Goal: Task Accomplishment & Management: Use online tool/utility

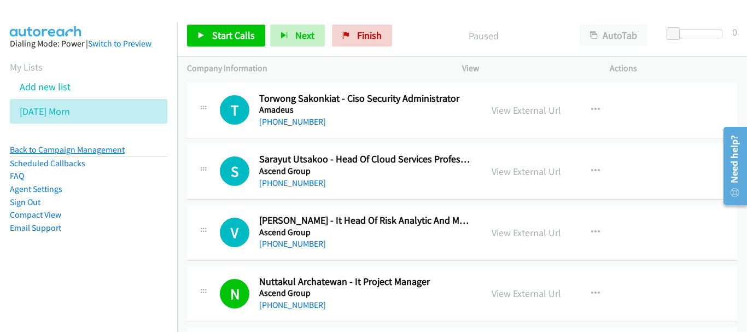
click at [94, 151] on link "Back to Campaign Management" at bounding box center [67, 149] width 115 height 10
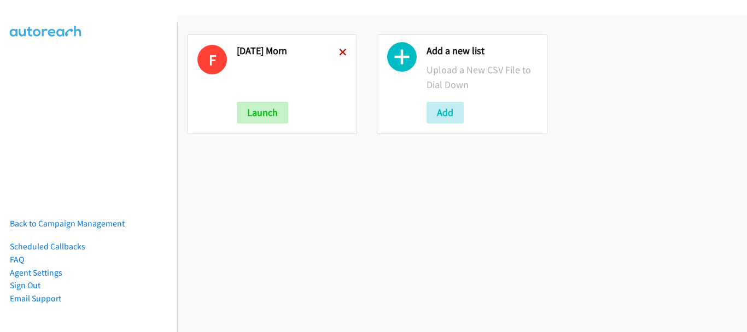
click at [339, 49] on icon at bounding box center [343, 53] width 8 height 8
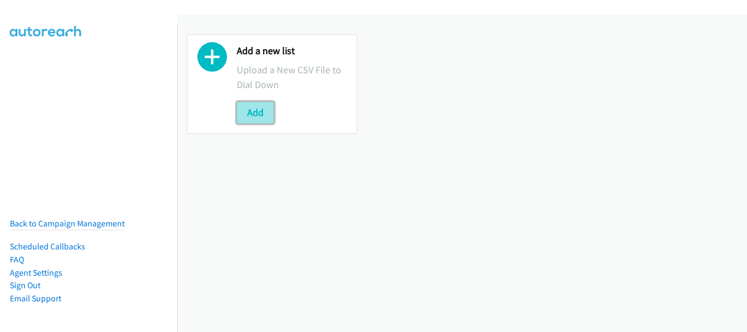
click at [258, 112] on button "Add" at bounding box center [255, 113] width 37 height 22
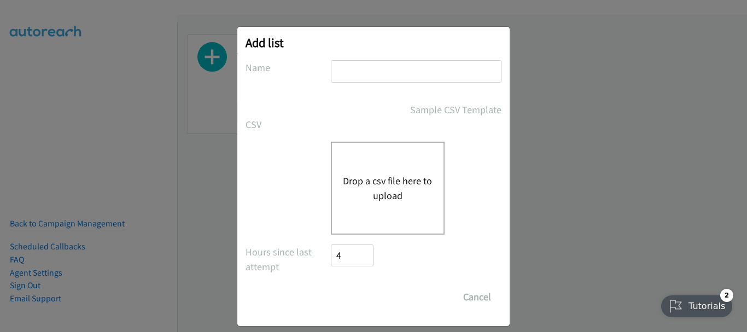
click at [368, 83] on div at bounding box center [416, 76] width 171 height 32
type input "Friday aft"
click at [380, 171] on div "Drop a csv file here to upload" at bounding box center [388, 188] width 114 height 93
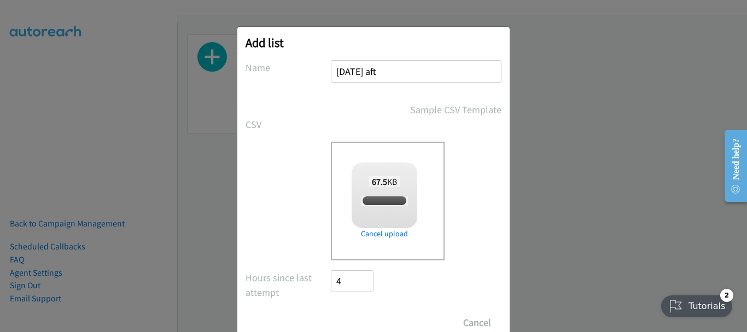
checkbox input "true"
click at [362, 320] on input "Save List" at bounding box center [359, 323] width 57 height 22
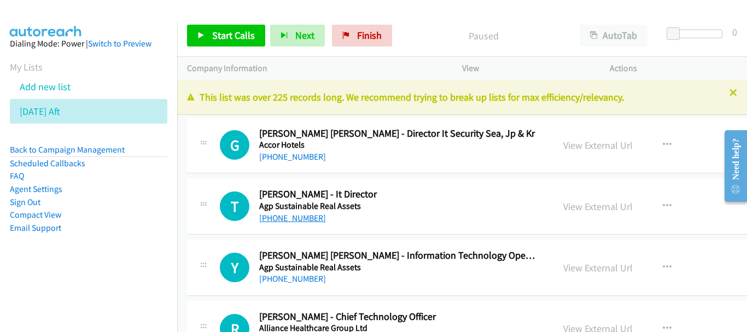
click at [292, 217] on link "+65 9644 6020" at bounding box center [292, 218] width 67 height 10
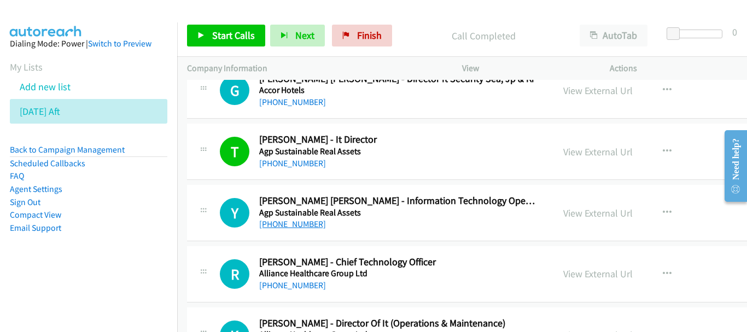
click at [282, 223] on link "+65 9177 6286" at bounding box center [292, 224] width 67 height 10
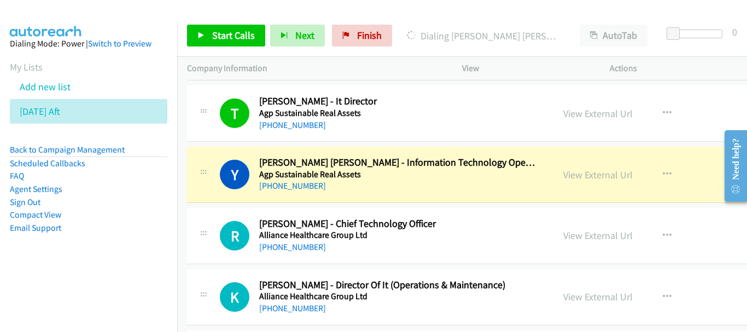
scroll to position [109, 0]
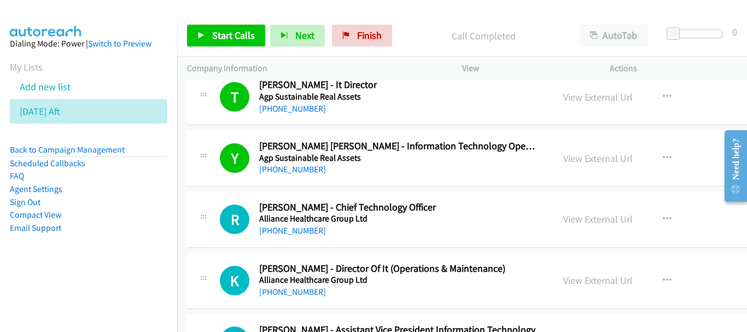
click at [317, 231] on div "+65 9685 9899" at bounding box center [397, 230] width 276 height 13
click at [306, 232] on link "+65 9685 9899" at bounding box center [292, 230] width 67 height 10
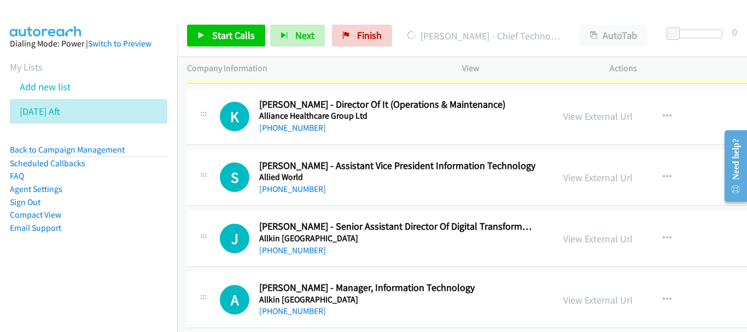
scroll to position [219, 0]
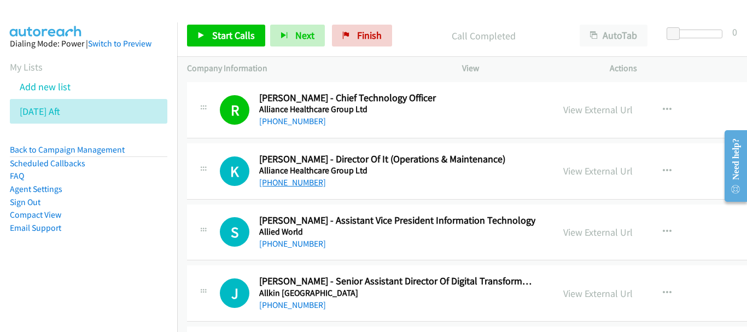
click at [290, 180] on link "+65 8206 5633" at bounding box center [292, 182] width 67 height 10
click at [304, 238] on link "+65 8116 3300" at bounding box center [292, 243] width 67 height 10
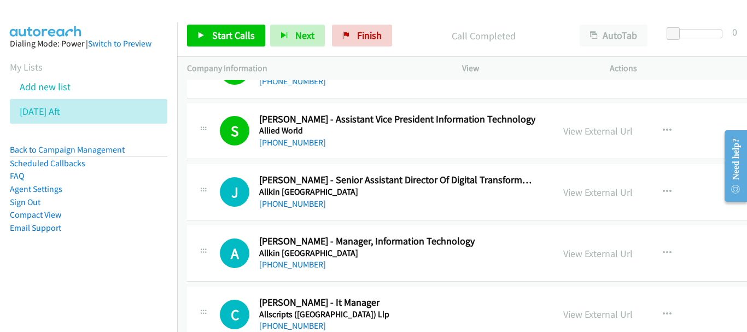
scroll to position [328, 0]
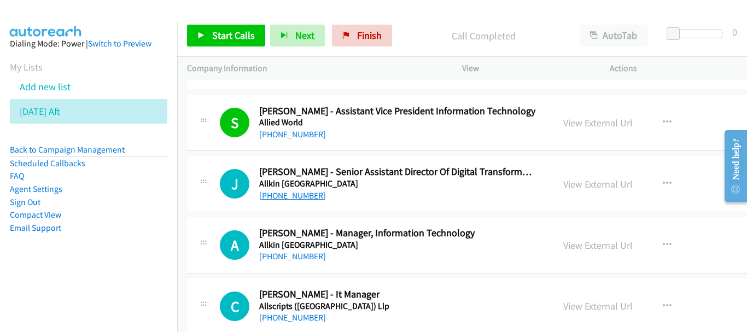
click at [282, 200] on link "+65 9679 9258" at bounding box center [292, 195] width 67 height 10
click at [304, 259] on link "+65 8244 0099" at bounding box center [292, 256] width 67 height 10
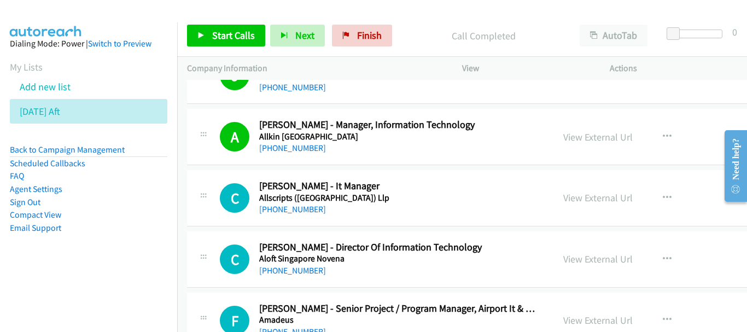
scroll to position [438, 0]
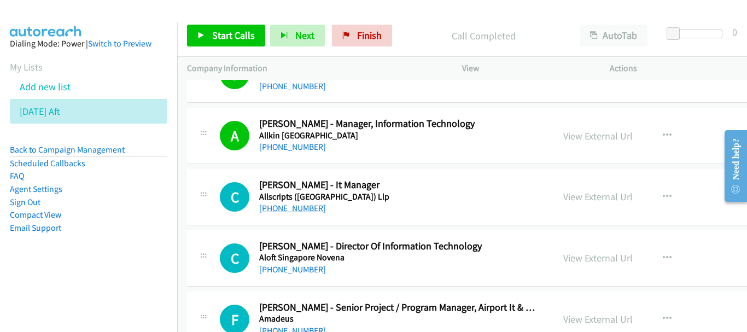
click at [287, 205] on link "+65 8518 6489" at bounding box center [292, 208] width 67 height 10
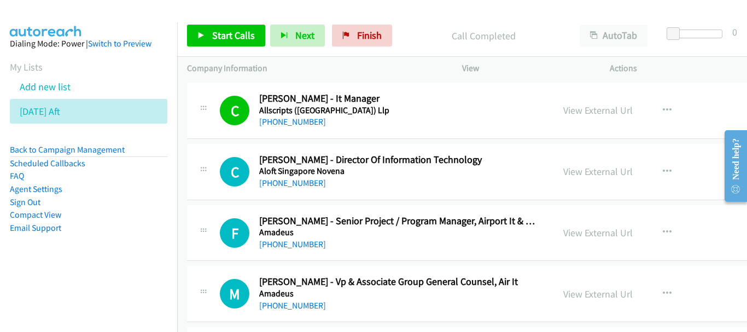
scroll to position [547, 0]
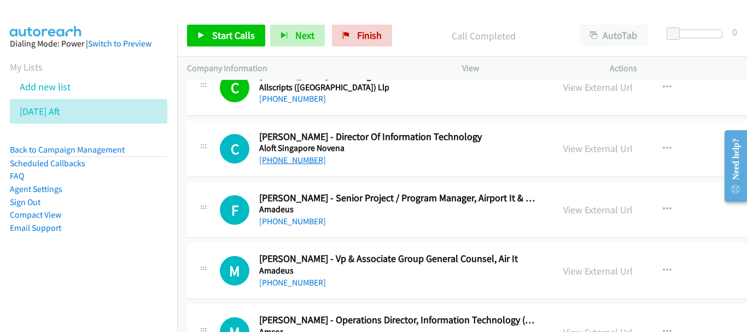
click at [292, 162] on link "+65 9850 4084" at bounding box center [292, 160] width 67 height 10
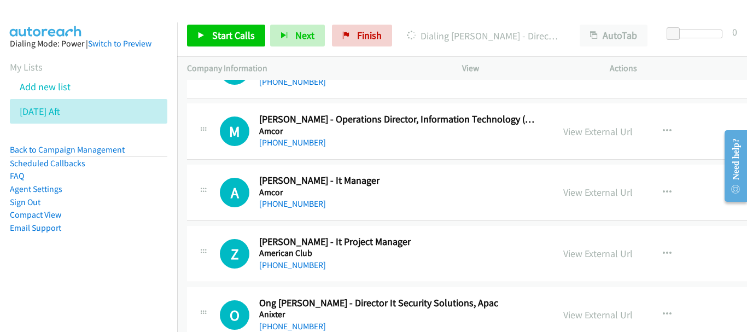
scroll to position [766, 0]
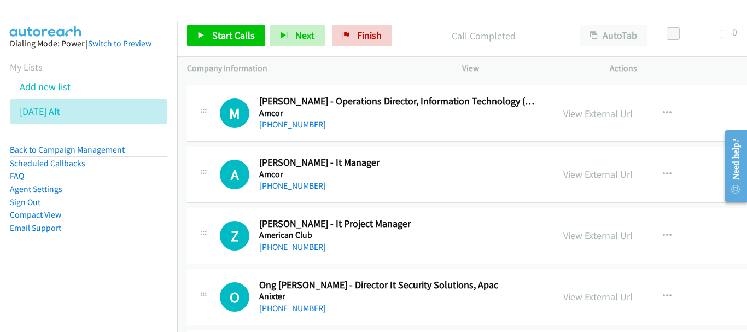
click at [302, 245] on link "+65 9745 2707" at bounding box center [292, 247] width 67 height 10
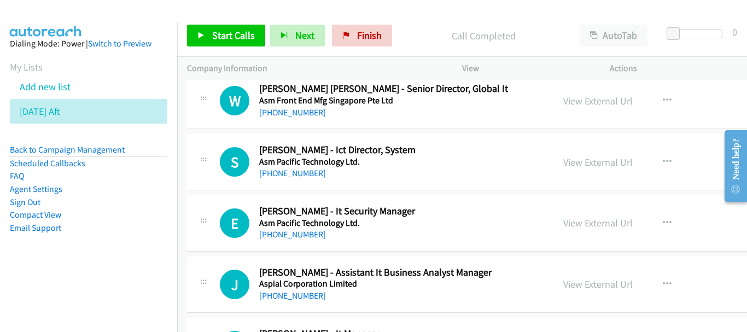
scroll to position [1805, 0]
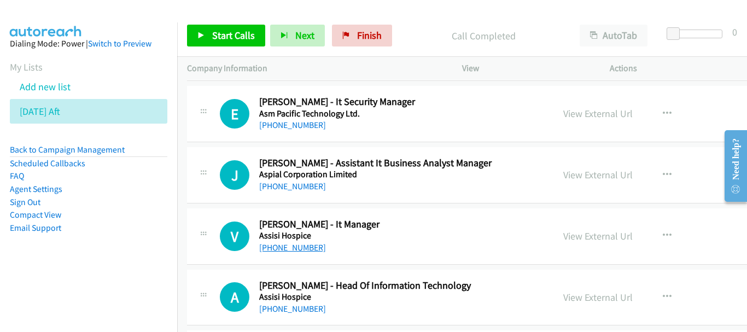
click at [286, 249] on link "+65 9863 3274" at bounding box center [292, 247] width 67 height 10
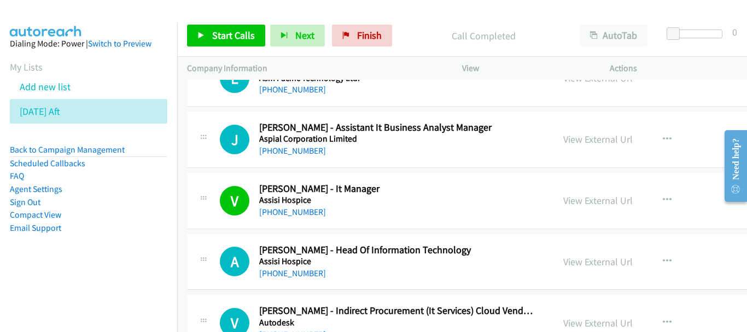
scroll to position [1860, 0]
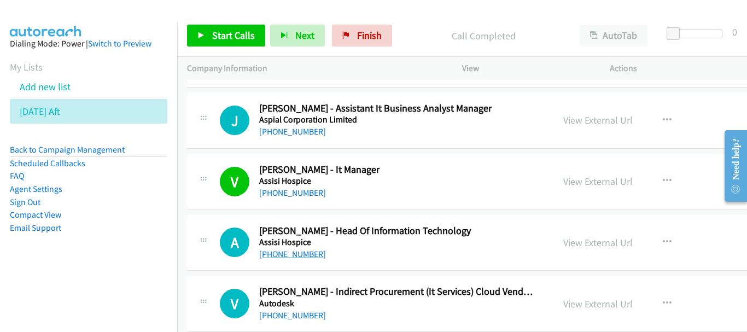
click at [287, 257] on link "+65 9858 5275" at bounding box center [292, 254] width 67 height 10
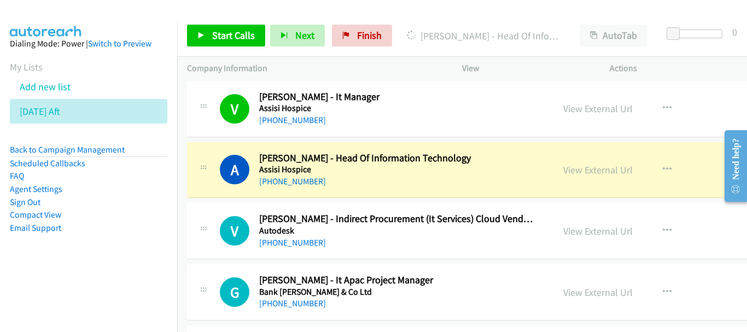
scroll to position [1969, 0]
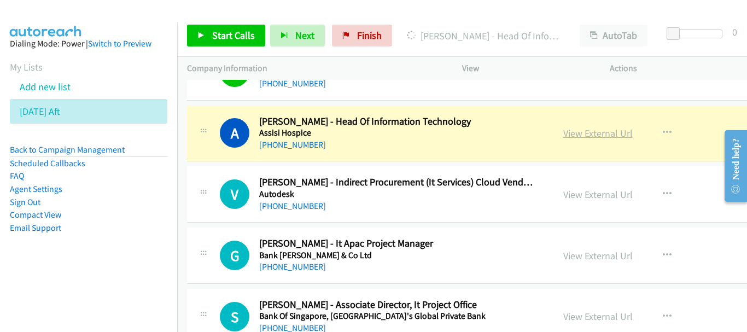
click at [563, 136] on link "View External Url" at bounding box center [597, 133] width 69 height 13
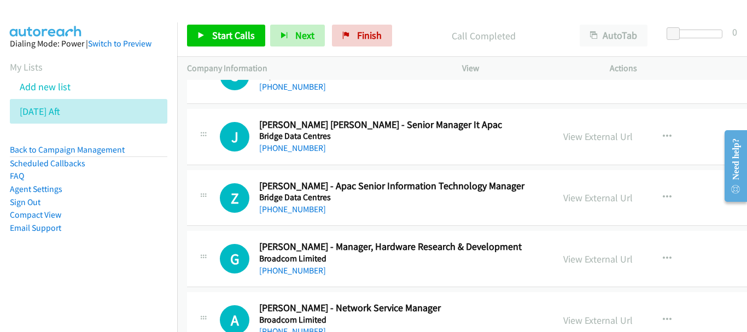
scroll to position [22120, 0]
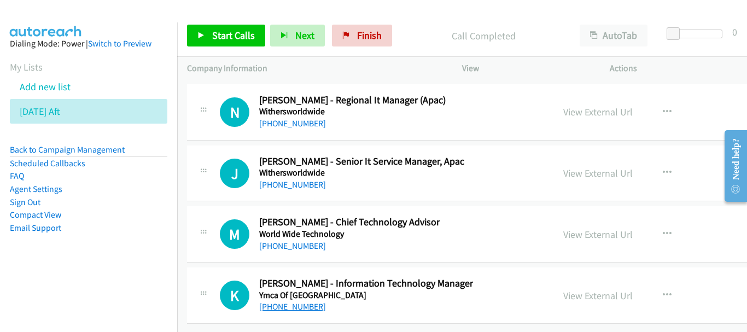
click at [303, 301] on link "+65 9679 6019" at bounding box center [292, 306] width 67 height 10
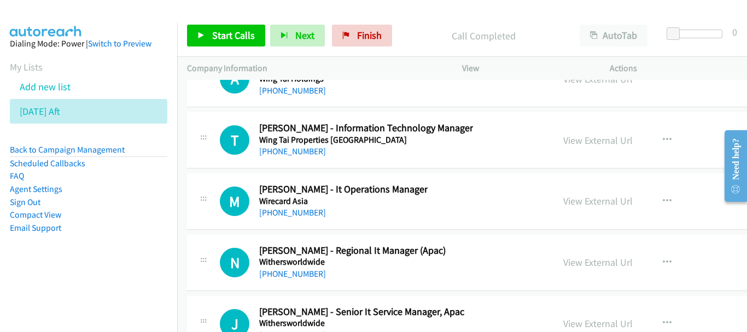
scroll to position [21956, 0]
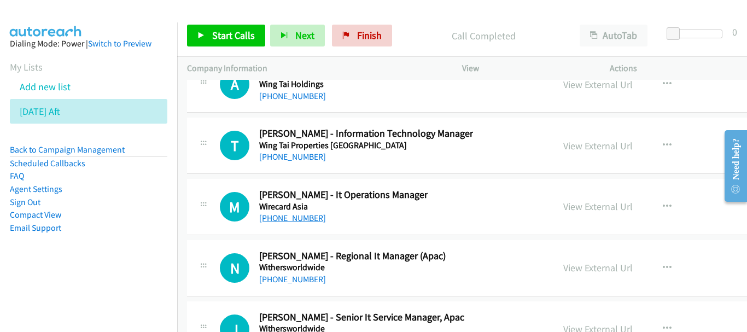
click at [299, 217] on link "+65 8218 5400" at bounding box center [292, 218] width 67 height 10
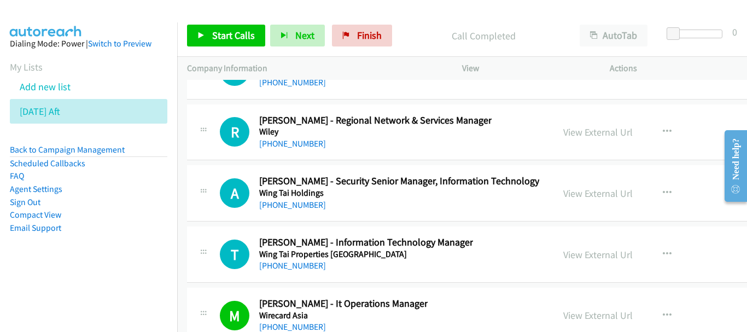
scroll to position [21847, 0]
click at [302, 267] on link "+65 9855 9856" at bounding box center [292, 266] width 67 height 10
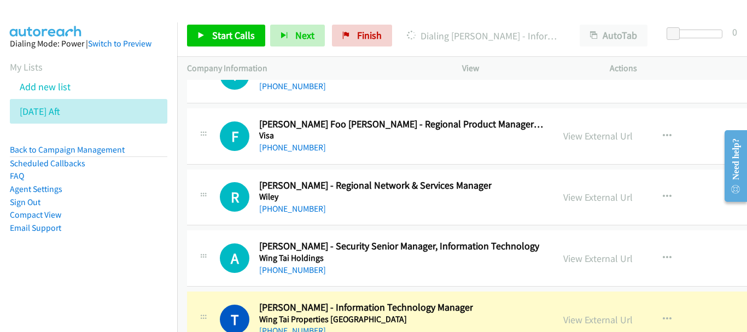
scroll to position [21792, 0]
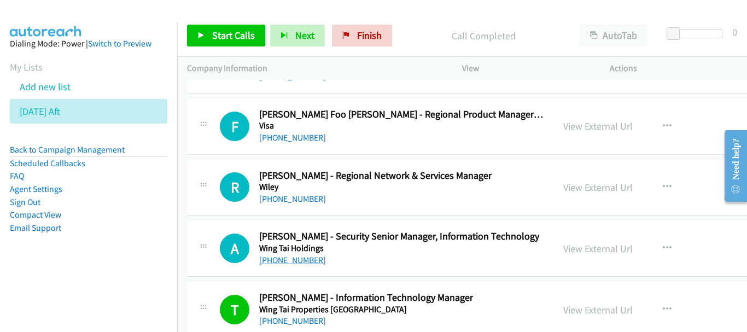
click at [280, 258] on link "+65 9100 0944" at bounding box center [292, 260] width 67 height 10
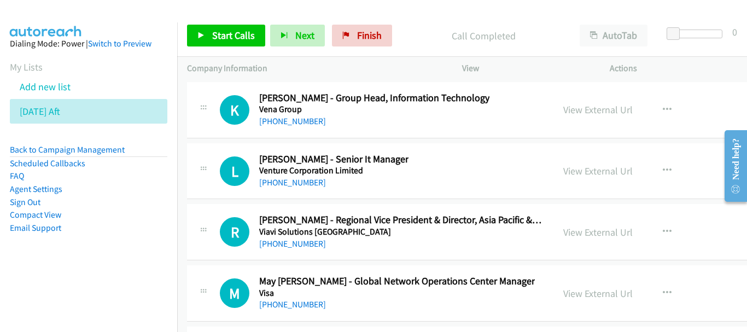
scroll to position [21026, 0]
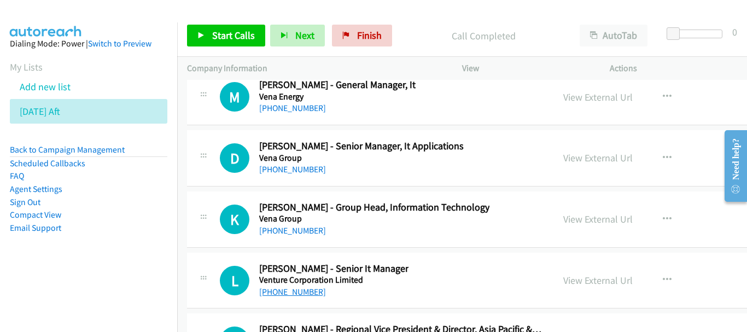
click at [291, 291] on link "+65 9467 4152" at bounding box center [292, 292] width 67 height 10
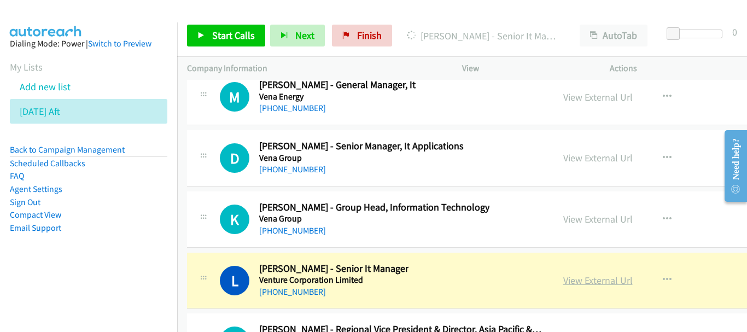
click at [563, 282] on link "View External Url" at bounding box center [597, 280] width 69 height 13
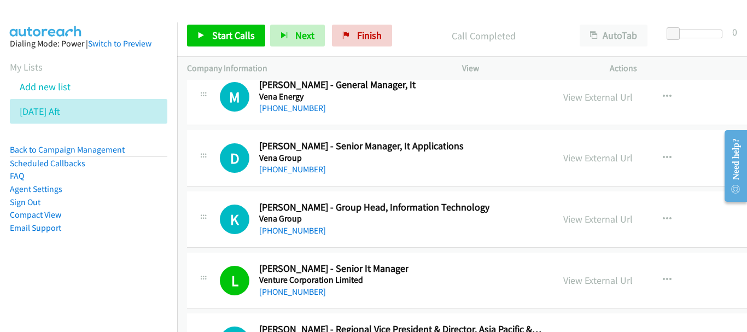
click at [310, 243] on div "K Callback Scheduled Krishnadas Warrier - Group Head, Information Technology Ve…" at bounding box center [533, 219] width 693 height 56
click at [306, 230] on link "+65 9387 2157" at bounding box center [292, 230] width 67 height 10
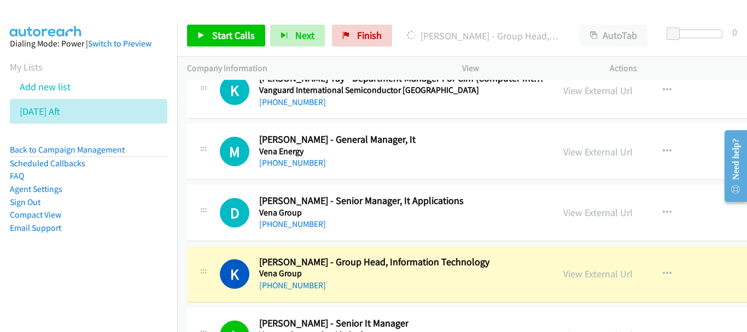
scroll to position [20917, 0]
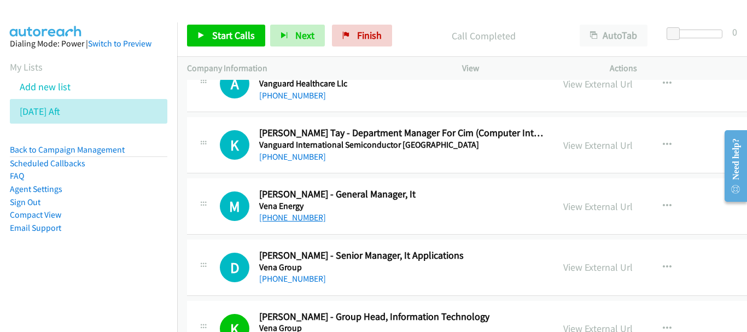
click at [295, 216] on link "+65 9859 3060" at bounding box center [292, 217] width 67 height 10
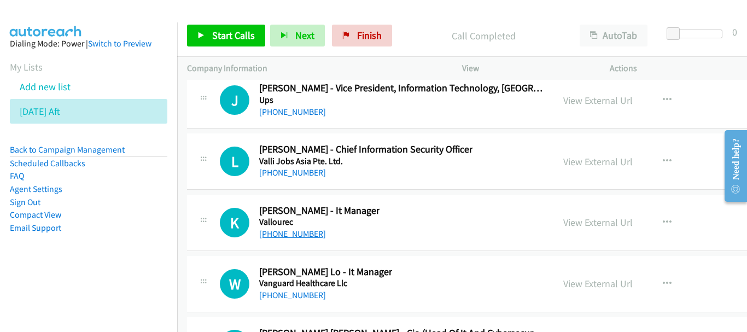
scroll to position [20643, 0]
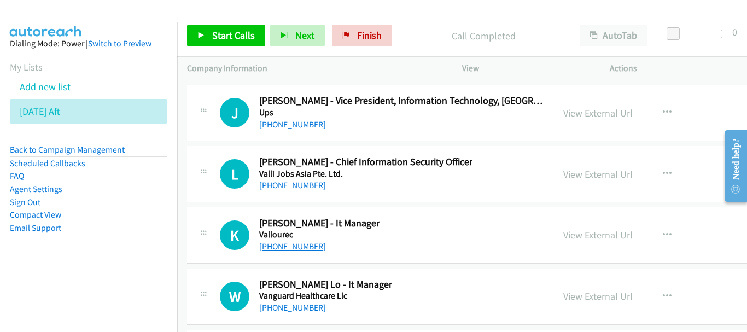
click at [287, 246] on link "+65 9822 2735" at bounding box center [292, 246] width 67 height 10
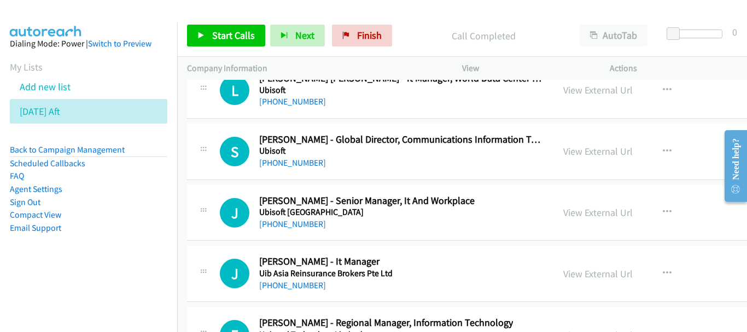
scroll to position [20096, 0]
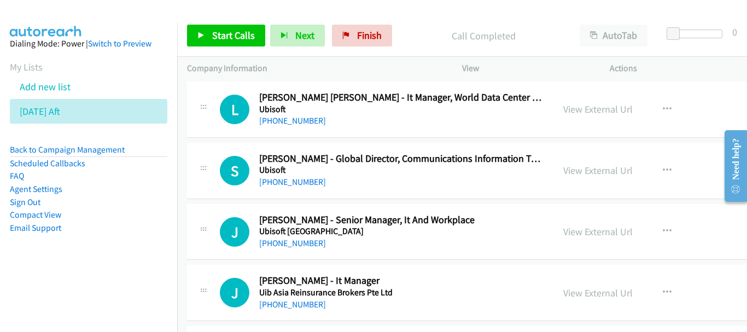
click at [287, 311] on div "+65 9828 8595" at bounding box center [325, 304] width 133 height 13
click at [289, 303] on link "+65 9828 8595" at bounding box center [292, 304] width 67 height 10
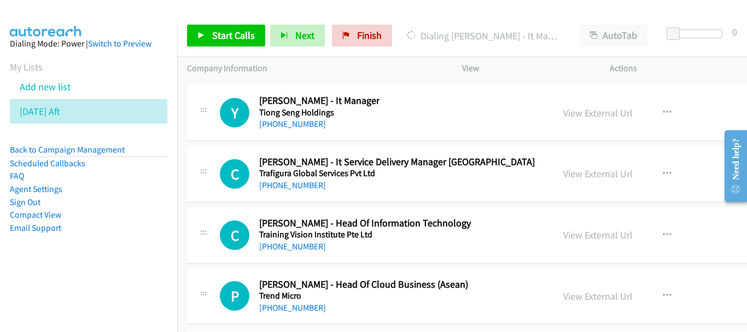
scroll to position [19713, 0]
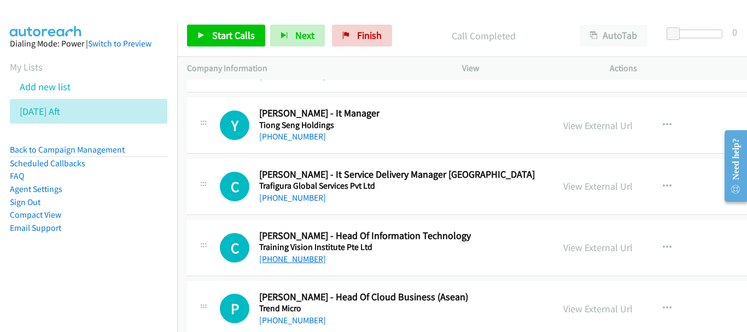
click at [305, 264] on link "+65 9179 7019" at bounding box center [292, 259] width 67 height 10
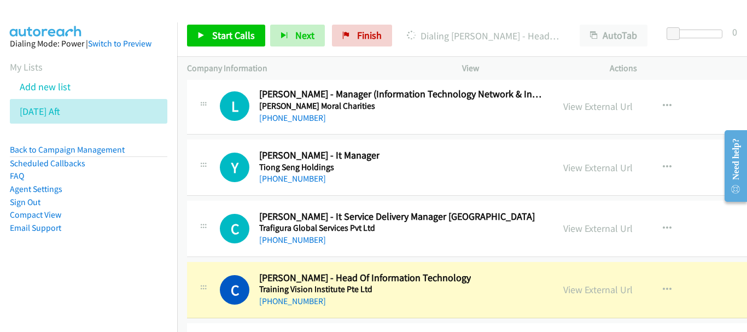
scroll to position [19659, 0]
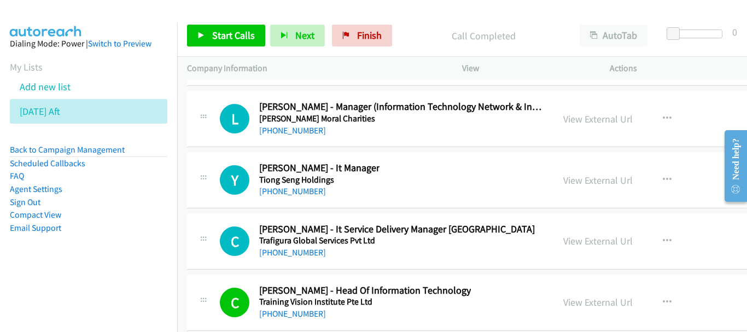
click at [292, 197] on div "+65 9834 6014" at bounding box center [319, 191] width 120 height 13
click at [292, 193] on link "+65 9834 6014" at bounding box center [292, 191] width 67 height 10
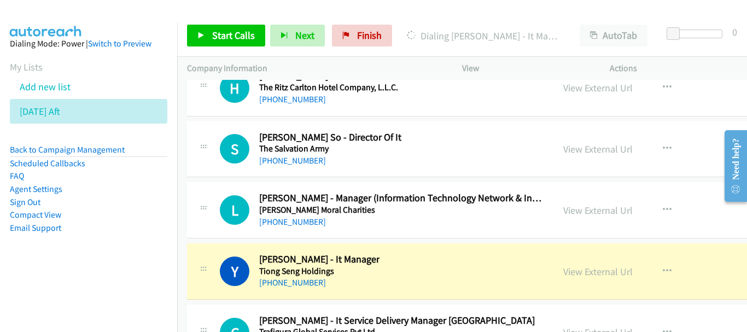
scroll to position [19549, 0]
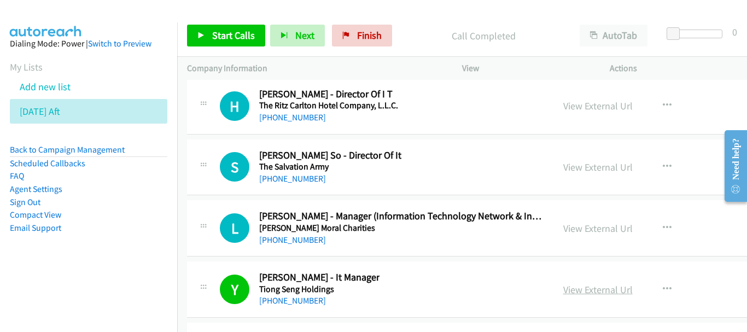
click at [567, 292] on link "View External Url" at bounding box center [597, 289] width 69 height 13
click at [303, 237] on link "+65 8787 6201" at bounding box center [292, 240] width 67 height 10
click at [298, 174] on link "+65 9841 1997" at bounding box center [292, 178] width 67 height 10
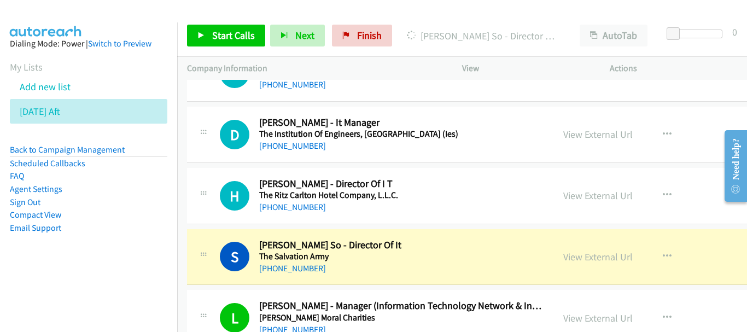
scroll to position [19440, 0]
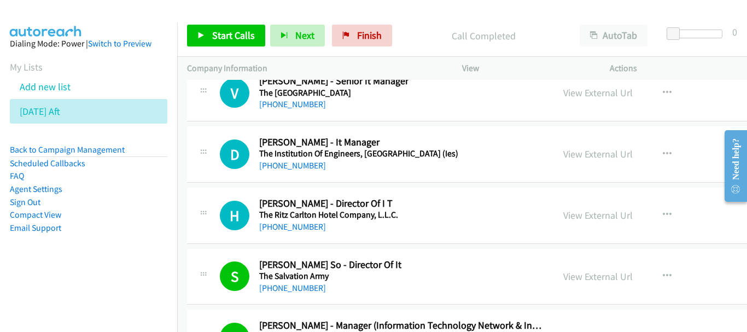
click at [287, 159] on h5 "The Institution Of Engineers, Singapore (Ies)" at bounding box center [358, 153] width 199 height 11
click at [287, 162] on link "+65 9746 2103" at bounding box center [292, 165] width 67 height 10
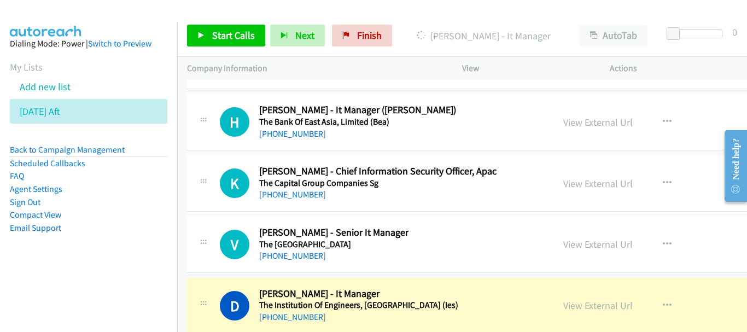
scroll to position [19276, 0]
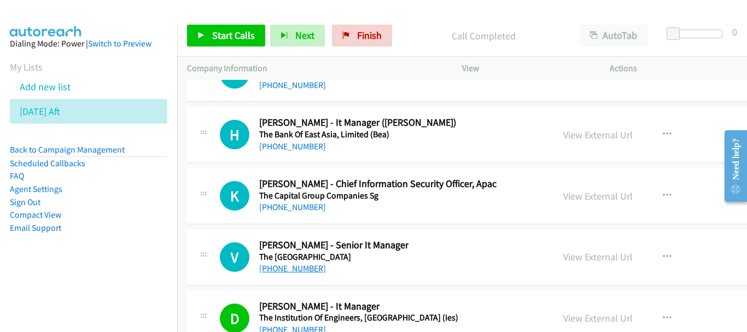
click at [287, 267] on link "+65 8100 0215" at bounding box center [292, 268] width 67 height 10
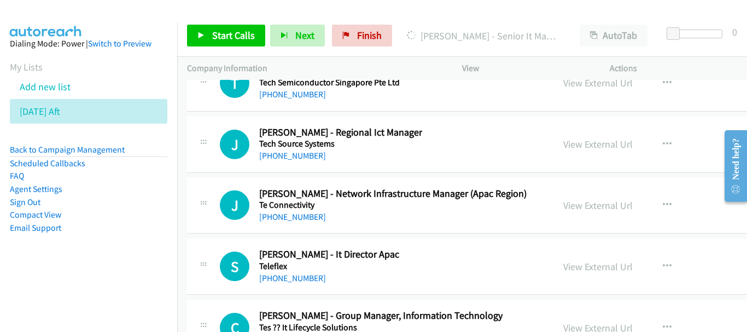
scroll to position [18783, 0]
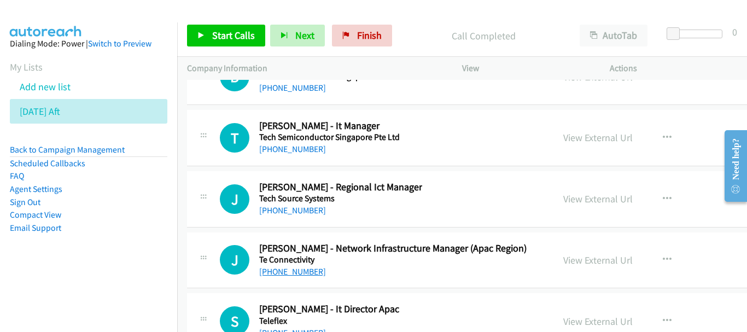
click at [305, 273] on link "+65 9431 3252" at bounding box center [292, 271] width 67 height 10
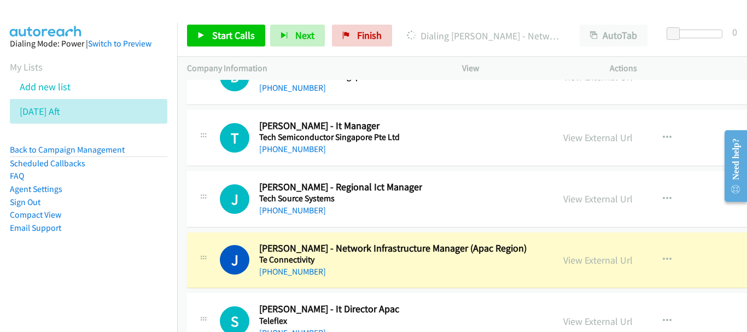
scroll to position [18729, 0]
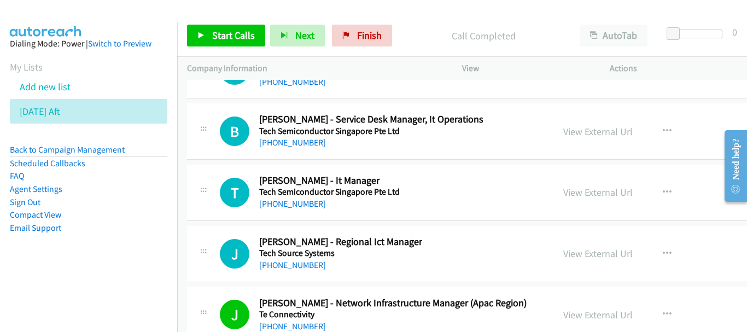
click at [257, 262] on div "J" at bounding box center [239, 254] width 39 height 30
click at [270, 264] on link "+65 9067 2418" at bounding box center [292, 265] width 67 height 10
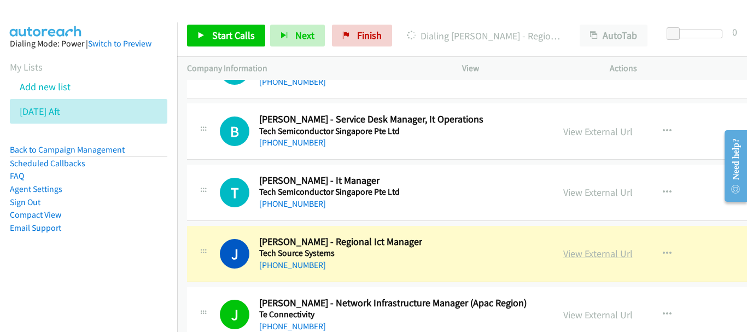
click at [563, 255] on link "View External Url" at bounding box center [597, 253] width 69 height 13
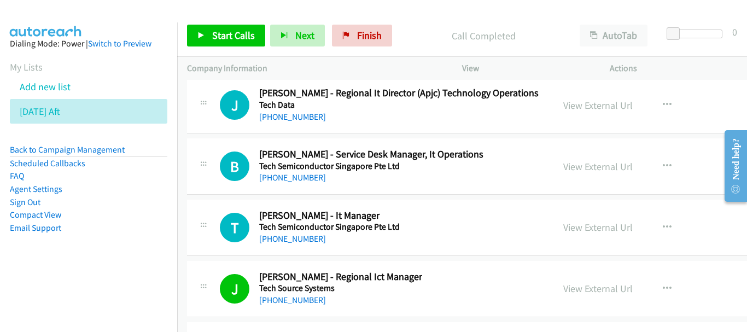
scroll to position [18674, 0]
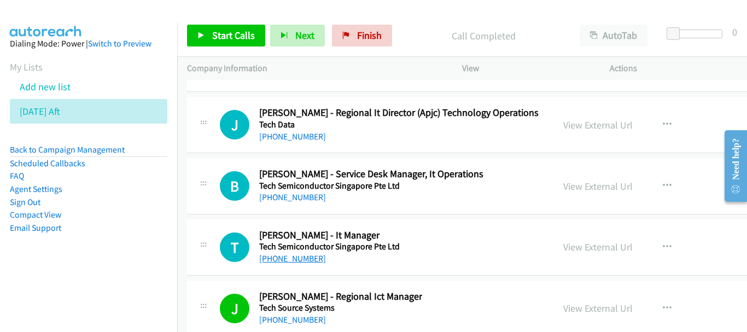
click at [303, 257] on link "+65 9180 8589" at bounding box center [292, 258] width 67 height 10
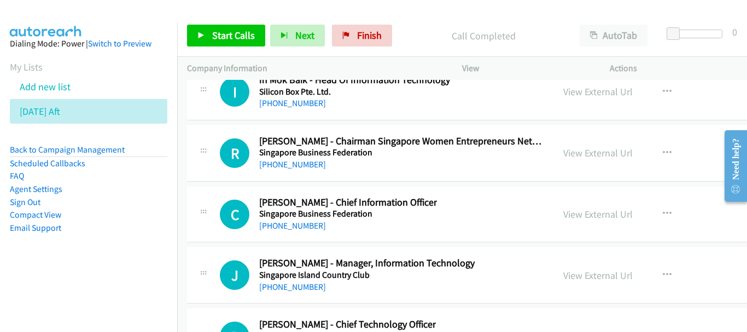
scroll to position [17197, 0]
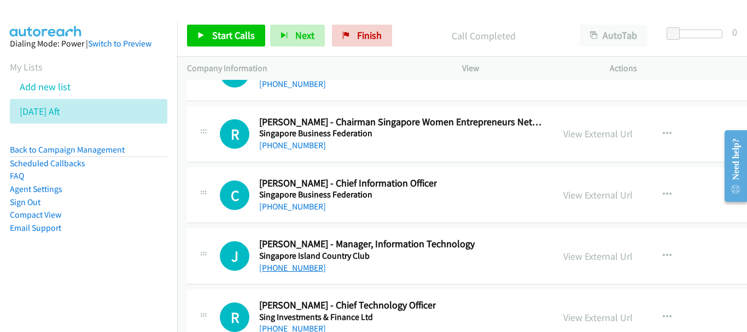
click at [294, 271] on link "+65 9652 4490" at bounding box center [292, 268] width 67 height 10
click at [295, 212] on div "+65 9459 7062" at bounding box center [348, 206] width 178 height 13
click at [296, 209] on link "+65 9459 7062" at bounding box center [292, 206] width 67 height 10
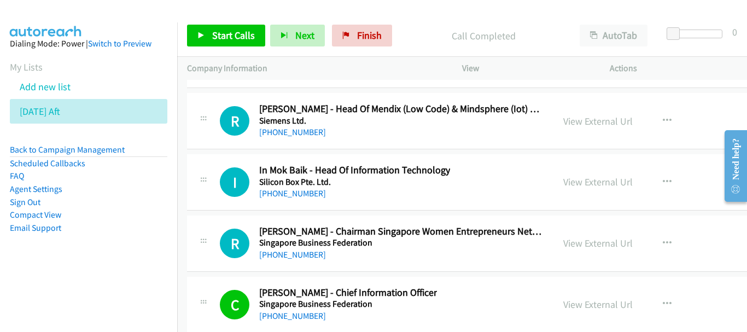
scroll to position [17033, 0]
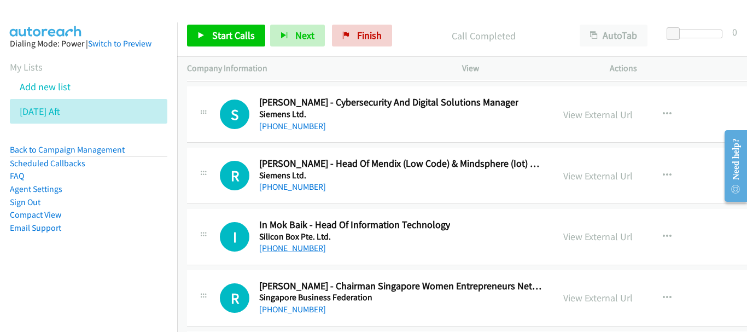
click at [293, 248] on link "+65 9337 0255" at bounding box center [292, 248] width 67 height 10
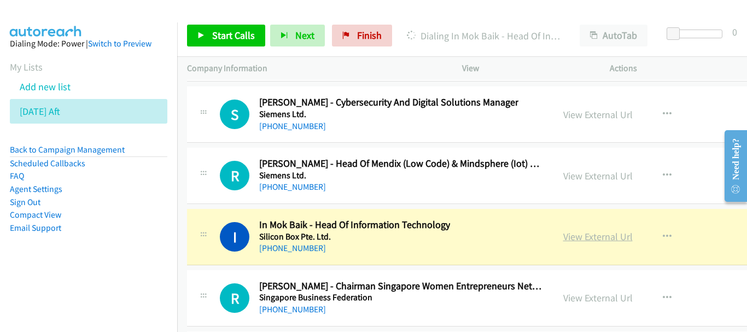
click at [563, 234] on link "View External Url" at bounding box center [597, 236] width 69 height 13
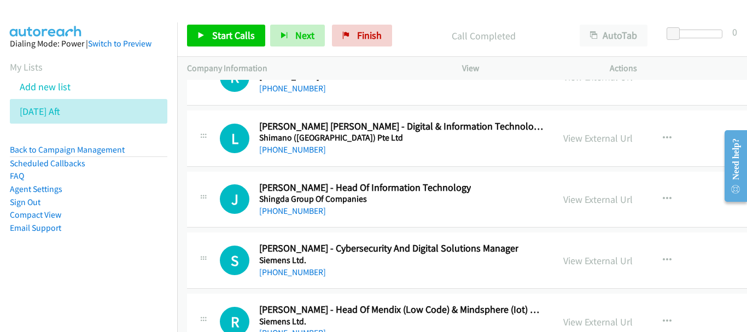
scroll to position [16869, 0]
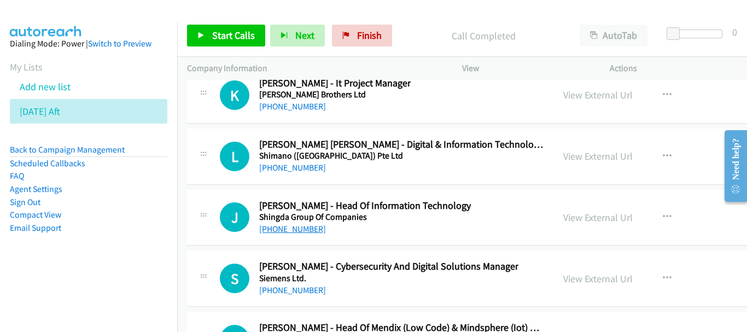
click at [298, 229] on link "+65 8299 5672" at bounding box center [292, 229] width 67 height 10
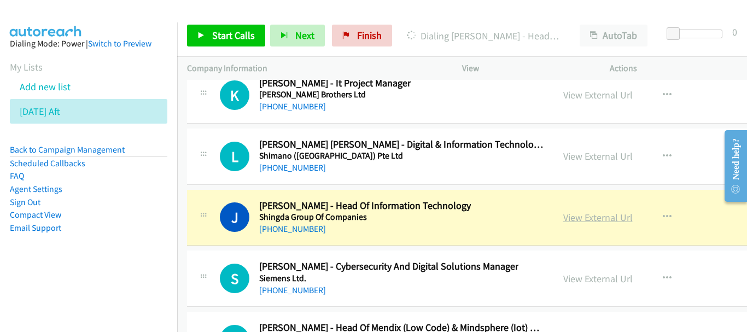
click at [563, 218] on link "View External Url" at bounding box center [597, 217] width 69 height 13
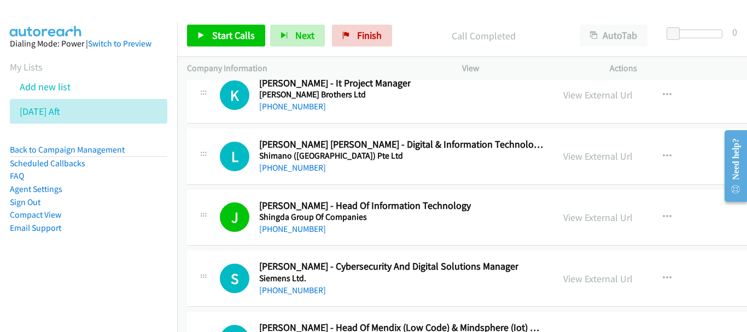
scroll to position [16814, 0]
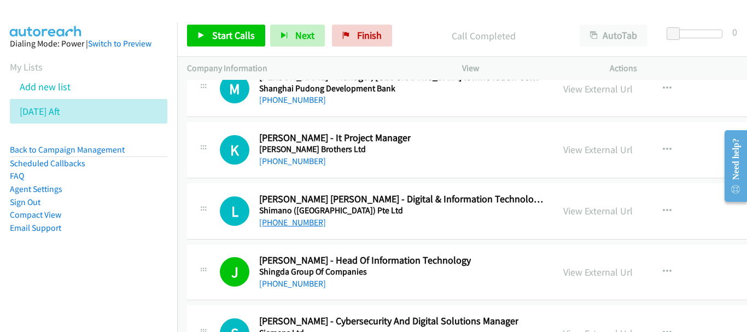
click at [301, 223] on link "+65 9748 4442" at bounding box center [292, 222] width 67 height 10
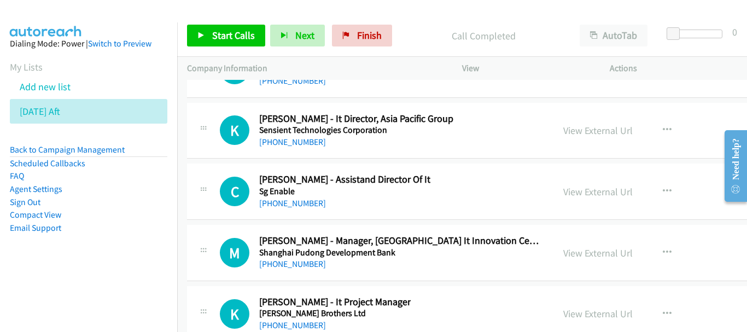
scroll to position [16705, 0]
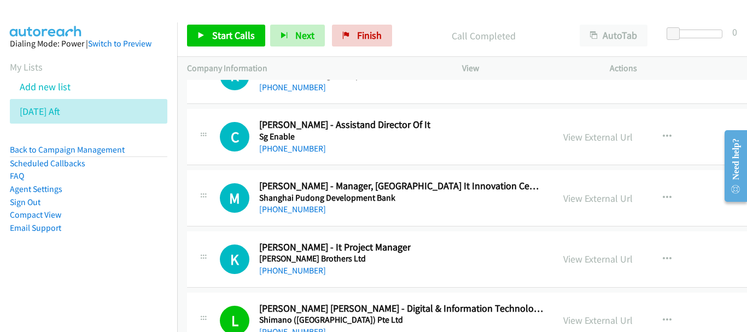
click at [298, 274] on link "+65 8407 3401" at bounding box center [292, 270] width 67 height 10
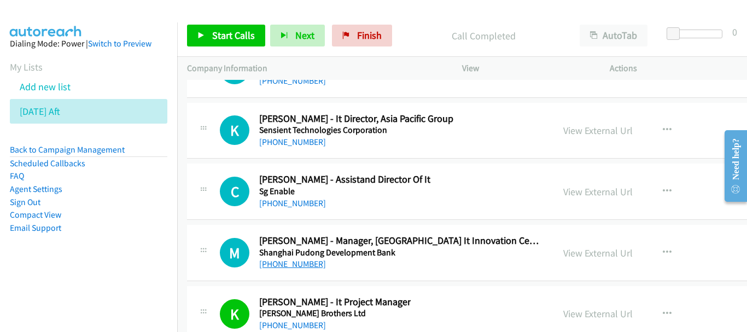
click at [292, 265] on link "+65 9116 5832" at bounding box center [292, 264] width 67 height 10
click at [287, 206] on link "+65 9188 8302" at bounding box center [292, 203] width 67 height 10
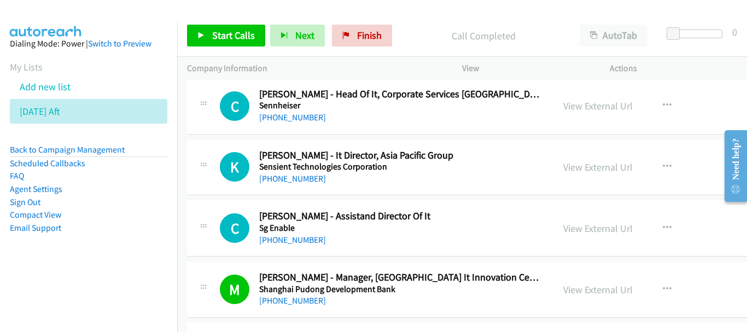
scroll to position [16596, 0]
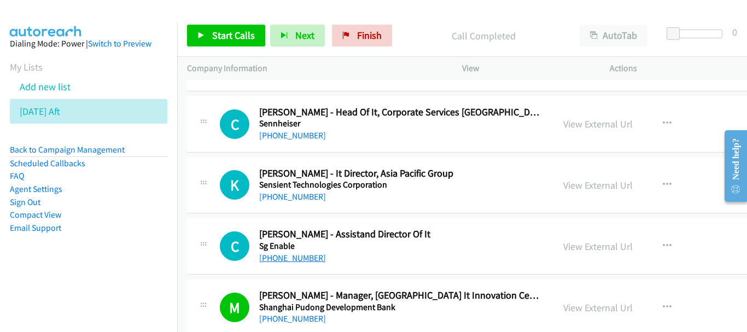
click at [279, 262] on link "+65 9188 8302" at bounding box center [292, 258] width 67 height 10
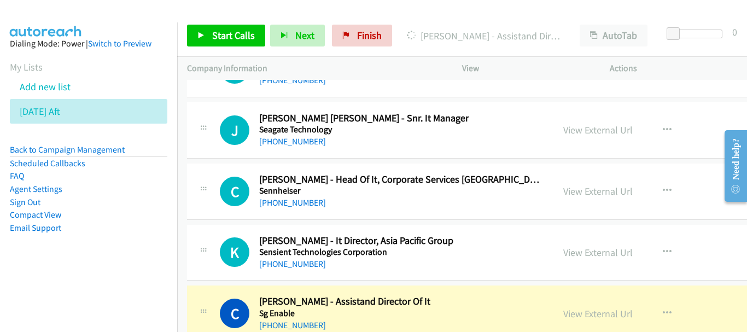
scroll to position [16541, 0]
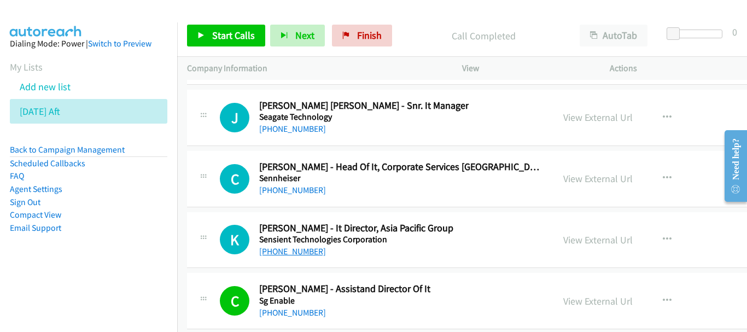
click at [300, 254] on link "+65 8777 8606" at bounding box center [292, 251] width 67 height 10
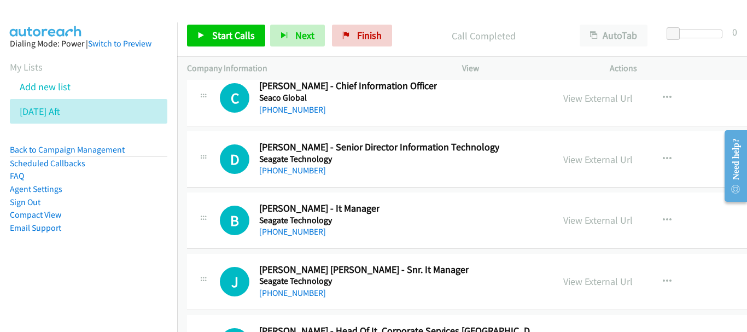
scroll to position [16267, 0]
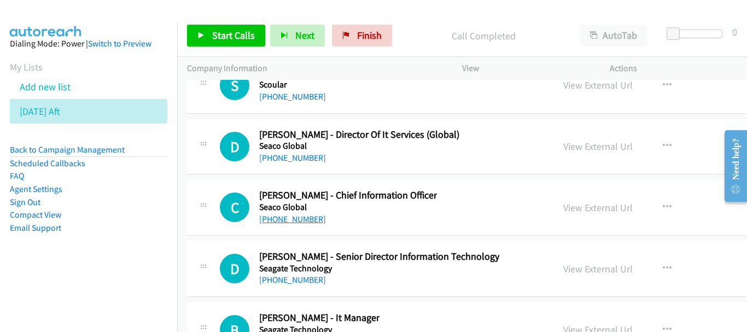
click at [289, 217] on link "+65 9223 8693" at bounding box center [292, 219] width 67 height 10
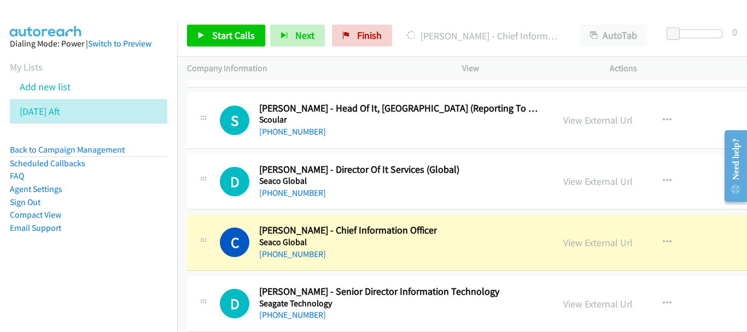
scroll to position [16213, 0]
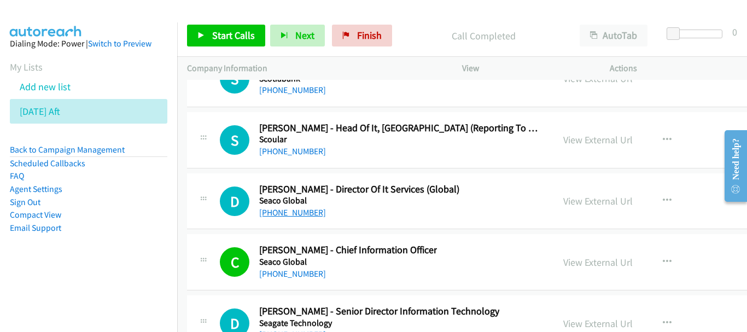
click at [285, 209] on link "+65 9783 0291" at bounding box center [292, 212] width 67 height 10
click at [295, 147] on link "+65 9813 5041" at bounding box center [292, 151] width 67 height 10
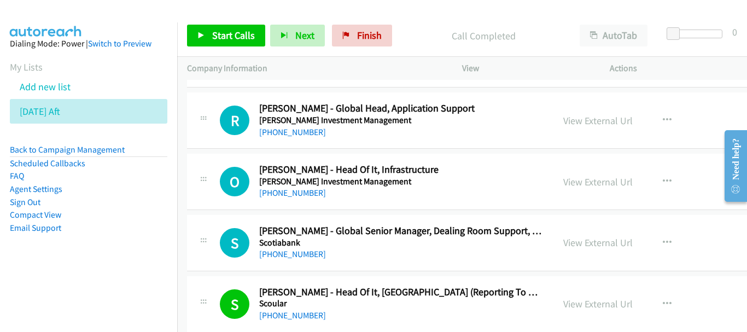
scroll to position [15994, 0]
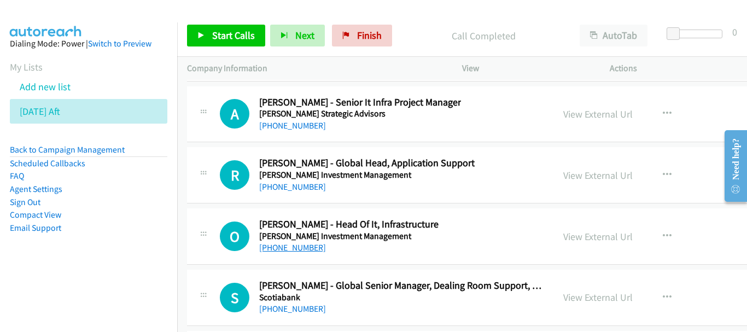
click at [275, 251] on link "+65 8511 5237" at bounding box center [292, 247] width 67 height 10
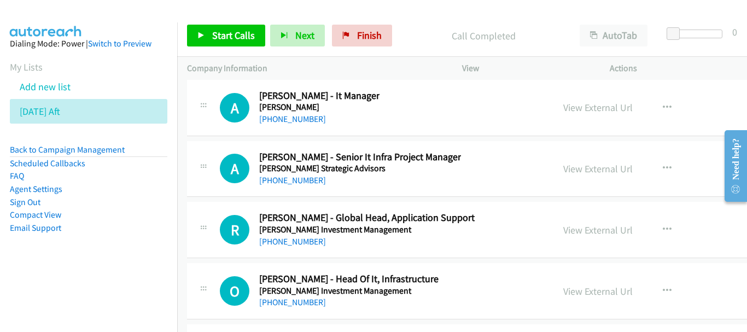
scroll to position [15884, 0]
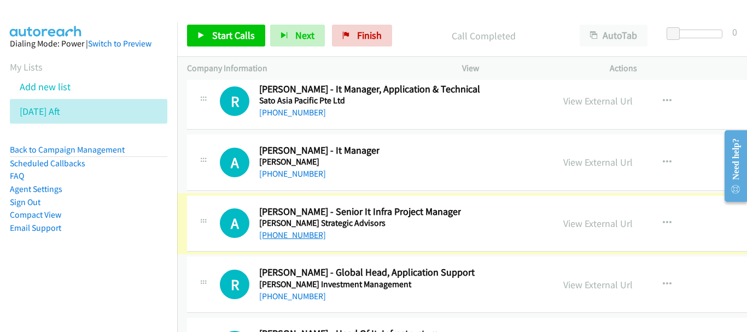
click at [298, 233] on link "+65 9145 1494" at bounding box center [292, 235] width 67 height 10
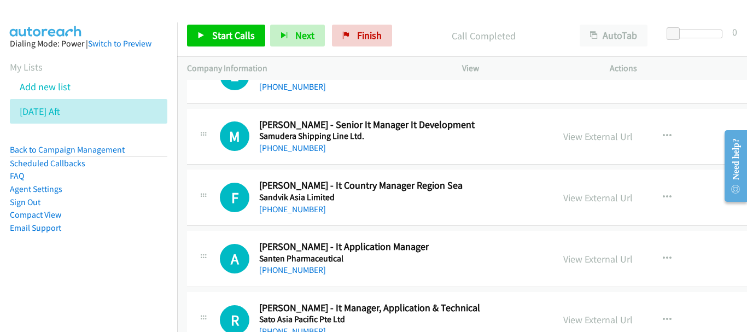
scroll to position [15611, 0]
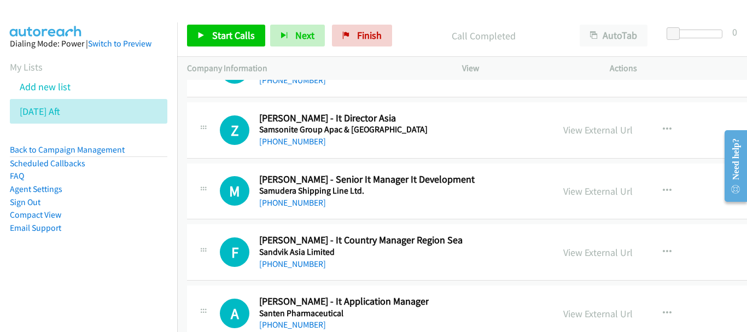
click at [299, 258] on div "+65 9003 4880" at bounding box center [360, 264] width 203 height 13
click at [297, 261] on link "+65 9003 4880" at bounding box center [292, 264] width 67 height 10
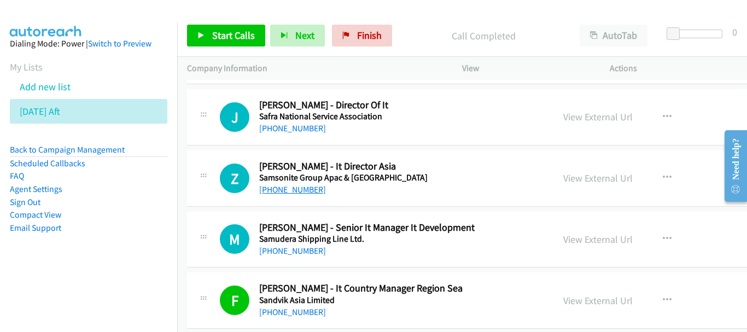
scroll to position [15556, 0]
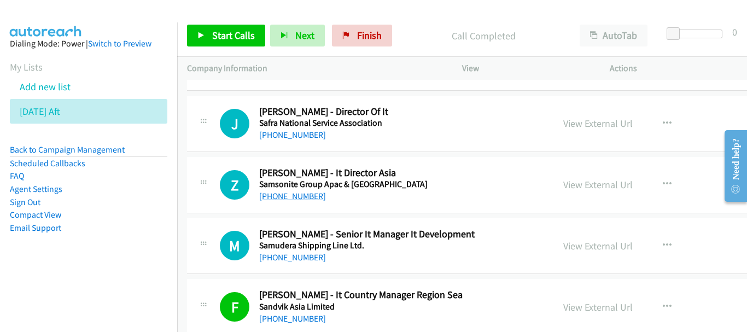
click at [298, 194] on link "+65 8750 1055" at bounding box center [292, 196] width 67 height 10
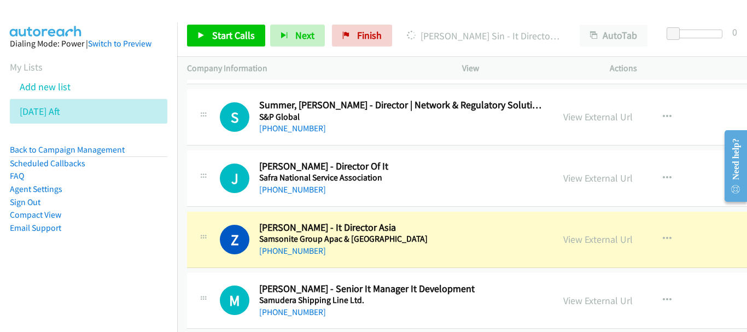
scroll to position [15447, 0]
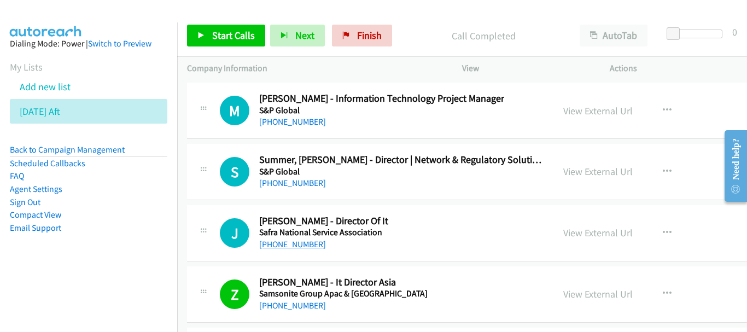
click at [298, 242] on link "+65 9680 3040" at bounding box center [292, 244] width 67 height 10
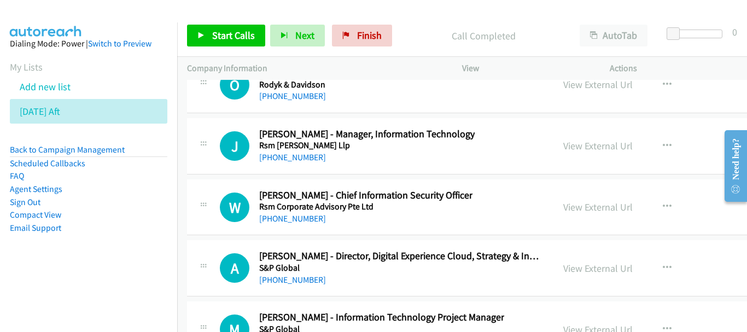
scroll to position [15173, 0]
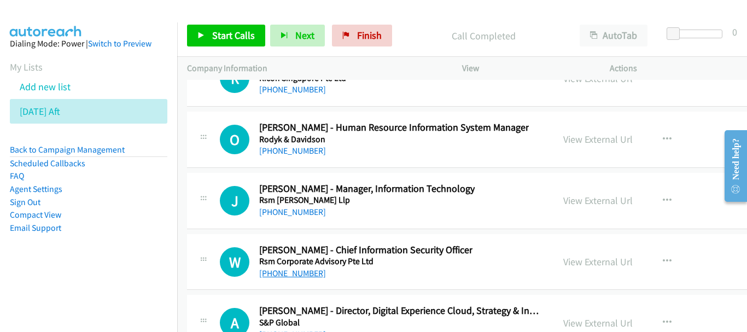
click at [303, 274] on link "+65 9450 2678" at bounding box center [292, 273] width 67 height 10
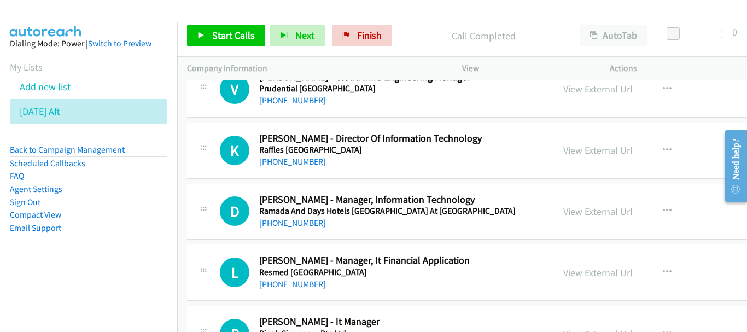
scroll to position [14900, 0]
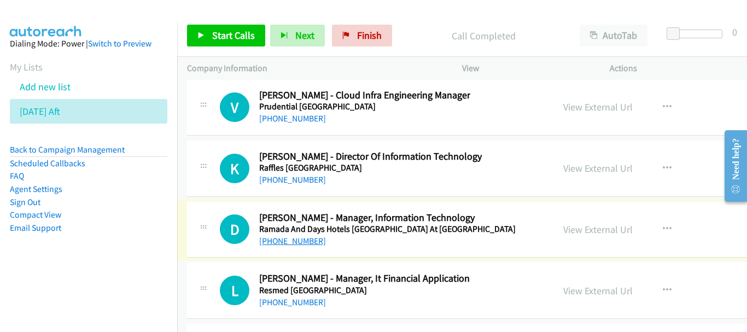
click at [301, 240] on link "+65 8322 0573" at bounding box center [292, 241] width 67 height 10
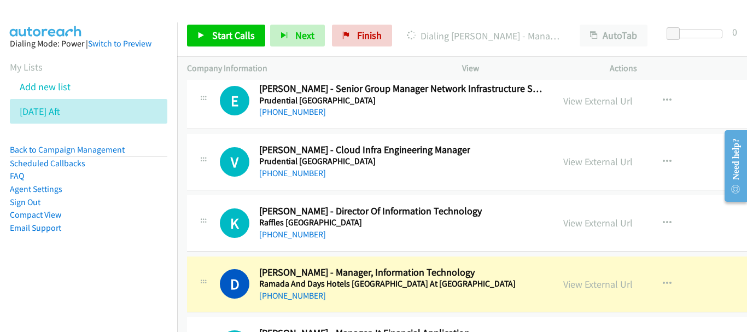
scroll to position [14790, 0]
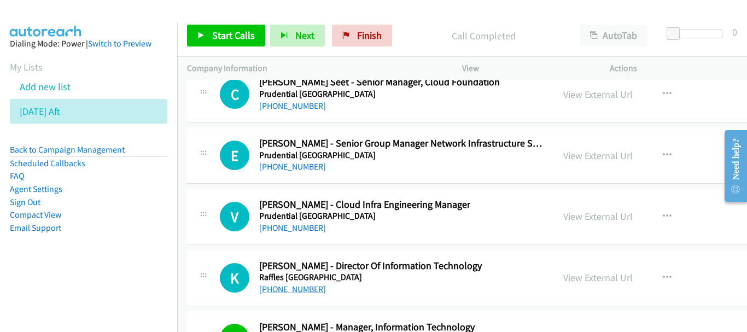
click at [291, 286] on link "+65 9228 0221" at bounding box center [292, 289] width 67 height 10
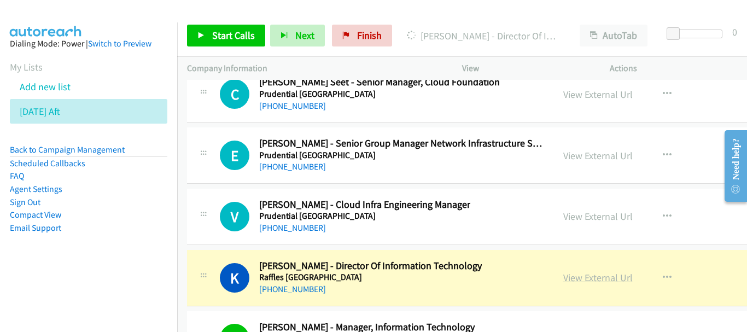
click at [563, 275] on link "View External Url" at bounding box center [597, 277] width 69 height 13
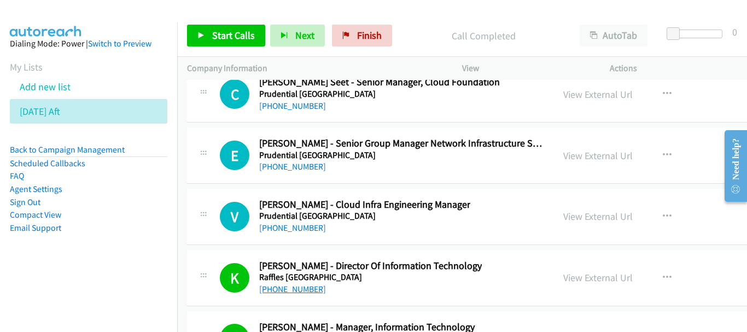
click at [299, 291] on link "+65 9228 0221" at bounding box center [292, 289] width 67 height 10
click at [563, 280] on link "View External Url" at bounding box center [597, 277] width 69 height 13
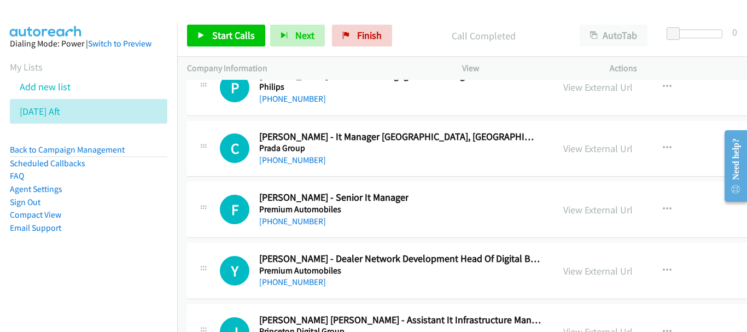
scroll to position [13642, 0]
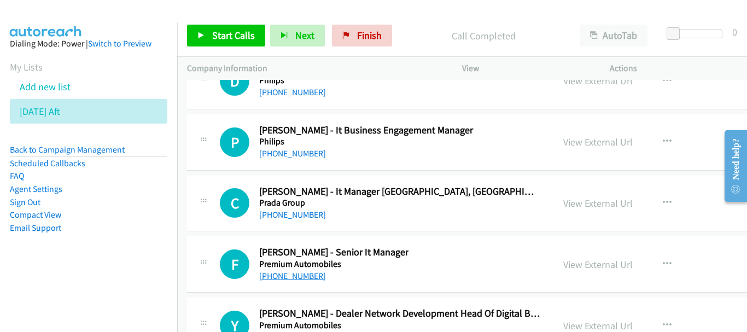
click at [290, 280] on link "+65 9018 0006" at bounding box center [292, 276] width 67 height 10
click at [287, 217] on link "+65 9627 5366" at bounding box center [292, 214] width 67 height 10
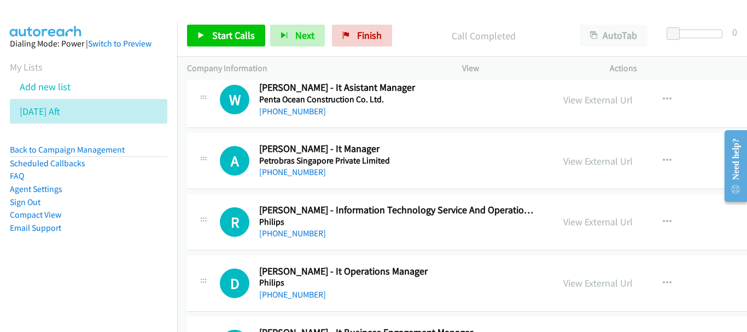
scroll to position [13423, 0]
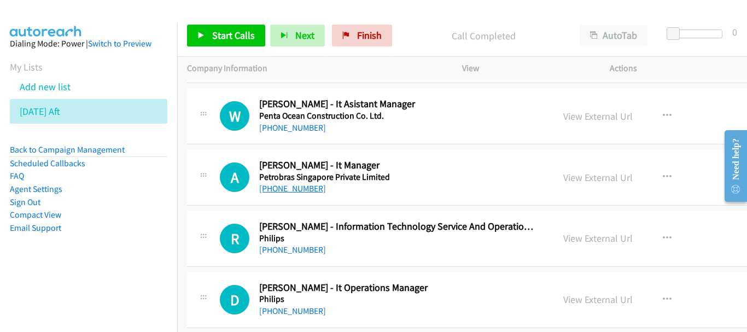
click at [300, 188] on link "+65 9675 4891" at bounding box center [292, 188] width 67 height 10
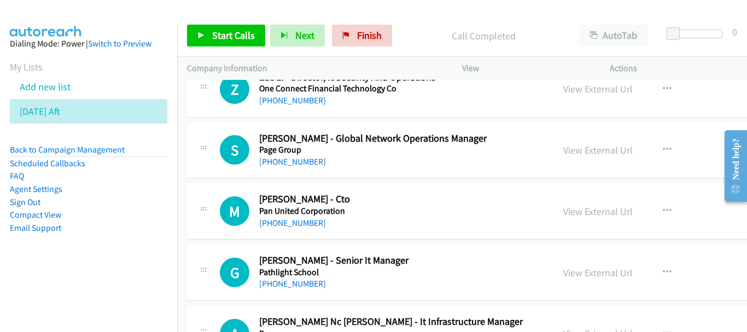
scroll to position [13040, 0]
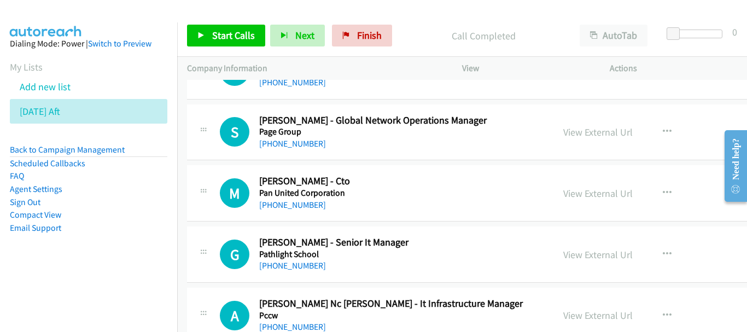
click at [289, 265] on link "+65 9877 7955" at bounding box center [292, 265] width 67 height 10
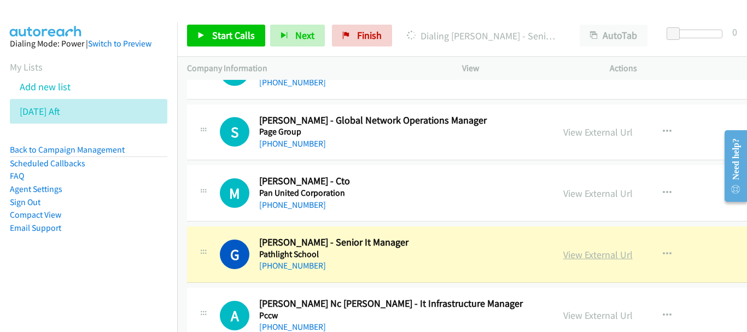
click at [563, 258] on link "View External Url" at bounding box center [597, 254] width 69 height 13
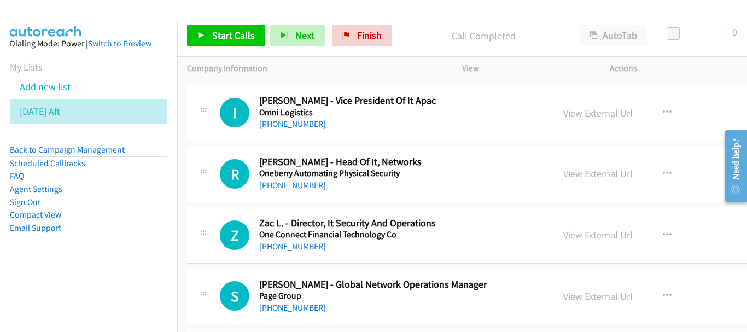
scroll to position [12821, 0]
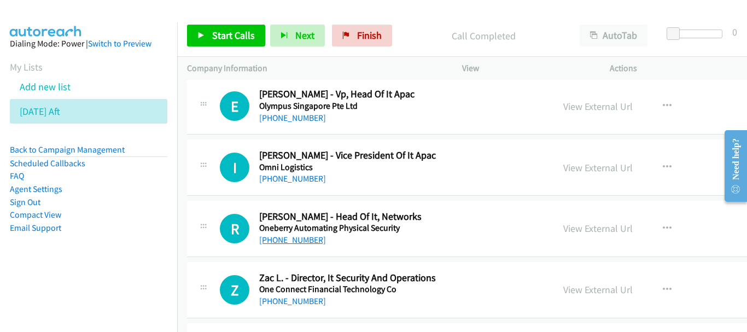
click at [301, 238] on link "+65 9771 5387" at bounding box center [292, 240] width 67 height 10
click at [299, 181] on link "+65 9003 7960" at bounding box center [292, 178] width 67 height 10
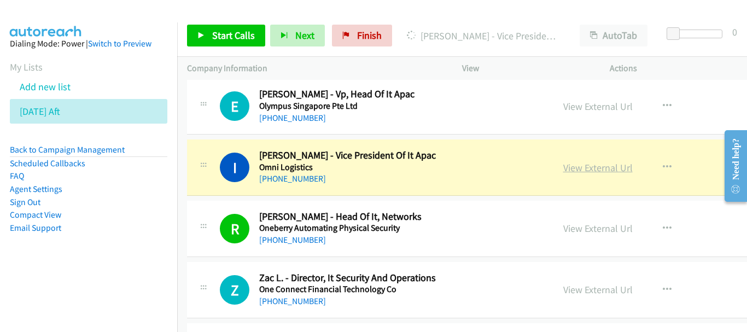
click at [563, 171] on link "View External Url" at bounding box center [597, 167] width 69 height 13
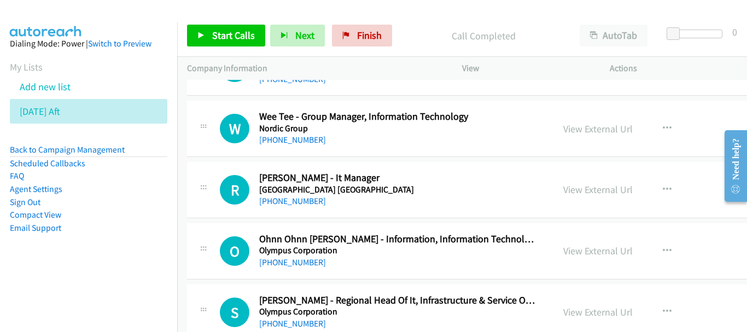
scroll to position [12438, 0]
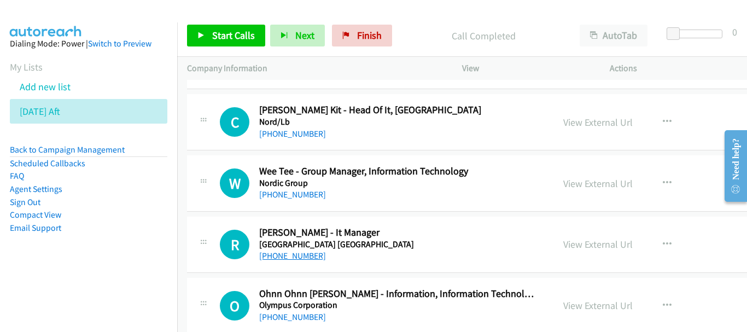
click at [288, 260] on link "+65 8127 2496" at bounding box center [292, 256] width 67 height 10
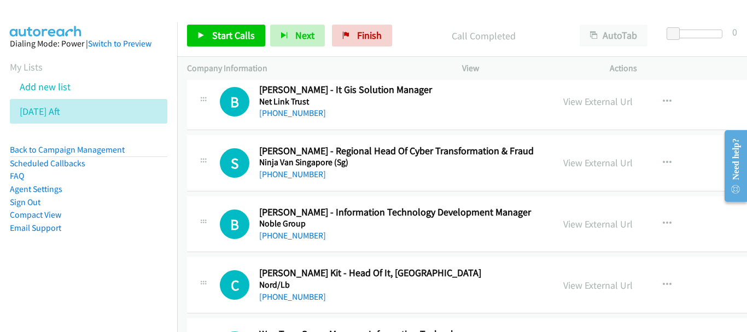
scroll to position [12274, 0]
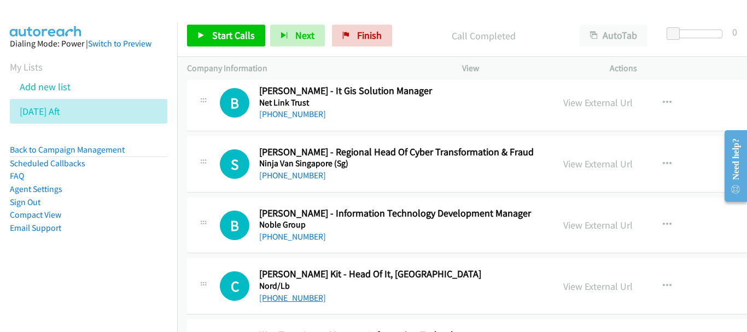
click at [298, 298] on link "+65 8399 0183" at bounding box center [292, 298] width 67 height 10
click at [299, 239] on link "+65 9631 8040" at bounding box center [292, 236] width 67 height 10
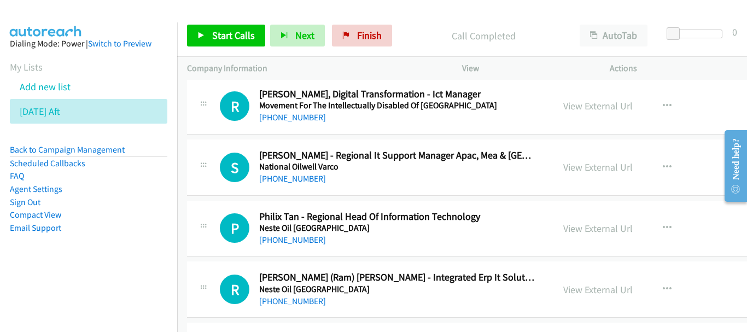
scroll to position [11946, 0]
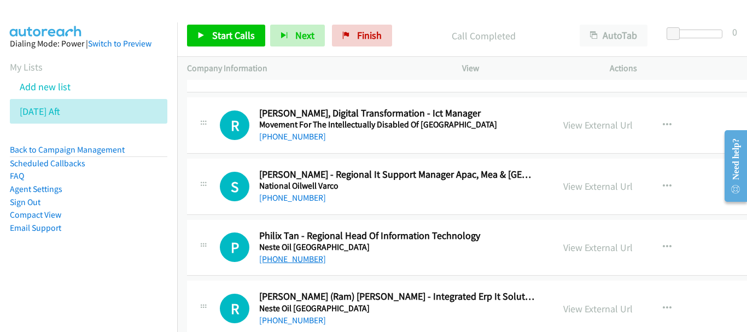
click at [297, 255] on link "+65 9387 0871" at bounding box center [292, 259] width 67 height 10
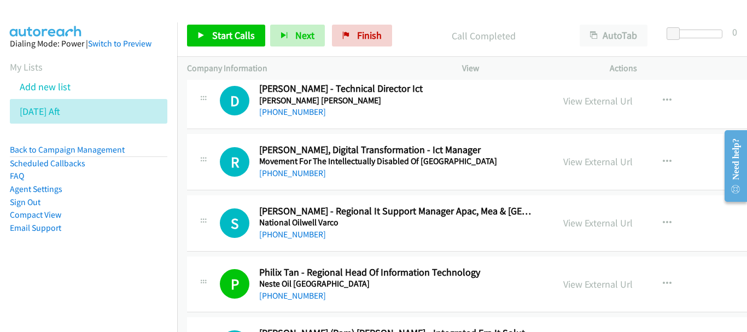
scroll to position [11891, 0]
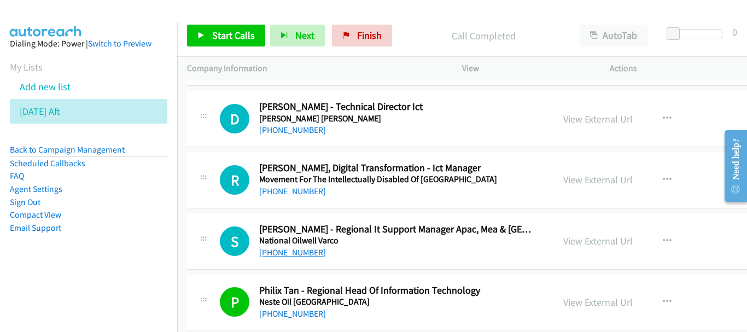
click at [306, 254] on link "+65 9817 6556" at bounding box center [292, 252] width 67 height 10
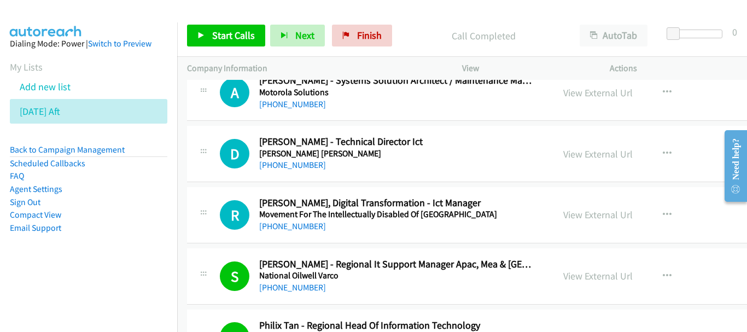
scroll to position [11837, 0]
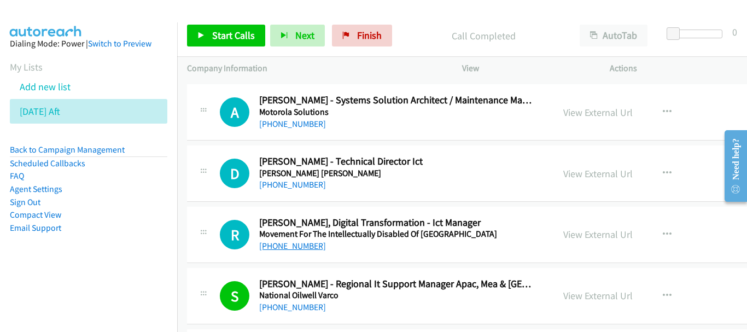
click at [302, 249] on link "+65 9151 8358" at bounding box center [292, 246] width 67 height 10
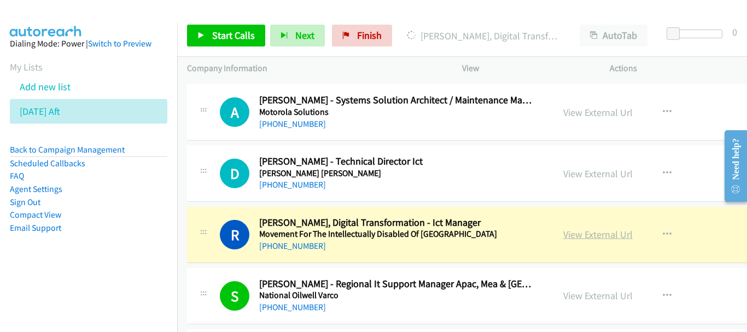
click at [563, 235] on link "View External Url" at bounding box center [597, 234] width 69 height 13
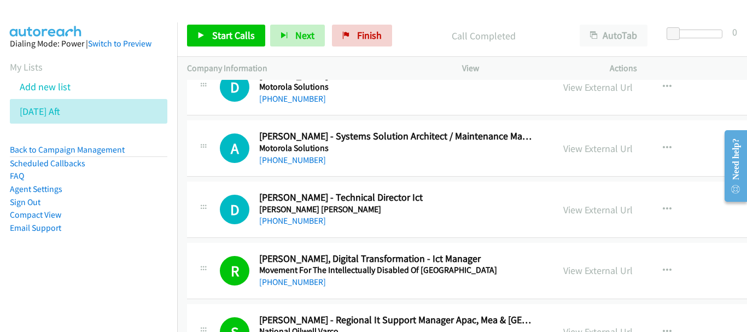
scroll to position [11782, 0]
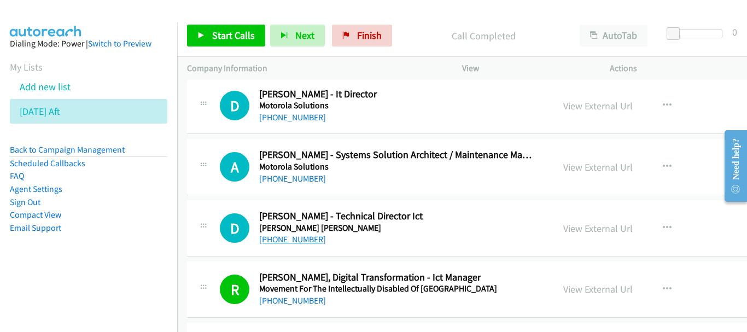
click at [304, 240] on link "+65 8133 9304" at bounding box center [292, 239] width 67 height 10
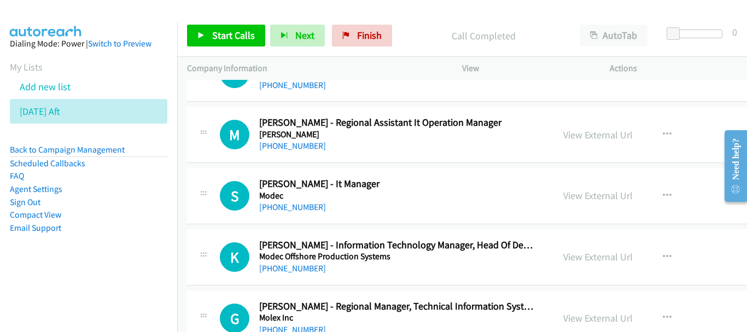
scroll to position [11454, 0]
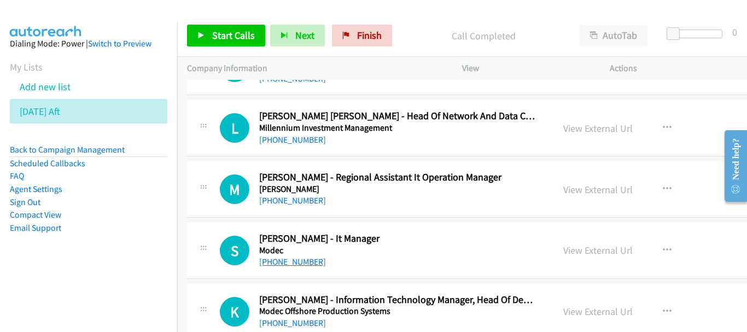
click at [300, 265] on link "+65 9791 5969" at bounding box center [292, 262] width 67 height 10
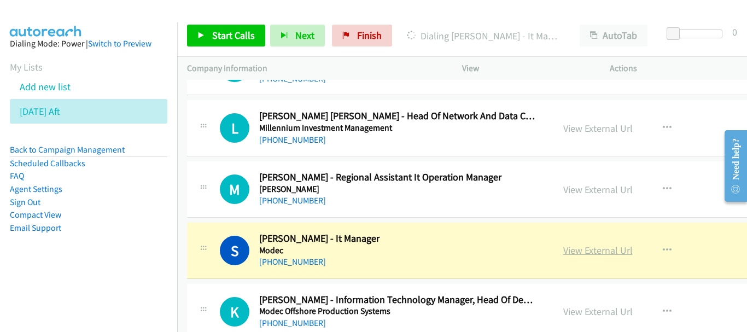
click at [575, 249] on link "View External Url" at bounding box center [597, 250] width 69 height 13
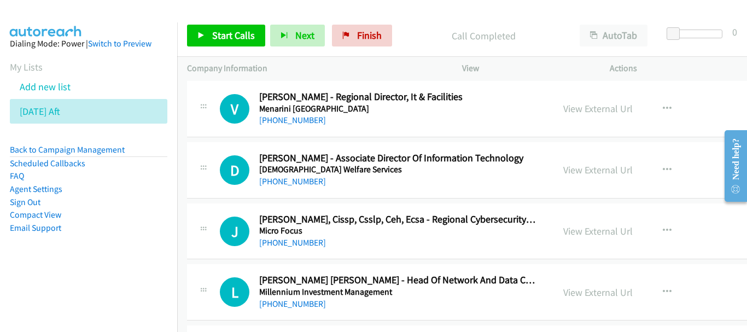
scroll to position [11235, 0]
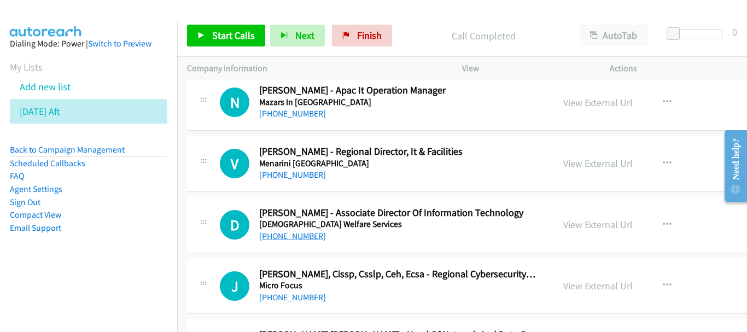
click at [302, 238] on link "+65 9088 7763" at bounding box center [292, 236] width 67 height 10
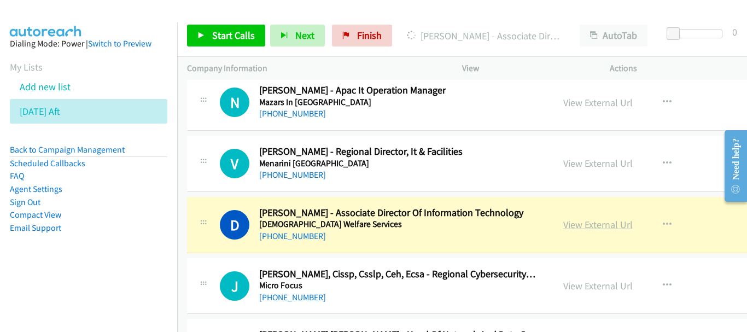
click at [563, 226] on link "View External Url" at bounding box center [597, 224] width 69 height 13
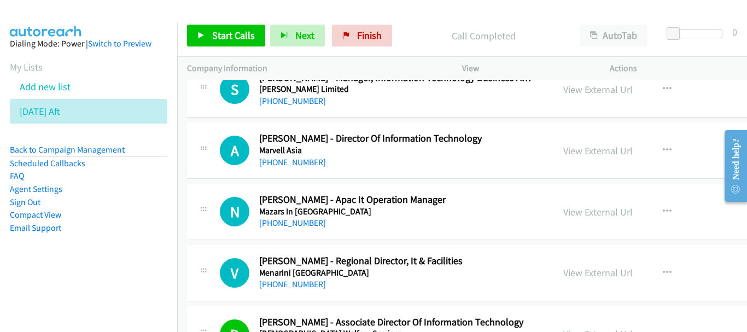
scroll to position [11071, 0]
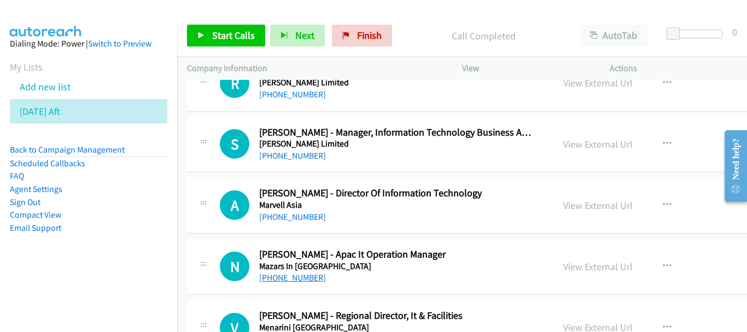
click at [294, 283] on link "+65 8161 4982" at bounding box center [292, 277] width 67 height 10
click at [293, 212] on link "+65 9237 6007" at bounding box center [292, 217] width 67 height 10
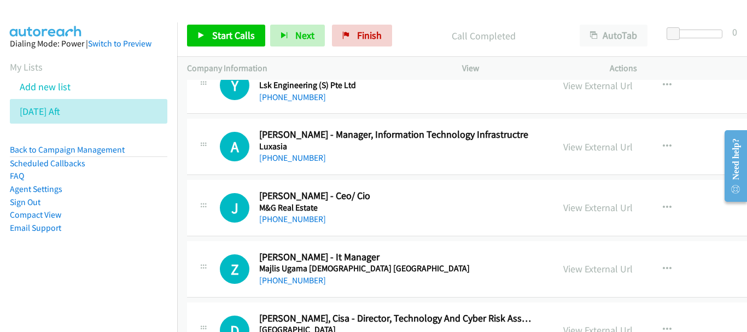
scroll to position [9485, 0]
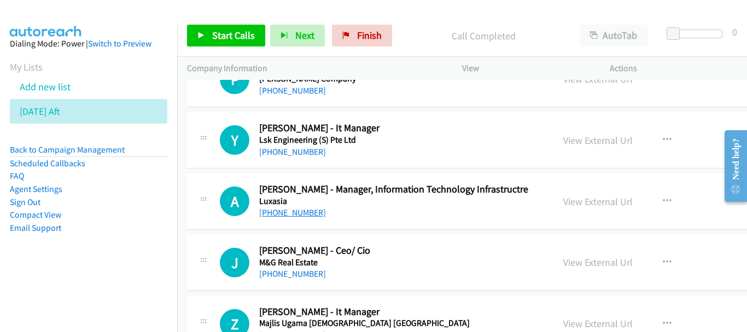
click at [275, 216] on link "+65 9858 6475" at bounding box center [292, 212] width 67 height 10
click at [273, 148] on link "+65 9696 6314" at bounding box center [292, 152] width 67 height 10
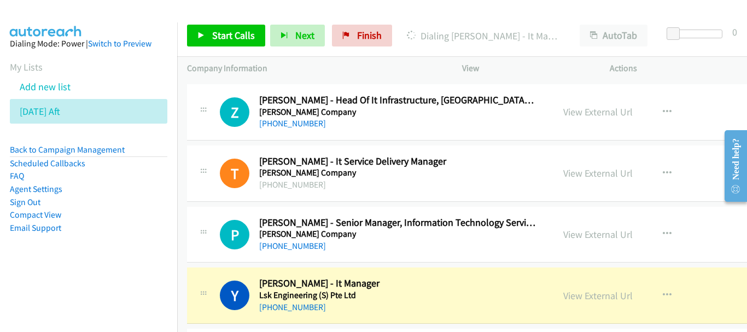
scroll to position [9321, 0]
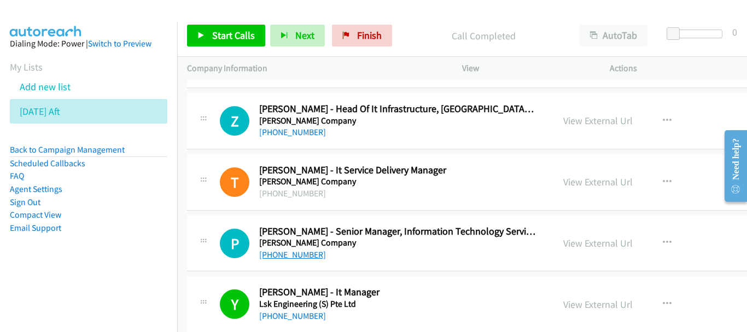
click at [287, 252] on link "+65 8338 2109" at bounding box center [292, 254] width 67 height 10
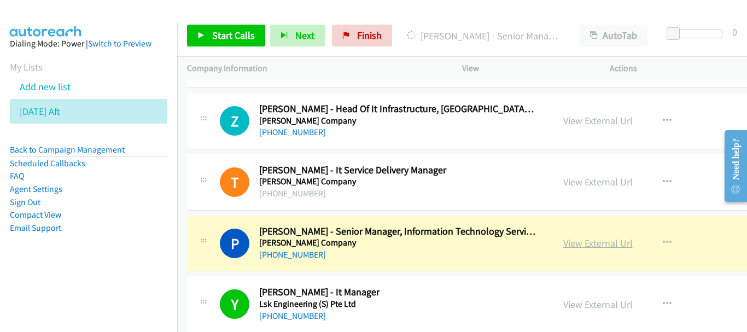
click at [563, 240] on link "View External Url" at bounding box center [597, 243] width 69 height 13
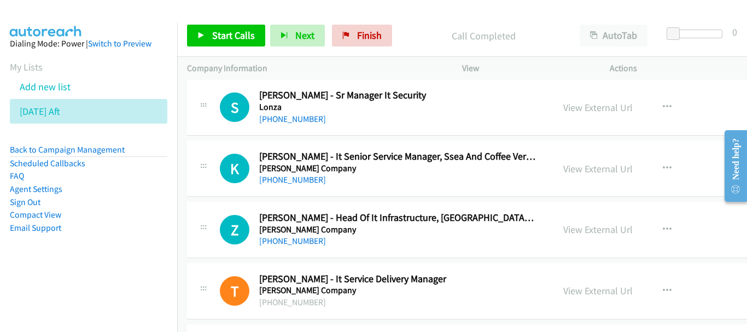
scroll to position [9157, 0]
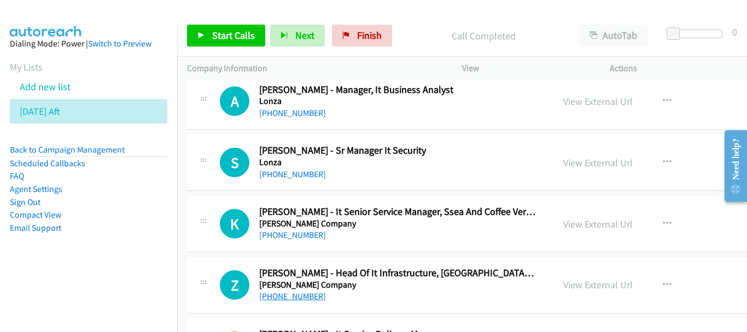
click at [294, 298] on link "+65 9199 2074" at bounding box center [292, 296] width 67 height 10
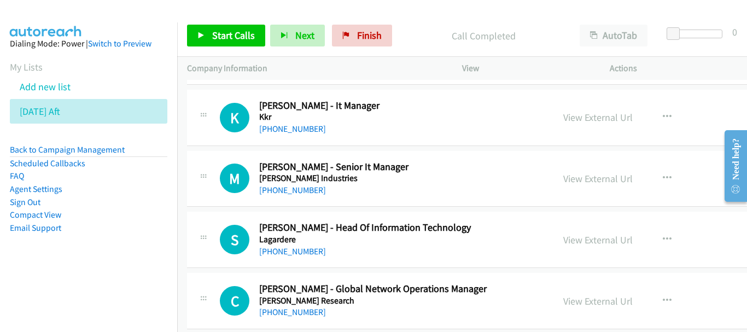
scroll to position [8719, 0]
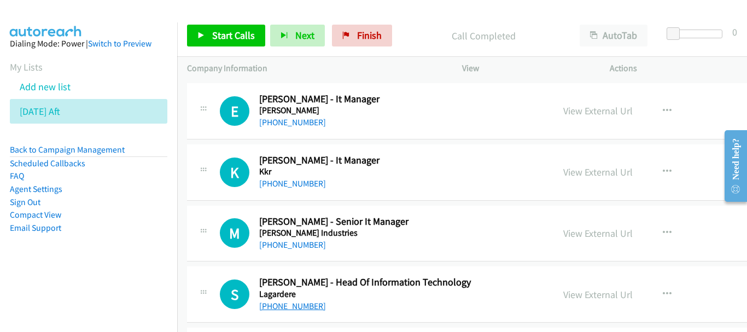
click at [298, 302] on link "+65 8187 9888" at bounding box center [292, 306] width 67 height 10
click at [306, 246] on link "+65 8125 2688" at bounding box center [292, 245] width 67 height 10
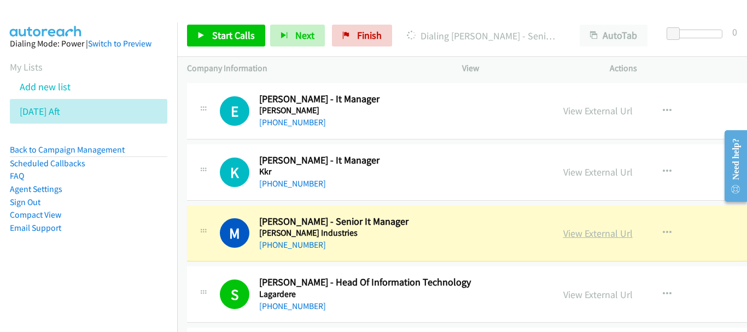
click at [563, 230] on link "View External Url" at bounding box center [597, 233] width 69 height 13
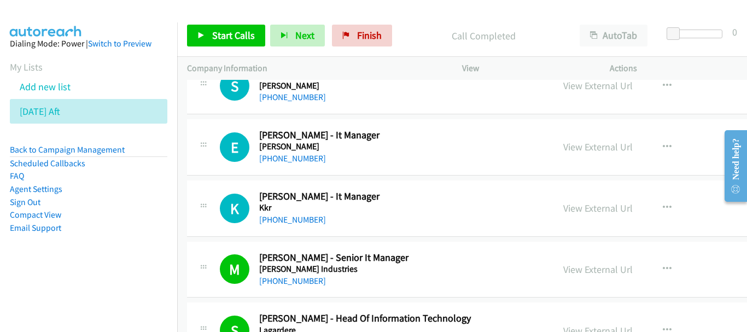
scroll to position [8664, 0]
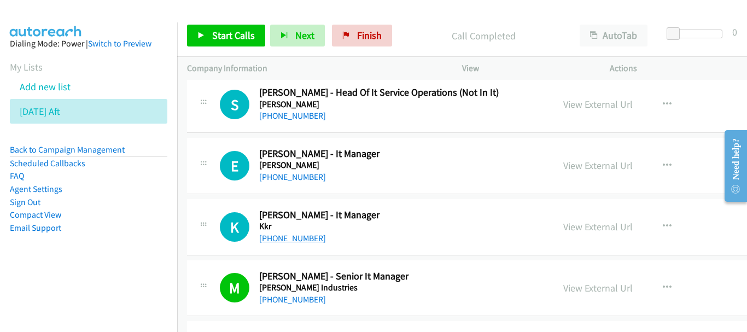
click at [293, 241] on link "+65 8186 2287" at bounding box center [292, 238] width 67 height 10
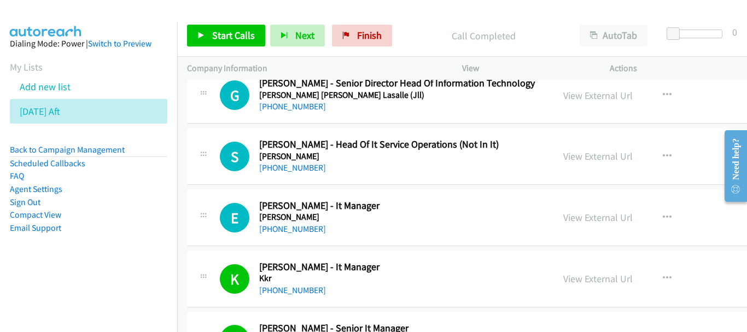
scroll to position [8555, 0]
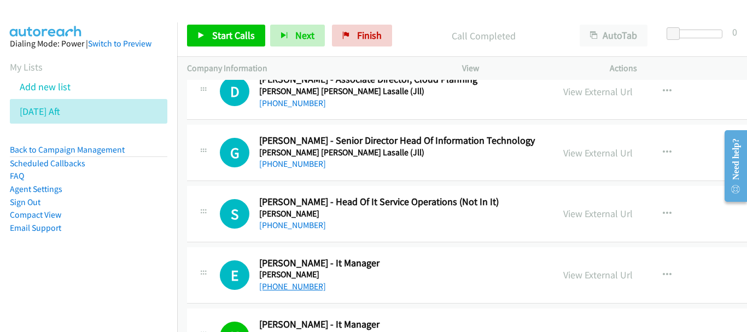
click at [284, 289] on link "+65 9756 1455" at bounding box center [292, 286] width 67 height 10
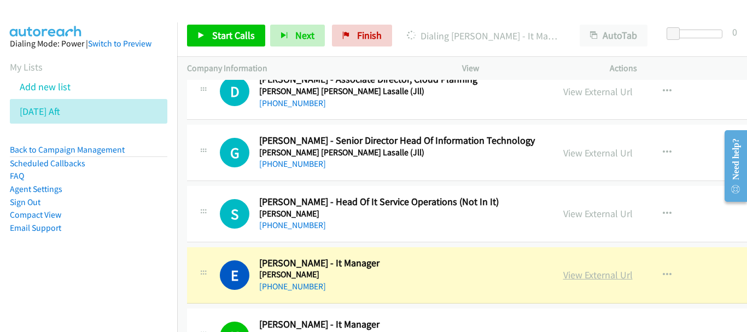
click at [563, 276] on link "View External Url" at bounding box center [597, 275] width 69 height 13
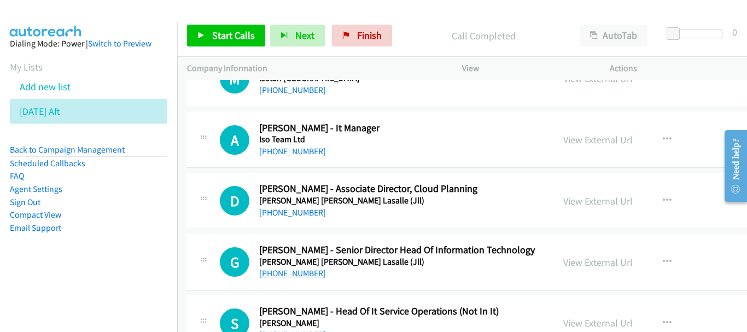
scroll to position [8391, 0]
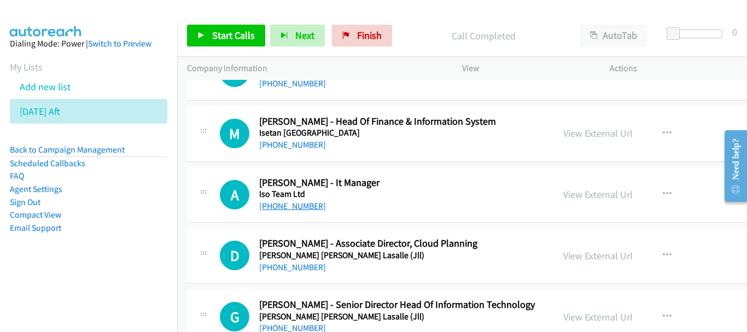
click at [305, 204] on link "+65 9647 7180" at bounding box center [292, 206] width 67 height 10
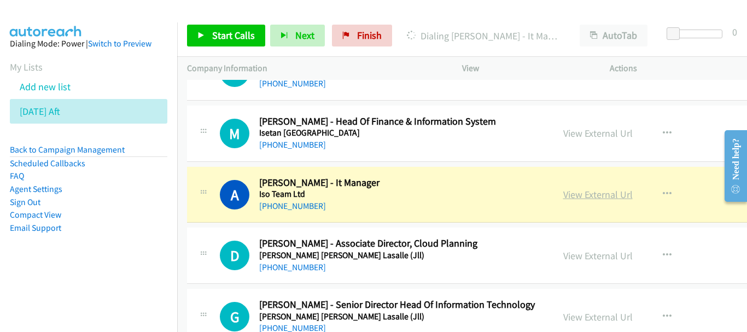
click at [563, 194] on link "View External Url" at bounding box center [597, 194] width 69 height 13
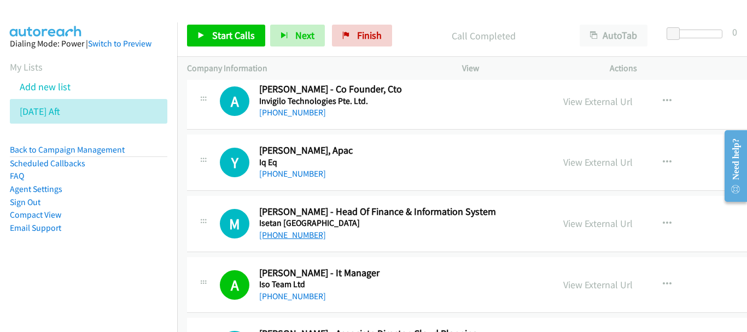
scroll to position [8281, 0]
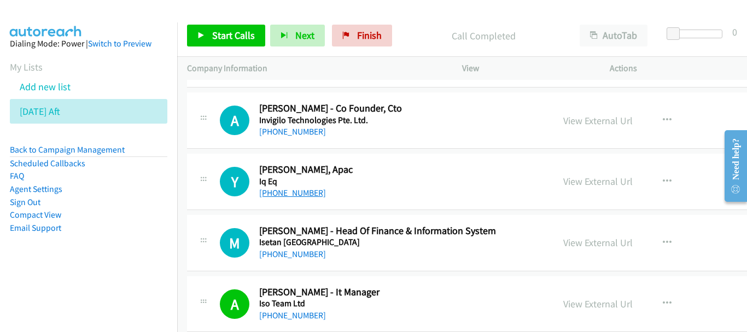
click at [293, 195] on link "+65 9449 0227" at bounding box center [292, 193] width 67 height 10
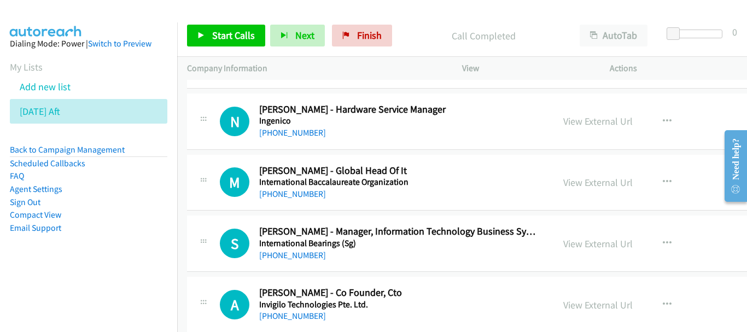
scroll to position [8063, 0]
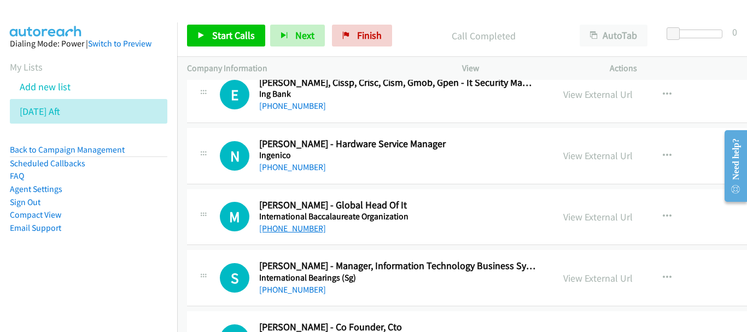
click at [297, 226] on link "+65 9697 1849" at bounding box center [292, 228] width 67 height 10
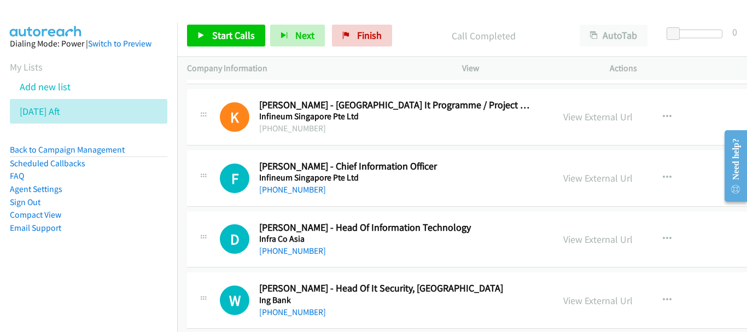
scroll to position [7734, 1]
click at [293, 250] on link "+65 9777 1159" at bounding box center [292, 251] width 67 height 10
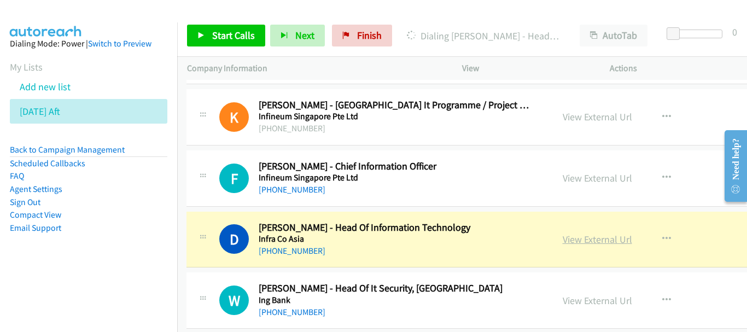
click at [590, 240] on link "View External Url" at bounding box center [597, 239] width 69 height 13
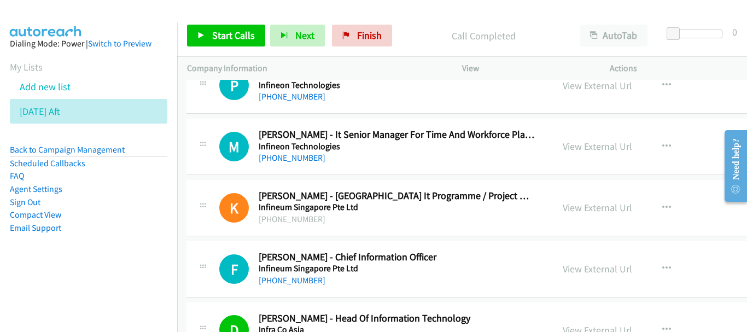
scroll to position [7625, 1]
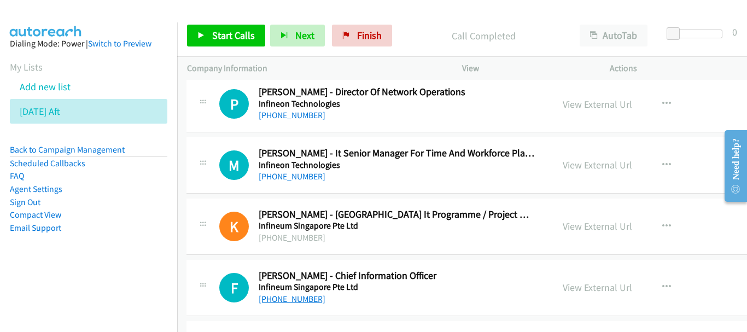
click at [288, 300] on link "+65 9660 6444" at bounding box center [292, 299] width 67 height 10
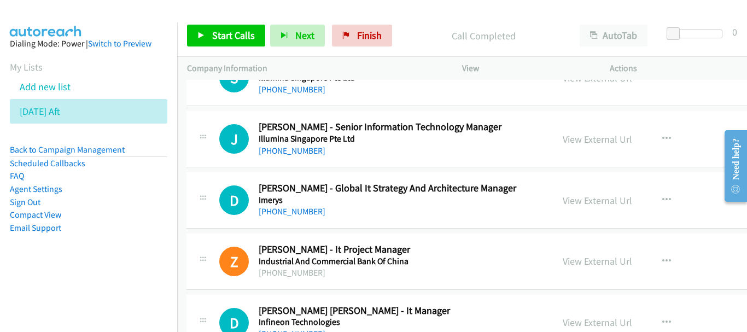
scroll to position [7242, 1]
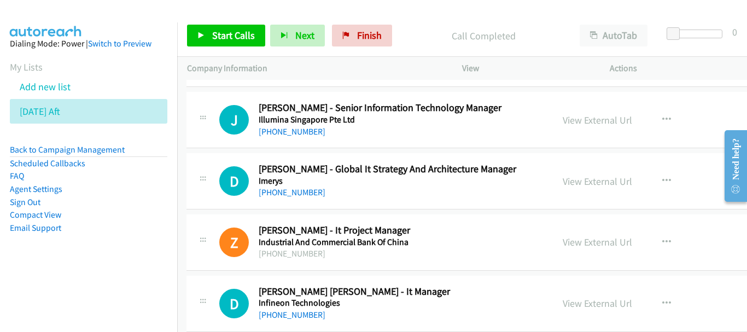
click at [310, 192] on div "+65 9452 6370" at bounding box center [397, 192] width 276 height 13
click at [302, 192] on link "+65 9452 6370" at bounding box center [292, 192] width 67 height 10
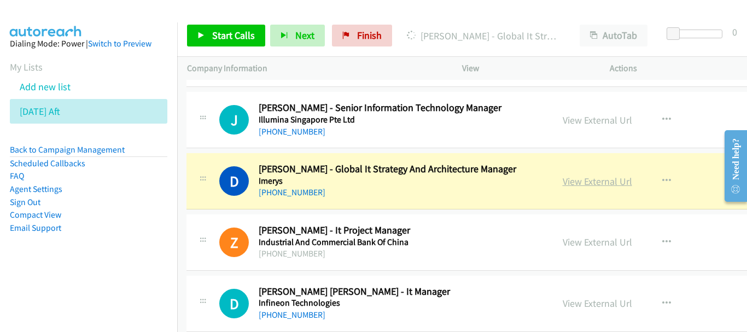
click at [564, 185] on link "View External Url" at bounding box center [597, 181] width 69 height 13
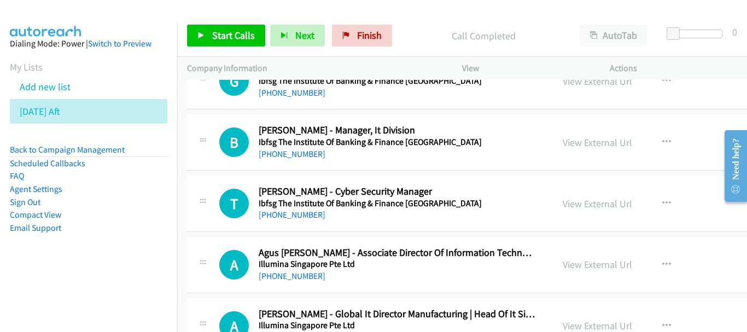
scroll to position [6804, 1]
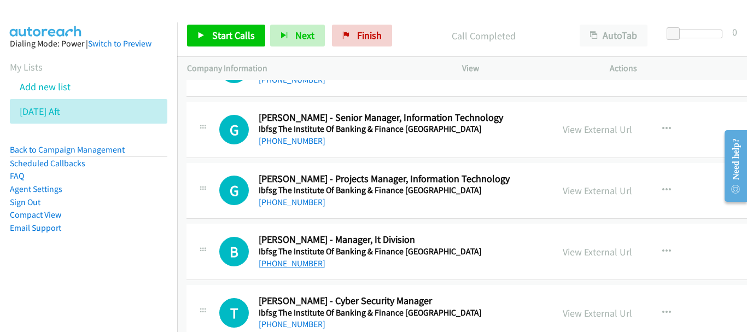
click at [306, 263] on link "+65 9636 6218" at bounding box center [292, 263] width 67 height 10
click at [287, 202] on link "+65 9750 2890" at bounding box center [292, 202] width 67 height 10
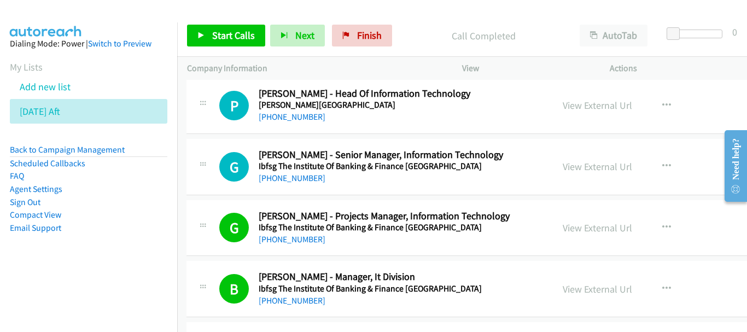
scroll to position [6750, 1]
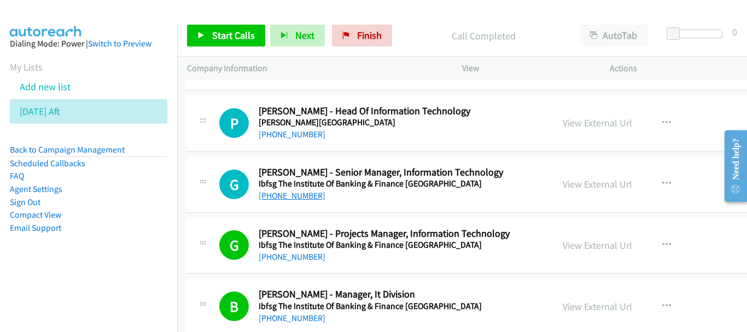
click at [290, 199] on link "+65 9836 6076" at bounding box center [292, 195] width 67 height 10
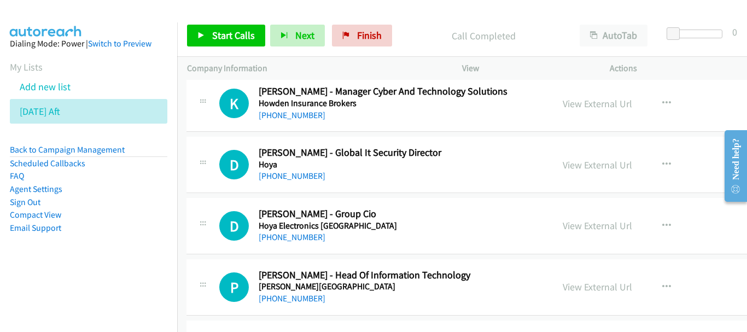
scroll to position [6640, 1]
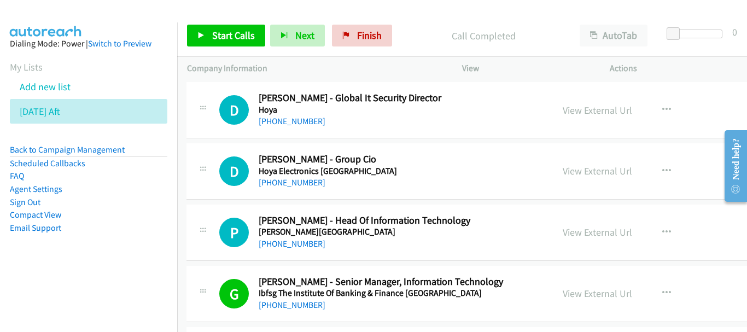
click at [296, 255] on div "P Callback Scheduled Pio Rakesh Fernando - Head Of Information Technology Hwa C…" at bounding box center [533, 233] width 693 height 56
click at [294, 246] on link "+65 9003 3764" at bounding box center [292, 243] width 67 height 10
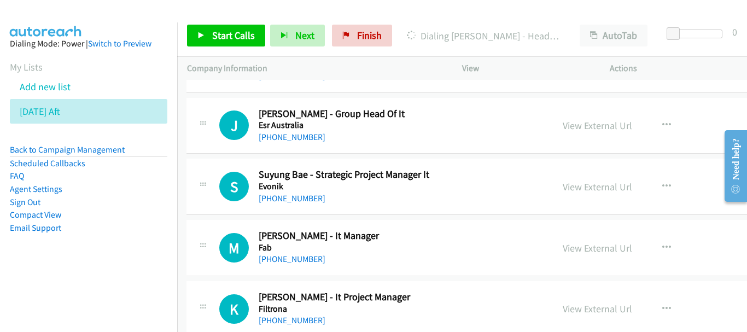
scroll to position [5273, 1]
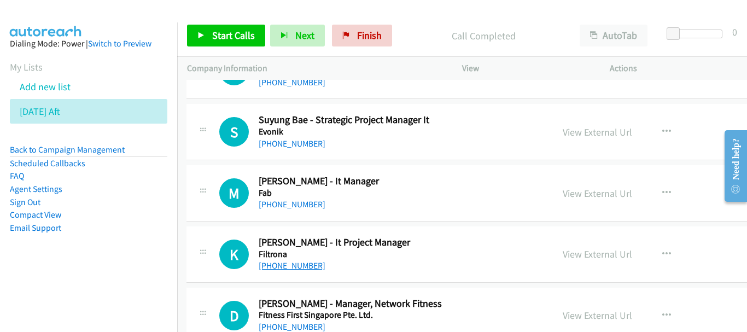
click at [286, 267] on link "+65 9862 0256" at bounding box center [292, 265] width 67 height 10
click at [291, 205] on link "+65 9009 9596" at bounding box center [292, 204] width 67 height 10
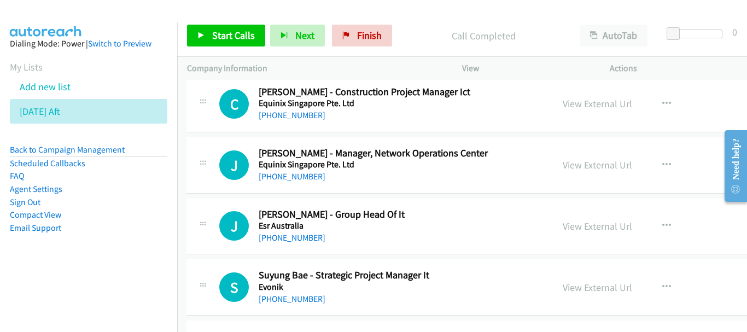
scroll to position [5054, 1]
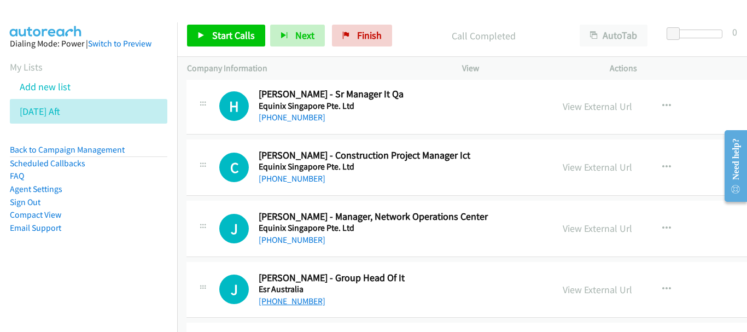
click at [292, 302] on link "+65 9694 7931" at bounding box center [292, 301] width 67 height 10
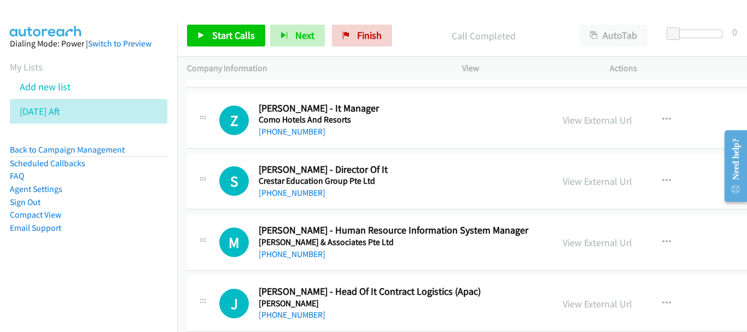
scroll to position [3851, 1]
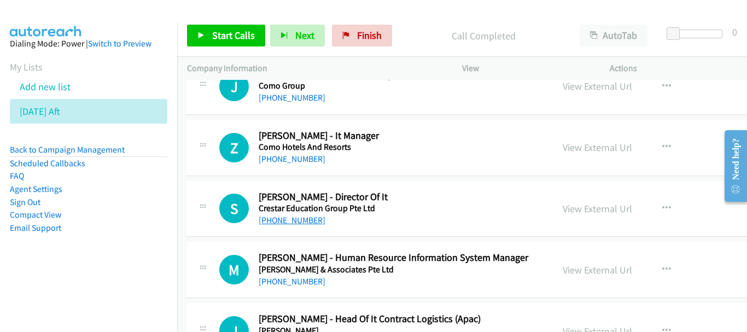
click at [305, 220] on link "+65 9735 3396" at bounding box center [292, 220] width 67 height 10
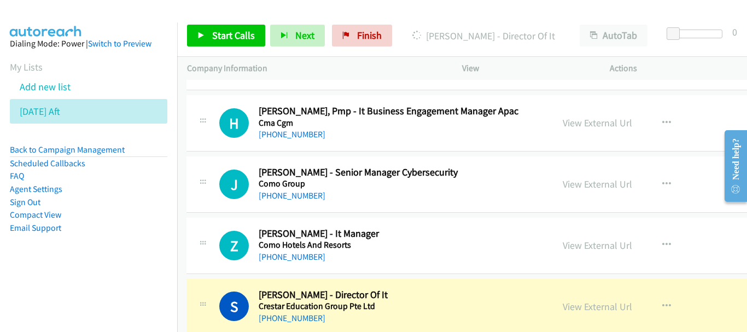
scroll to position [3741, 1]
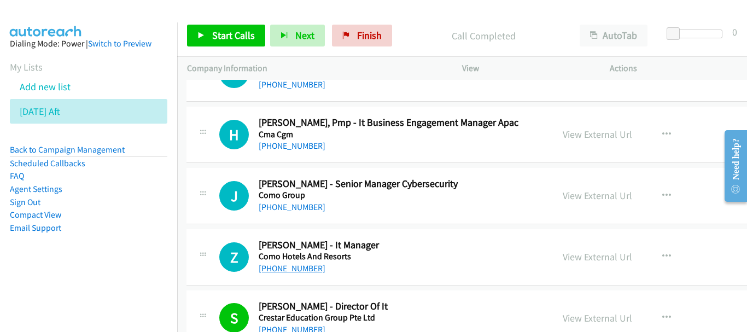
click at [282, 267] on link "+65 8842 1322" at bounding box center [292, 268] width 67 height 10
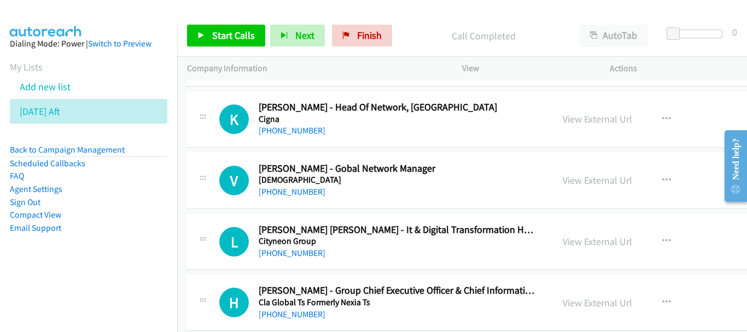
scroll to position [3468, 1]
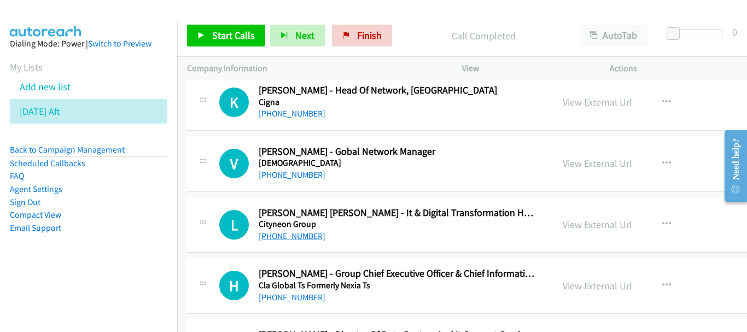
click at [295, 233] on link "+65 9833 9423" at bounding box center [292, 236] width 67 height 10
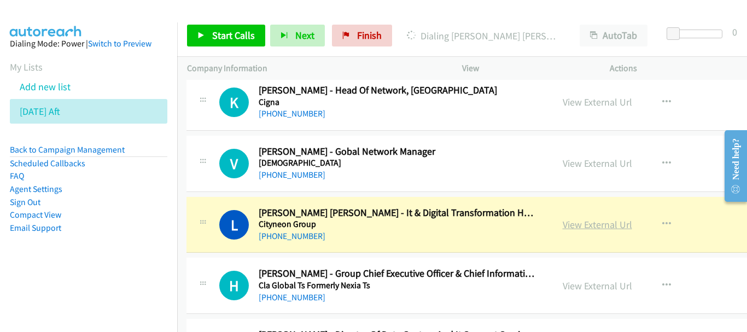
click at [563, 225] on link "View External Url" at bounding box center [597, 224] width 69 height 13
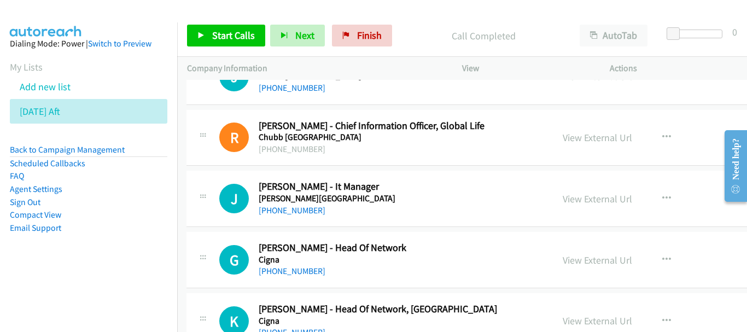
scroll to position [3194, 1]
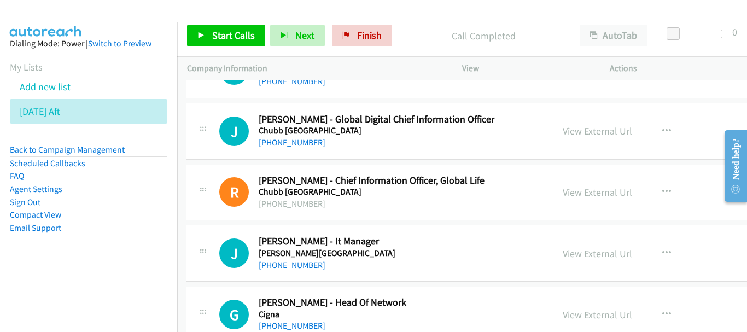
click at [299, 264] on link "+65 9228 9892" at bounding box center [292, 265] width 67 height 10
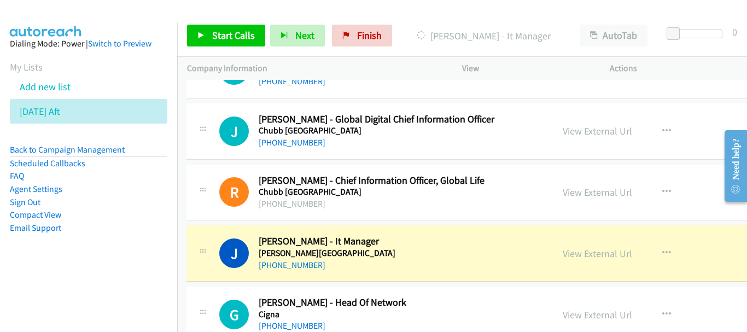
click at [553, 253] on div "View External Url View External Url Schedule/Manage Callback Start Calls Here R…" at bounding box center [649, 253] width 193 height 36
click at [563, 253] on link "View External Url" at bounding box center [597, 253] width 69 height 13
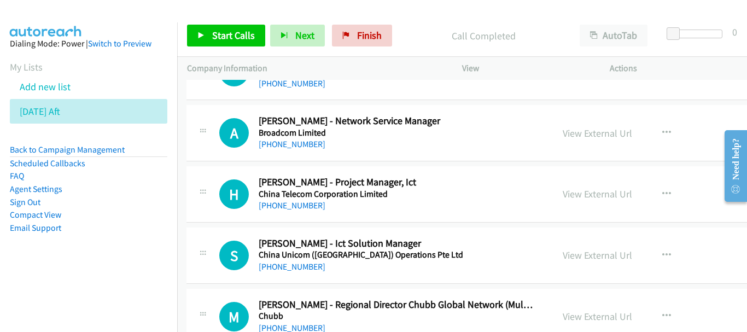
scroll to position [2702, 1]
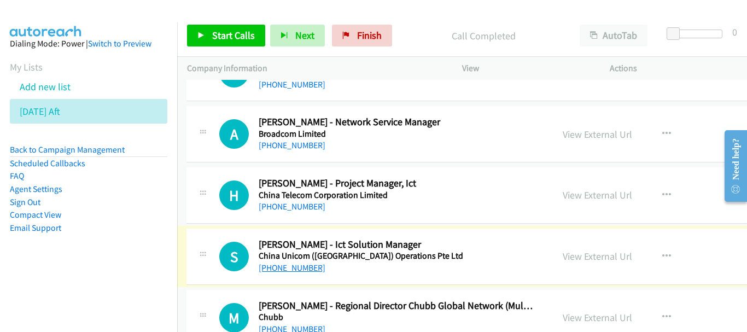
click at [292, 266] on link "+65 9106 7315" at bounding box center [292, 268] width 67 height 10
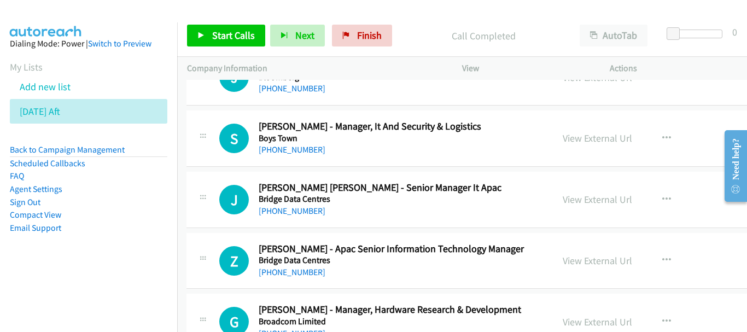
scroll to position [2429, 1]
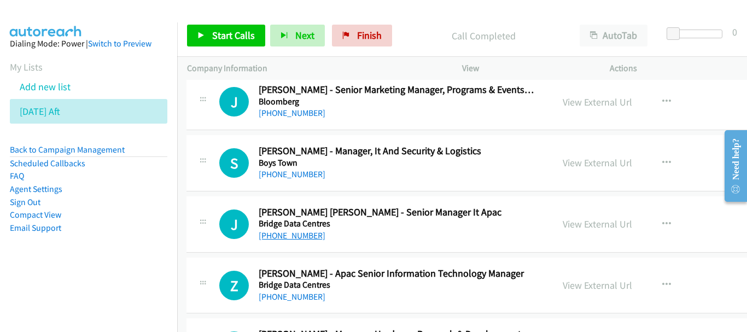
click at [302, 235] on link "+65 8138 0265" at bounding box center [292, 235] width 67 height 10
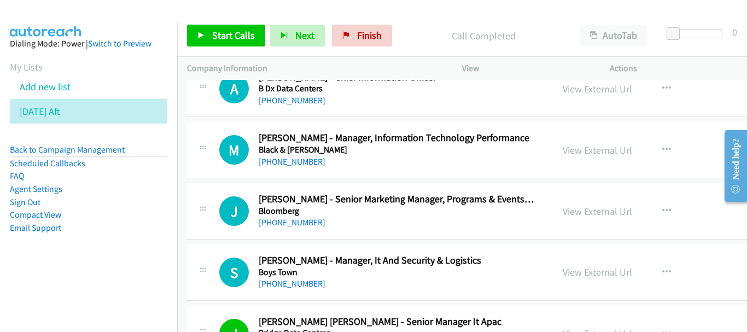
scroll to position [2265, 1]
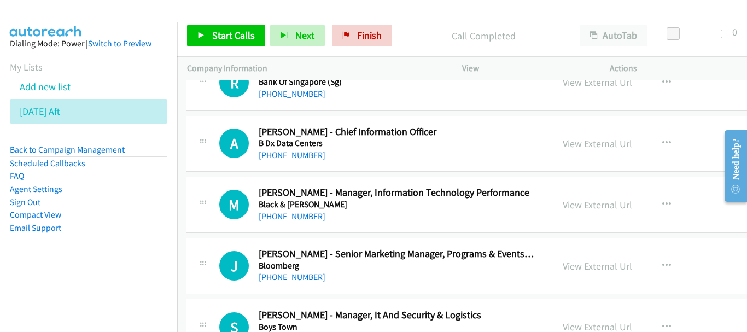
click at [300, 216] on link "+65 9755 2819" at bounding box center [292, 216] width 67 height 10
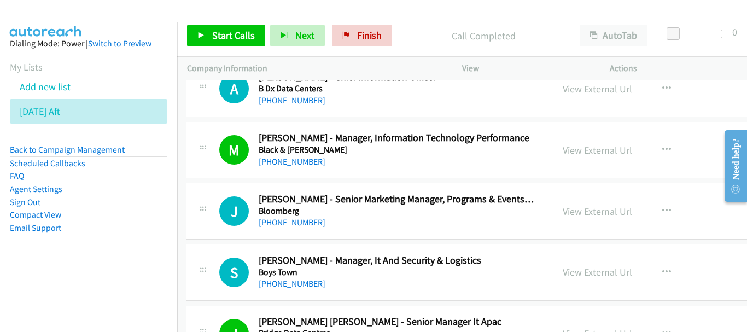
scroll to position [2429, 1]
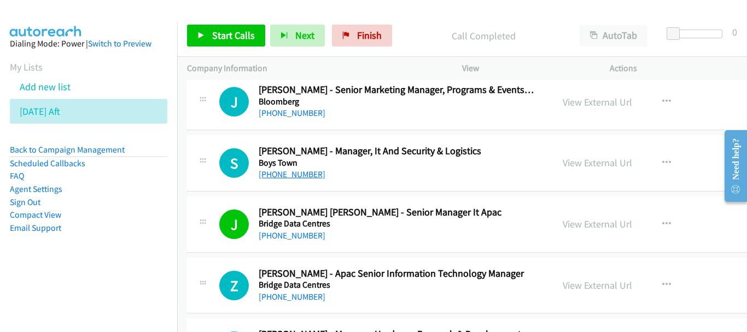
click at [279, 176] on link "+65 9845 0370" at bounding box center [292, 174] width 67 height 10
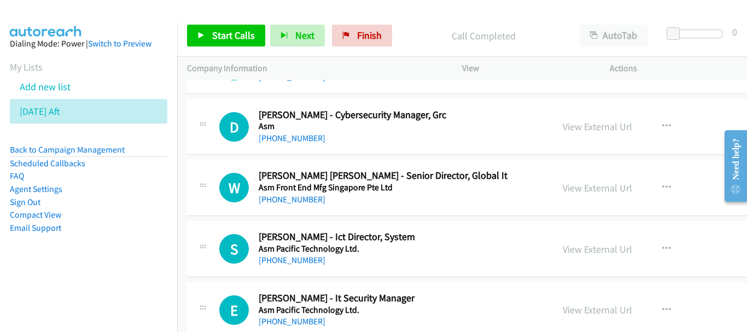
scroll to position [1608, 1]
click at [294, 258] on link "+65 9451 8510" at bounding box center [292, 260] width 67 height 10
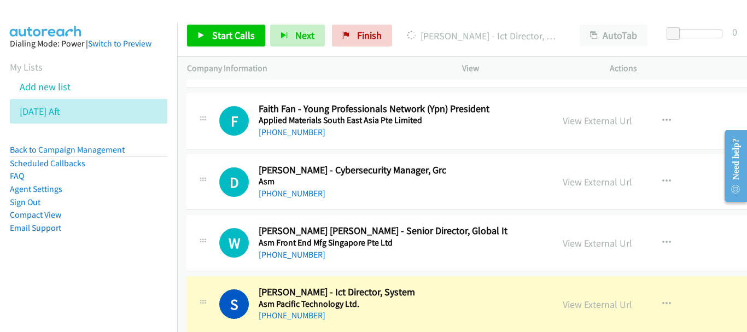
scroll to position [1499, 1]
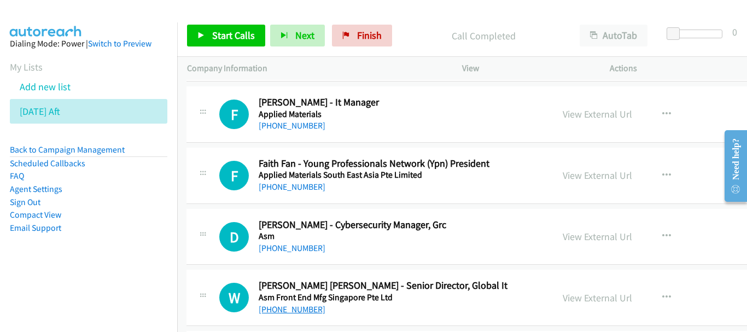
click at [296, 308] on link "+65 9010 1062" at bounding box center [292, 309] width 67 height 10
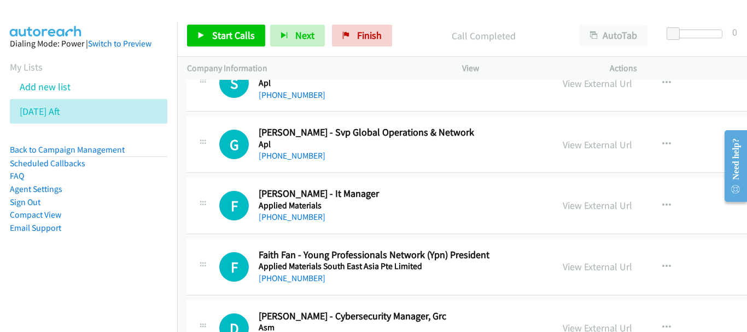
scroll to position [1389, 1]
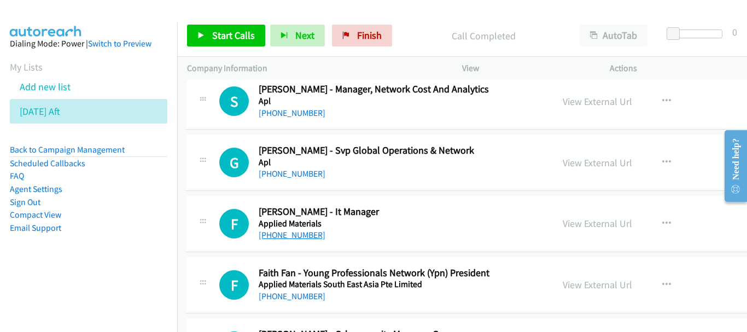
click at [292, 231] on link "+65 9824 5942" at bounding box center [292, 235] width 67 height 10
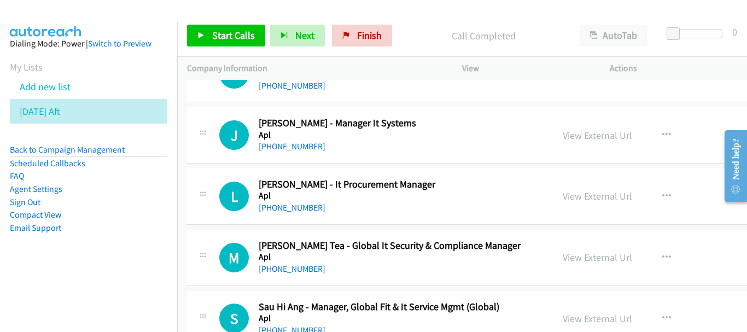
scroll to position [1116, 1]
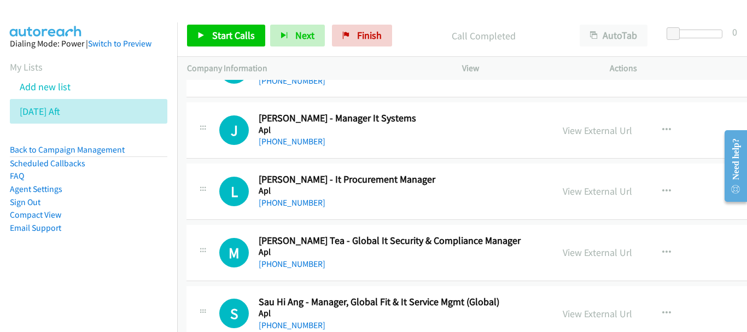
click at [300, 209] on div "+65 9685 0927" at bounding box center [397, 202] width 276 height 13
click at [300, 203] on link "+65 9685 0927" at bounding box center [292, 202] width 67 height 10
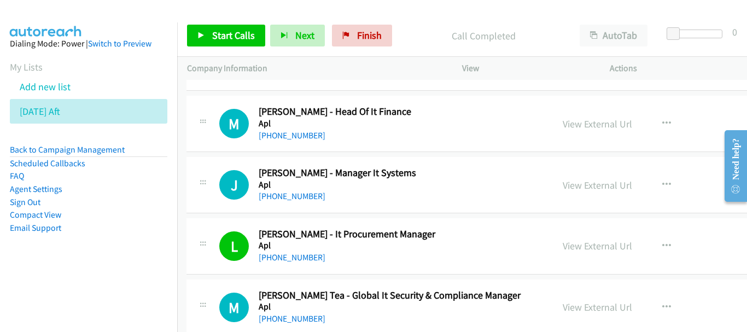
scroll to position [1006, 1]
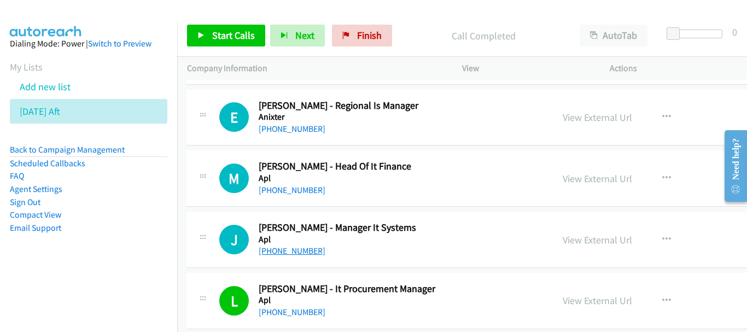
click at [294, 253] on link "+65 8137 0101" at bounding box center [292, 251] width 67 height 10
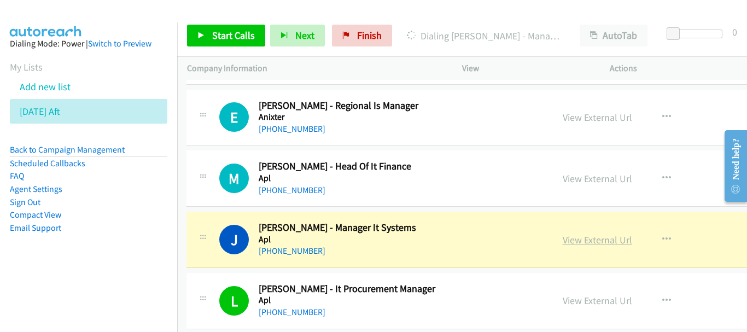
click at [569, 237] on link "View External Url" at bounding box center [597, 240] width 69 height 13
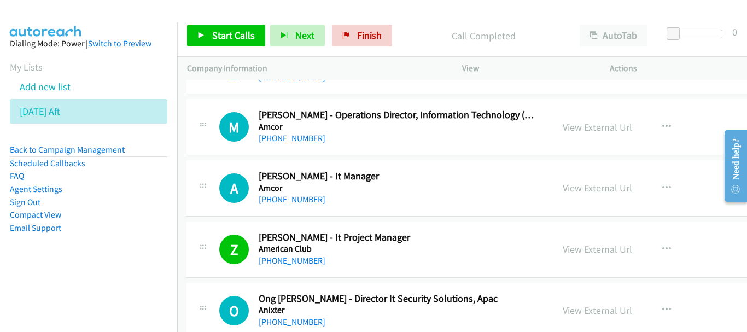
scroll to position [733, 1]
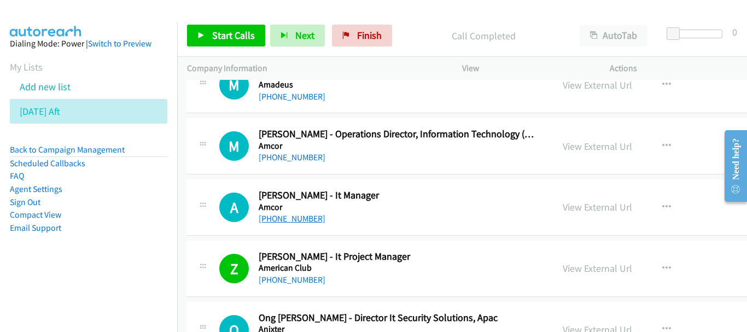
click at [289, 218] on link "+65 8181 9243" at bounding box center [292, 218] width 67 height 10
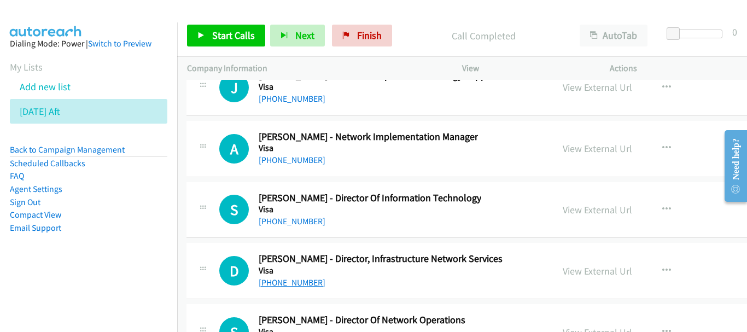
scroll to position [21409, 1]
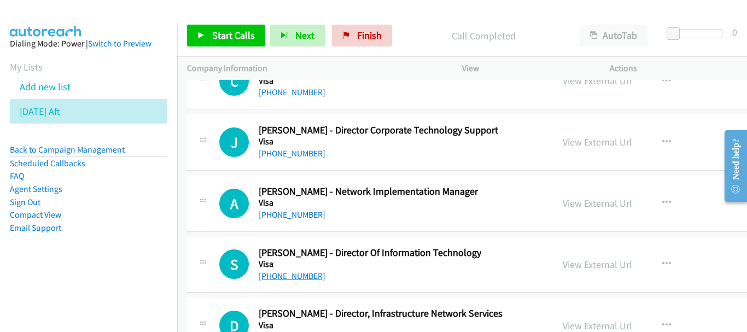
click at [301, 277] on link "+65 9337 9260" at bounding box center [292, 276] width 67 height 10
click at [301, 156] on link "+65 800 110 0344" at bounding box center [292, 153] width 67 height 10
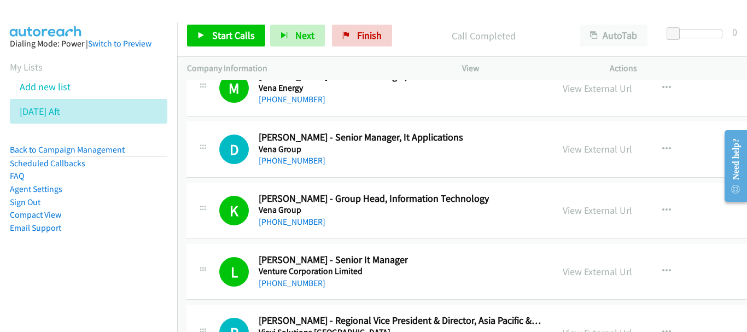
scroll to position [21026, 1]
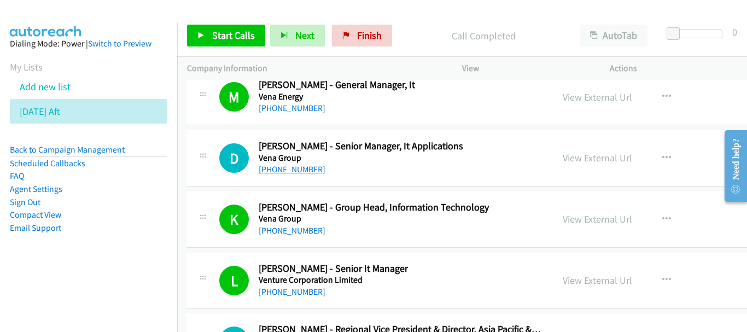
click at [297, 166] on link "+65 9119 9860" at bounding box center [292, 169] width 67 height 10
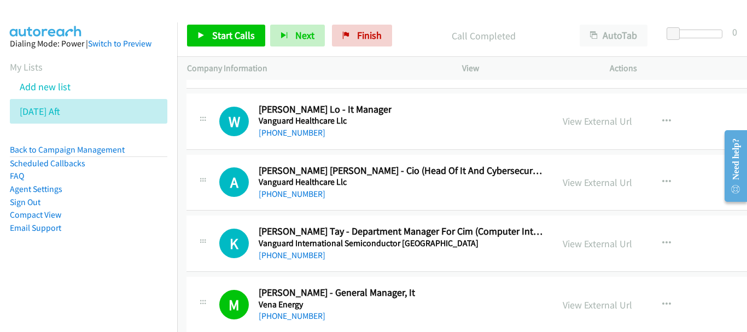
scroll to position [20807, 1]
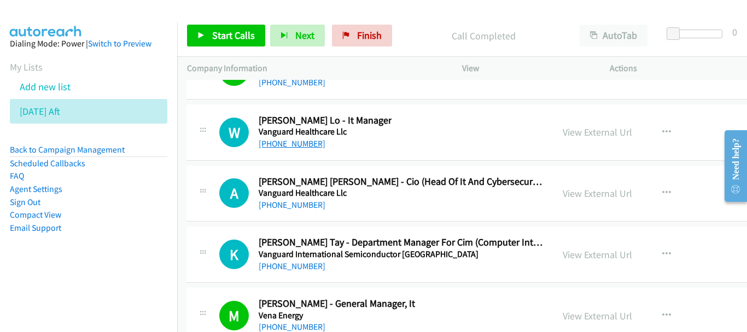
click at [294, 144] on link "+65 9655 5157" at bounding box center [292, 143] width 67 height 10
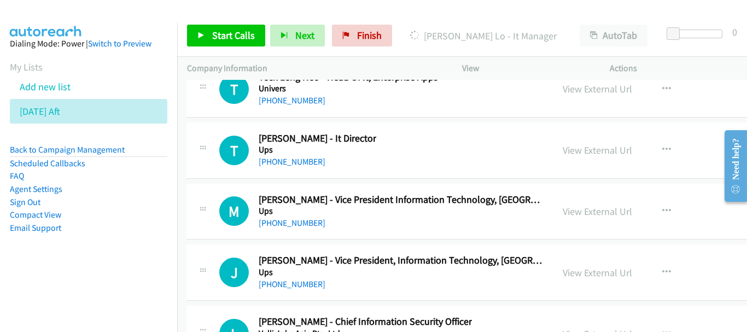
scroll to position [20479, 1]
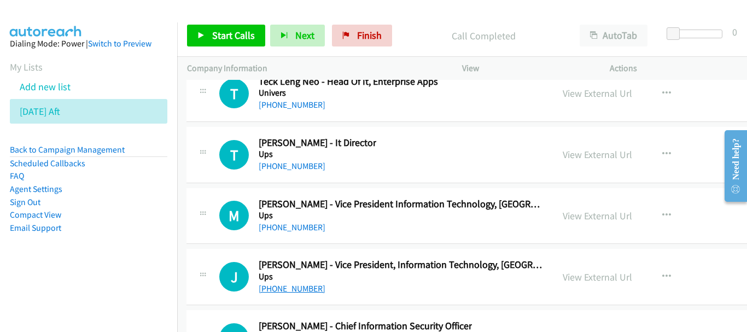
click at [299, 288] on link "+65 9835 9037" at bounding box center [292, 288] width 67 height 10
click at [275, 222] on link "+65 9457 5890" at bounding box center [292, 227] width 67 height 10
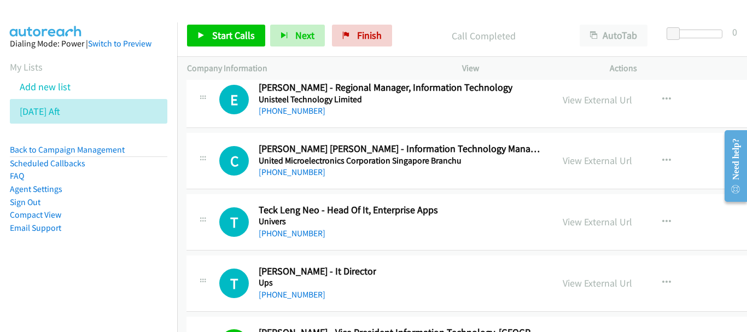
scroll to position [20370, 1]
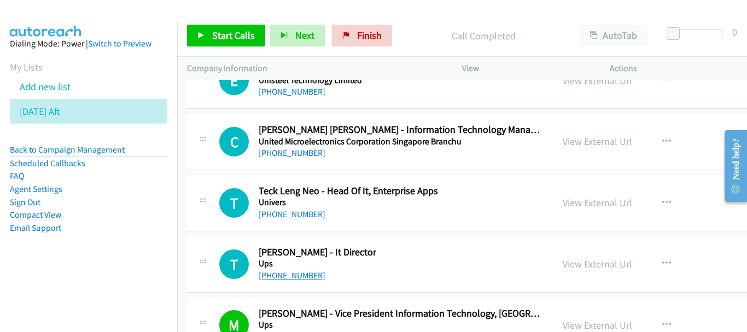
click at [306, 277] on link "+65 9626 3426" at bounding box center [292, 275] width 67 height 10
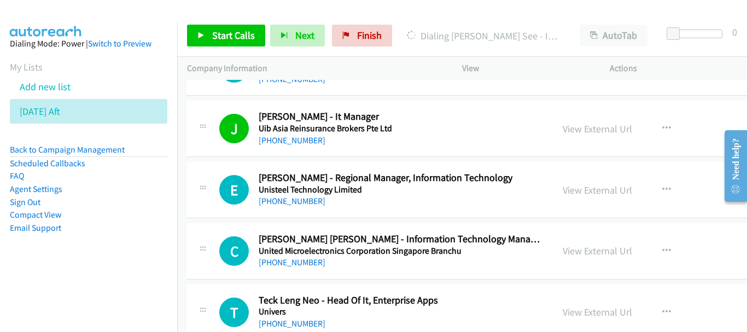
scroll to position [20315, 1]
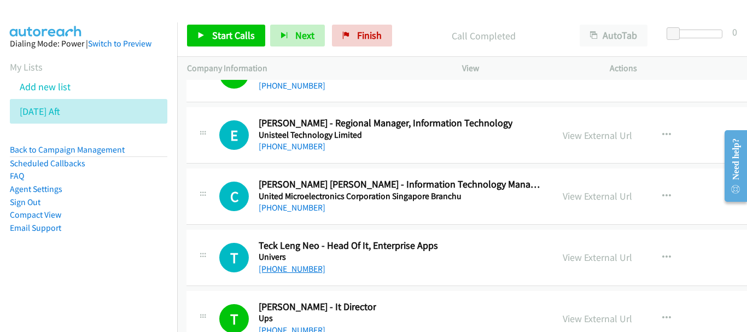
click at [280, 270] on link "+65 9635 4907" at bounding box center [292, 269] width 67 height 10
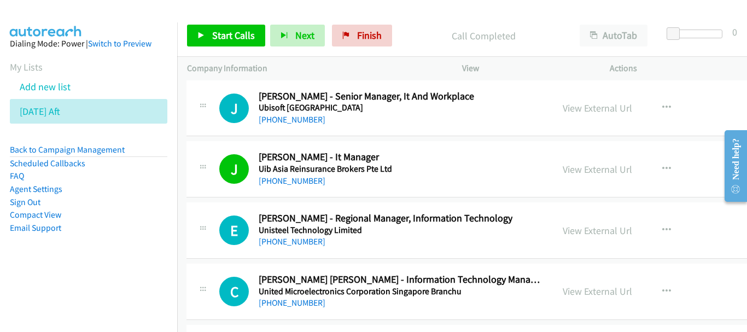
scroll to position [20206, 1]
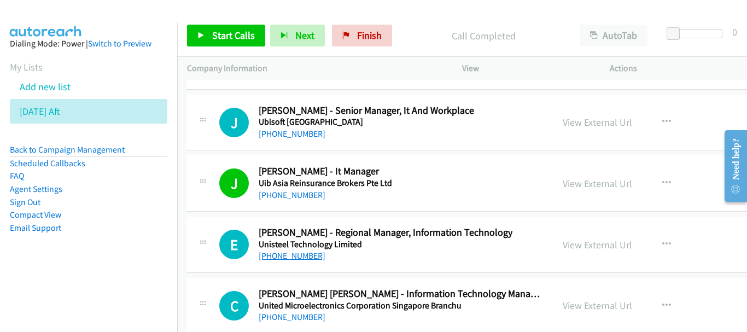
click at [281, 255] on link "+65 9061 1202" at bounding box center [292, 256] width 67 height 10
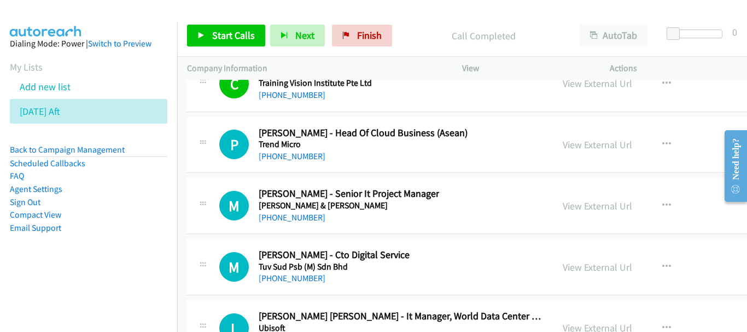
scroll to position [19823, 1]
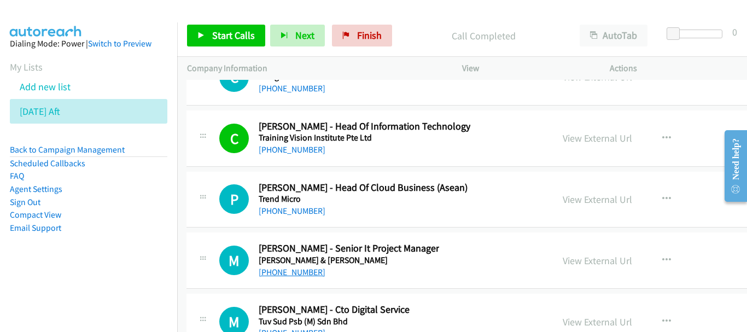
click at [287, 271] on link "+65 9084 0741" at bounding box center [292, 272] width 67 height 10
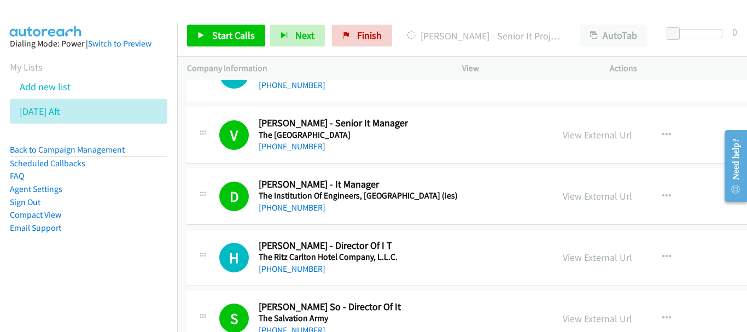
scroll to position [19385, 1]
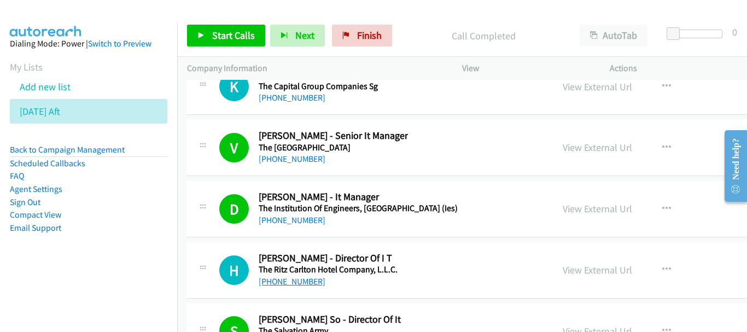
click at [299, 282] on link "+65 8112 9339" at bounding box center [292, 281] width 67 height 10
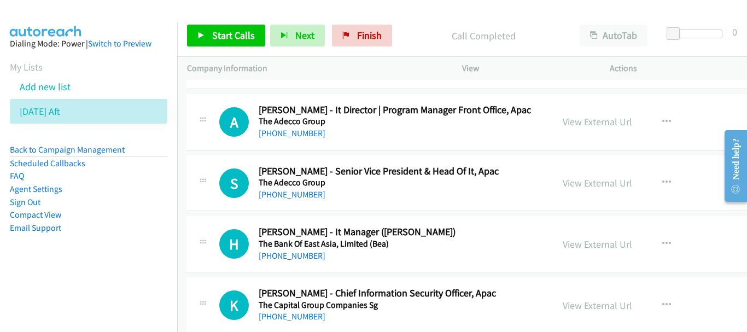
scroll to position [19112, 1]
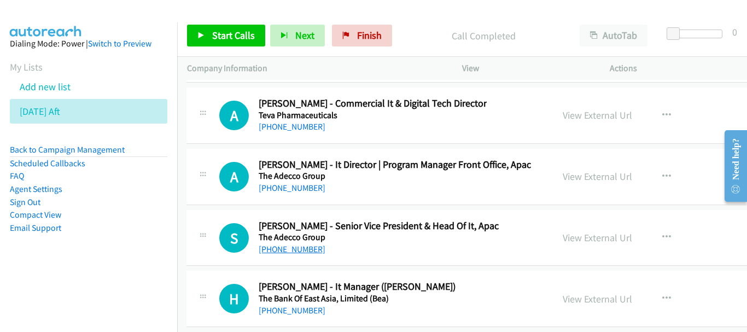
click at [290, 248] on link "+65 9824 3376" at bounding box center [292, 249] width 67 height 10
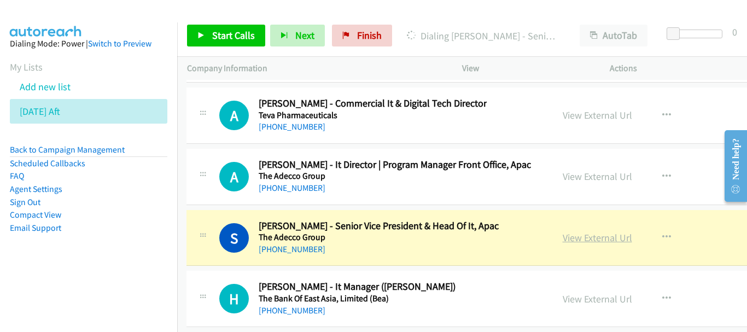
click at [563, 239] on link "View External Url" at bounding box center [597, 237] width 69 height 13
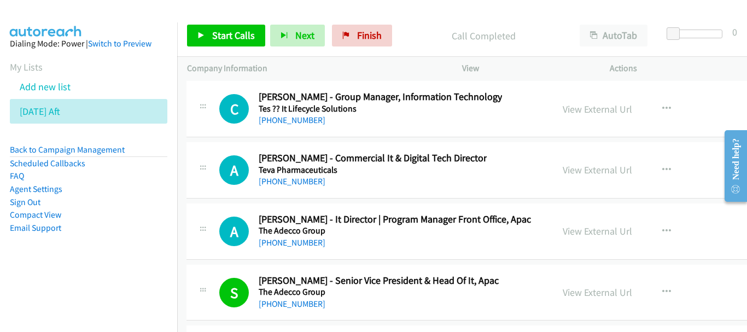
scroll to position [19002, 1]
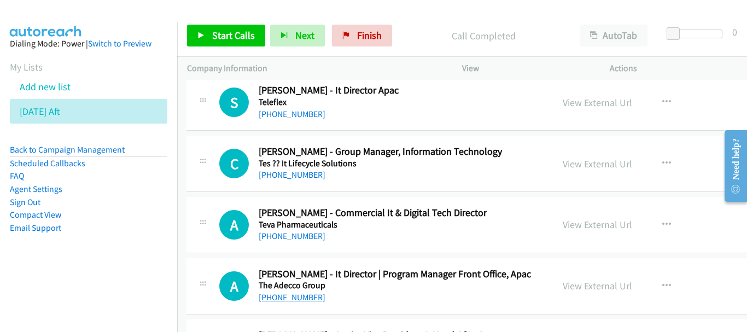
click at [295, 299] on link "+65 9089 1373" at bounding box center [292, 297] width 67 height 10
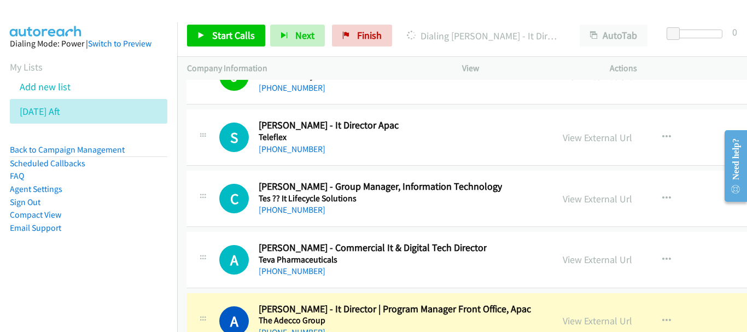
scroll to position [18948, 1]
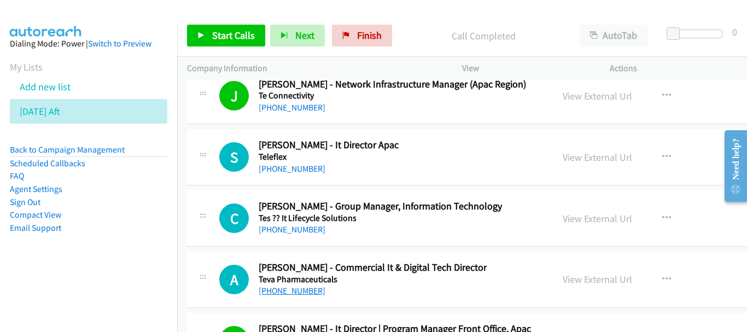
click at [295, 293] on link "+65 9855 6321" at bounding box center [292, 291] width 67 height 10
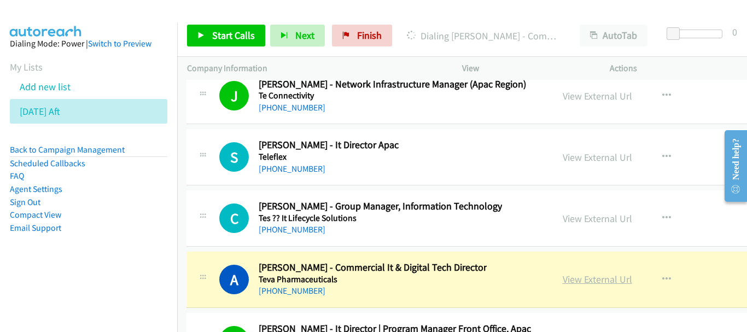
click at [587, 275] on link "View External Url" at bounding box center [597, 279] width 69 height 13
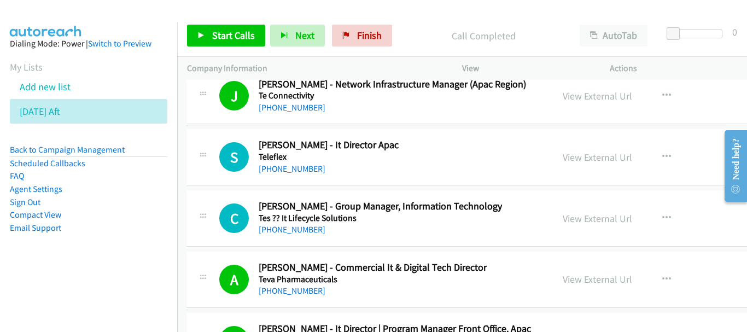
scroll to position [18893, 1]
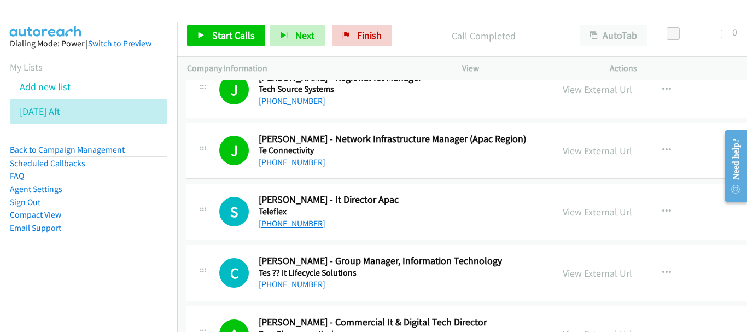
click at [287, 227] on link "+65 9794 0372" at bounding box center [292, 223] width 67 height 10
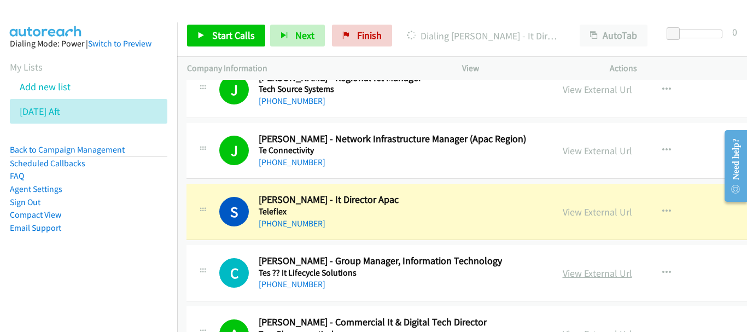
click at [563, 270] on link "View External Url" at bounding box center [597, 273] width 69 height 13
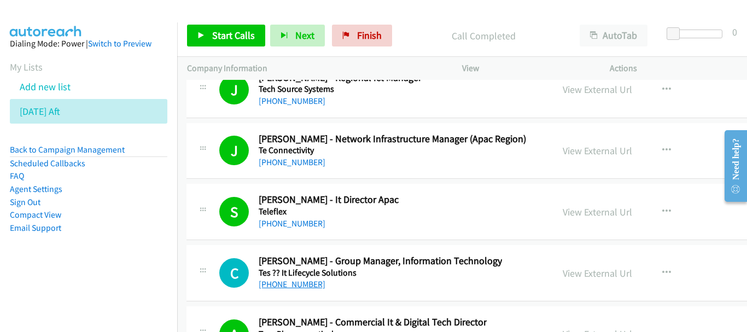
click at [307, 285] on link "+65 9173 2544" at bounding box center [292, 284] width 67 height 10
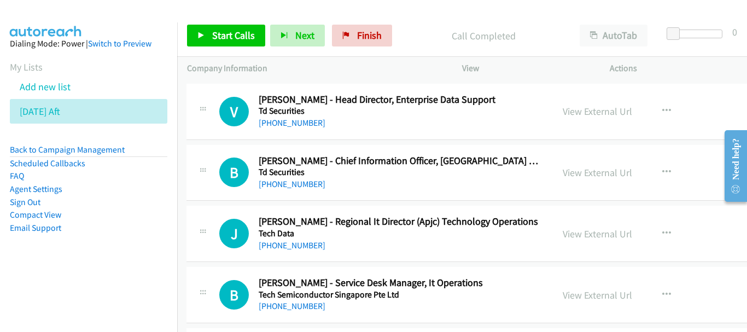
scroll to position [18565, 1]
click at [294, 246] on link "+65 8223 7995" at bounding box center [292, 246] width 67 height 10
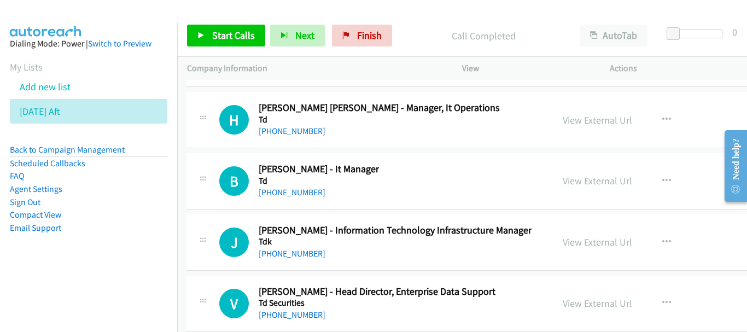
scroll to position [18346, 1]
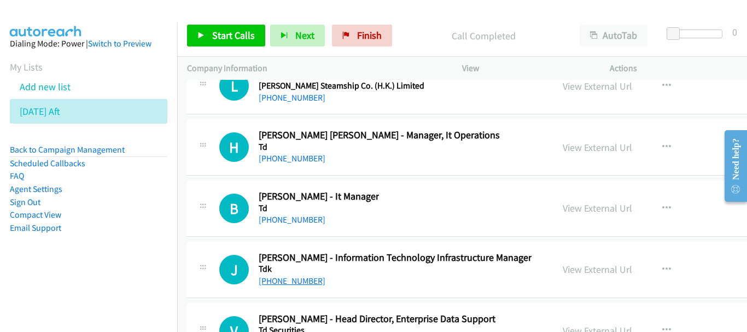
click at [294, 276] on link "+65 9088 8865" at bounding box center [292, 281] width 67 height 10
click at [289, 284] on link "+65 9088 8865" at bounding box center [292, 281] width 67 height 10
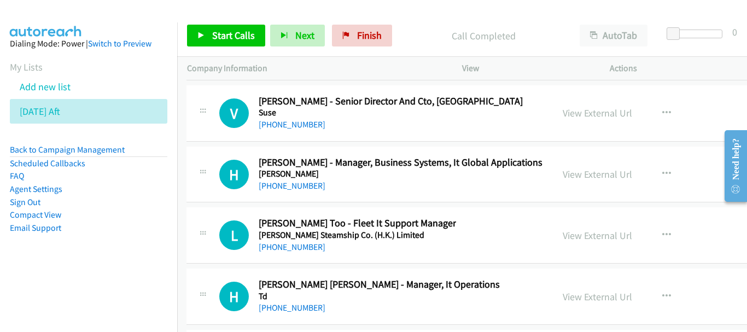
scroll to position [18182, 1]
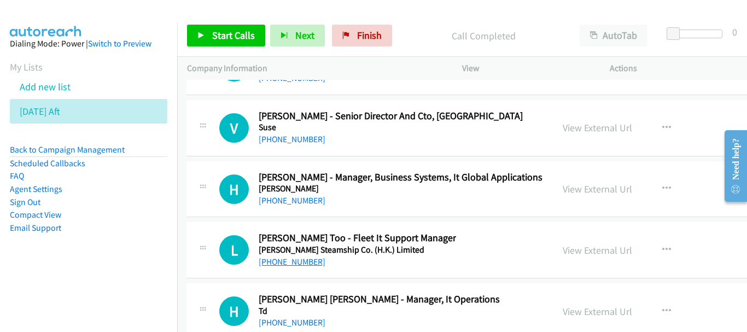
click at [299, 260] on link "+65 9696 7173" at bounding box center [292, 262] width 67 height 10
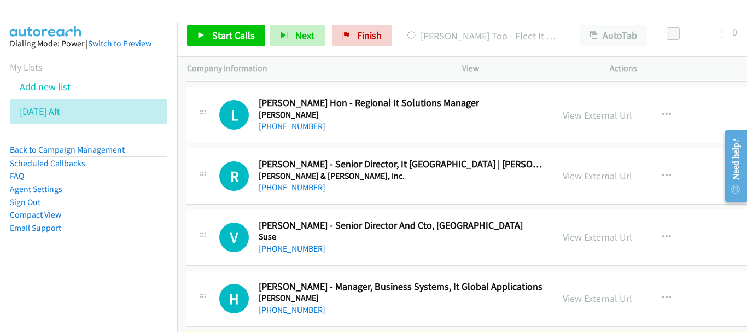
scroll to position [18018, 1]
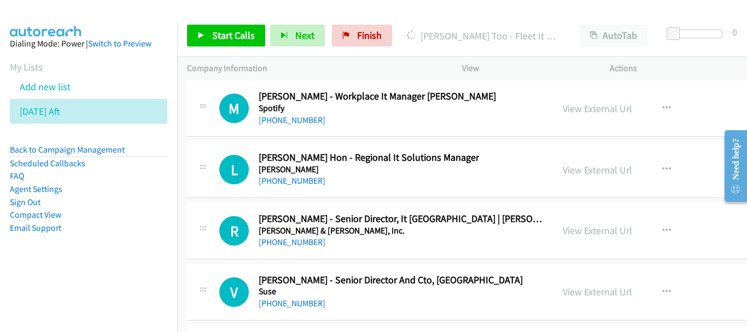
click at [310, 241] on div "+65 9622 1104" at bounding box center [401, 242] width 284 height 13
click at [301, 241] on link "+65 9622 1104" at bounding box center [292, 242] width 67 height 10
click at [290, 242] on link "+65 9622 1104" at bounding box center [292, 242] width 67 height 10
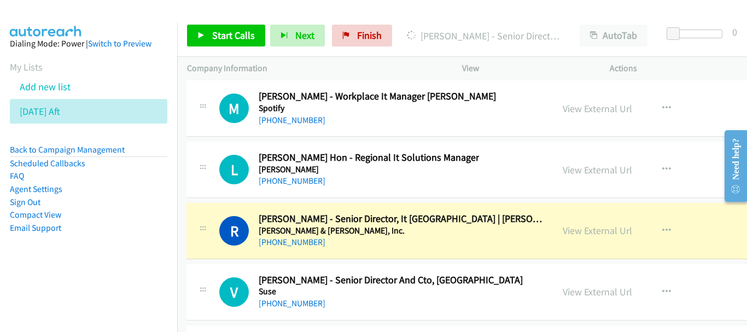
scroll to position [17963, 1]
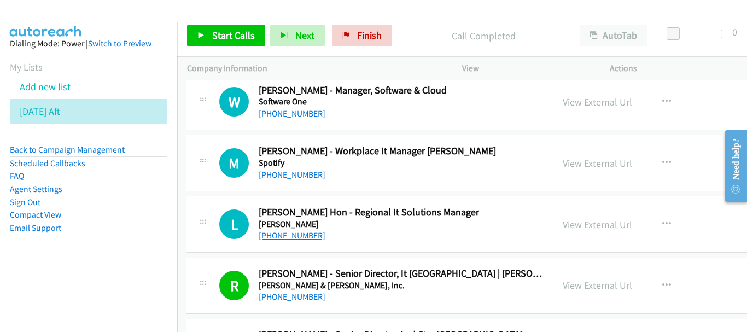
click at [306, 235] on link "+65 9880 8438" at bounding box center [292, 235] width 67 height 10
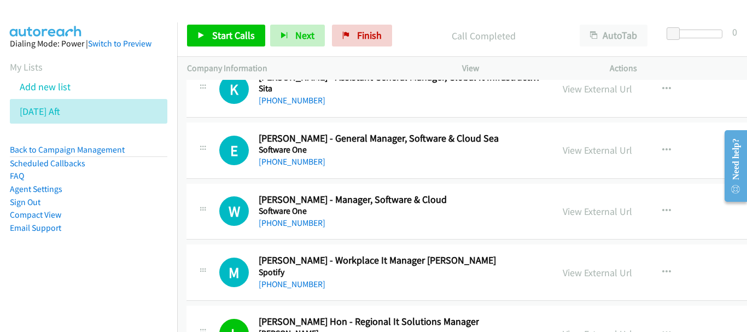
scroll to position [17908, 1]
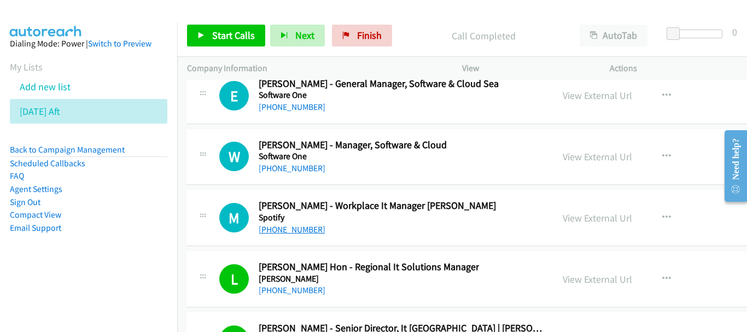
click at [298, 234] on link "+65 9084 7961" at bounding box center [292, 229] width 67 height 10
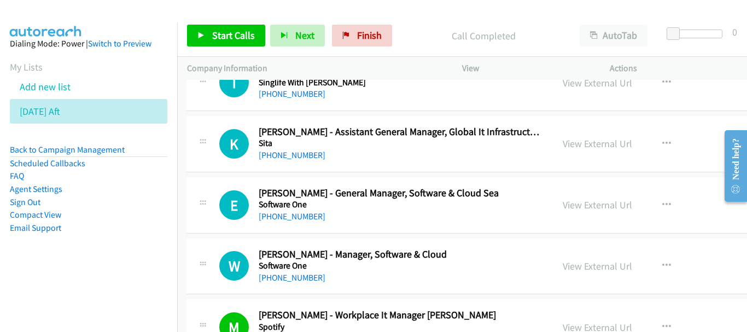
scroll to position [17689, 1]
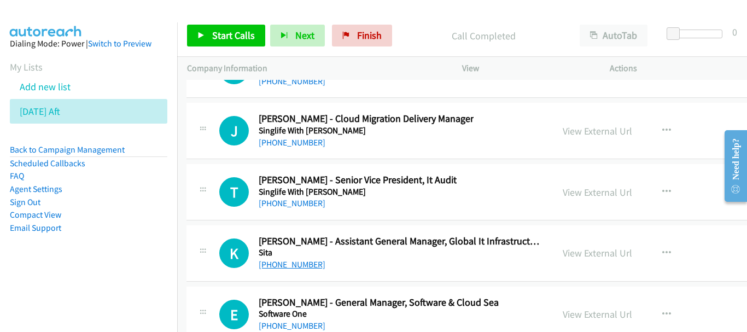
click at [280, 267] on link "+65 8518 6209" at bounding box center [292, 264] width 67 height 10
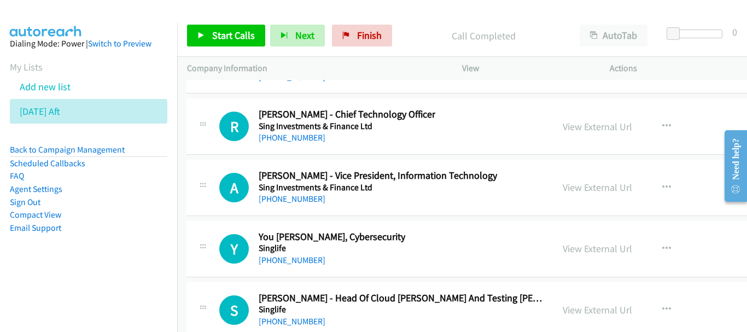
scroll to position [17361, 1]
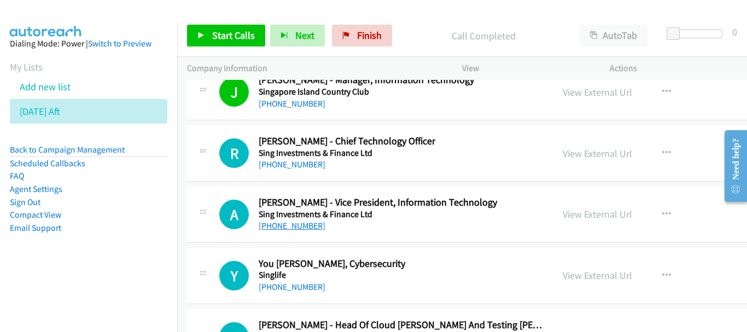
click at [305, 224] on link "+65 9470 8301" at bounding box center [292, 225] width 67 height 10
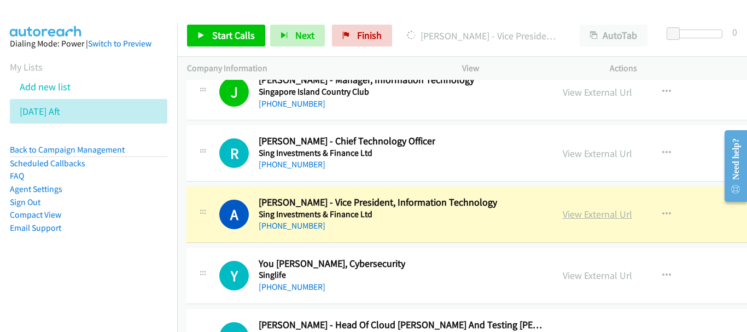
click at [584, 214] on link "View External Url" at bounding box center [597, 214] width 69 height 13
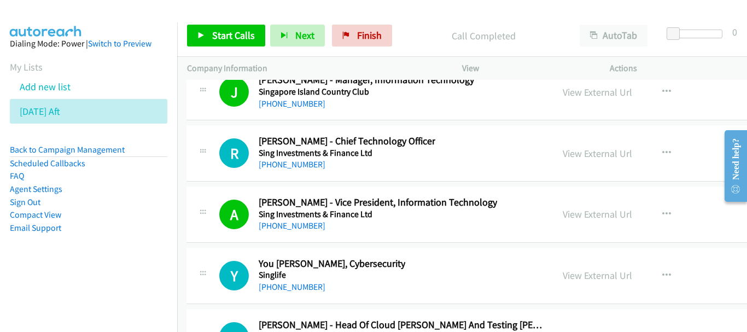
scroll to position [17307, 1]
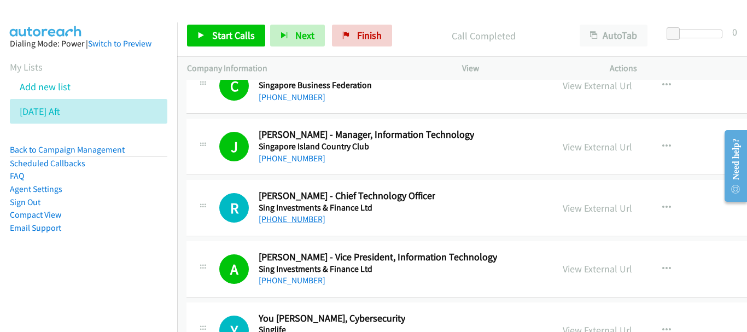
click at [297, 221] on link "+65 9859 2170" at bounding box center [292, 219] width 67 height 10
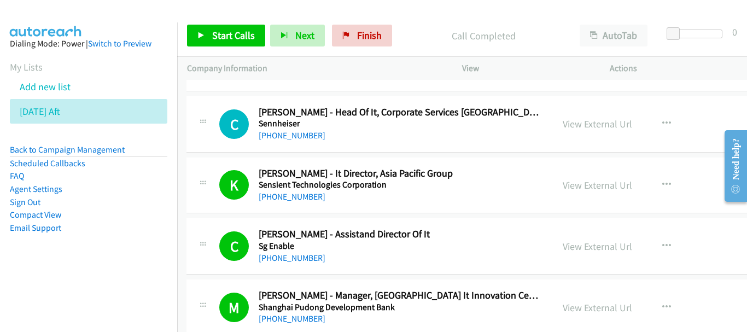
scroll to position [16541, 1]
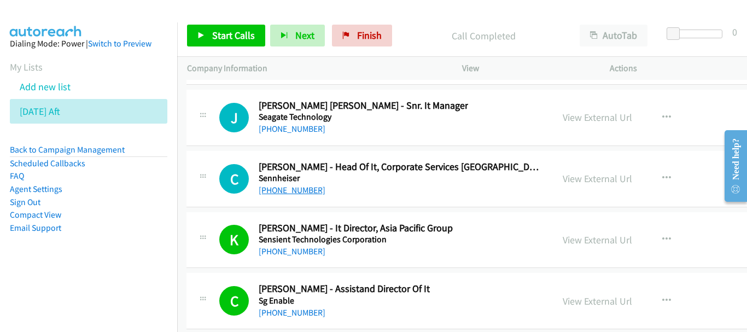
click at [295, 191] on link "+65 9173 6924" at bounding box center [292, 190] width 67 height 10
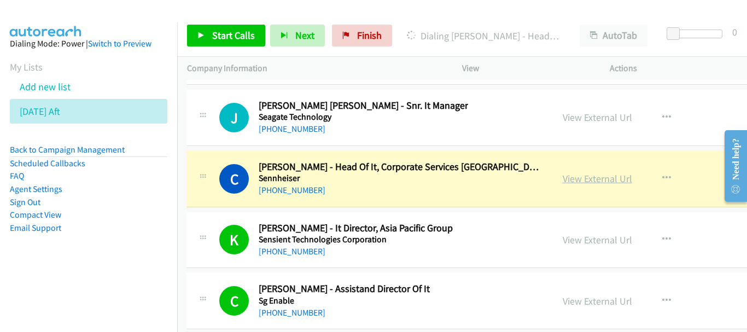
click at [563, 179] on link "View External Url" at bounding box center [597, 178] width 69 height 13
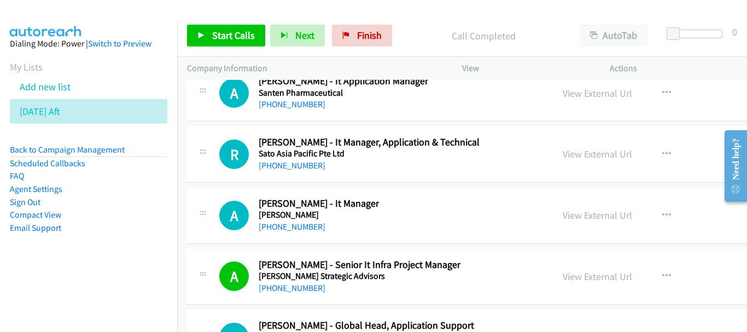
scroll to position [15830, 1]
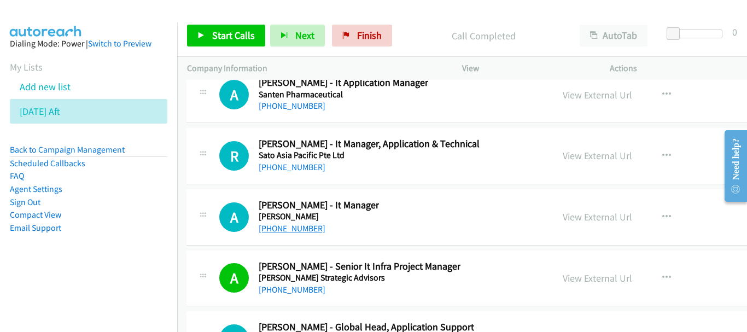
click at [290, 230] on link "+65 9850 3670" at bounding box center [292, 228] width 67 height 10
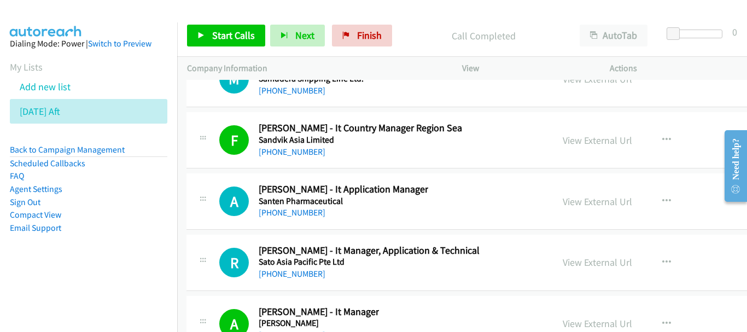
scroll to position [15720, 1]
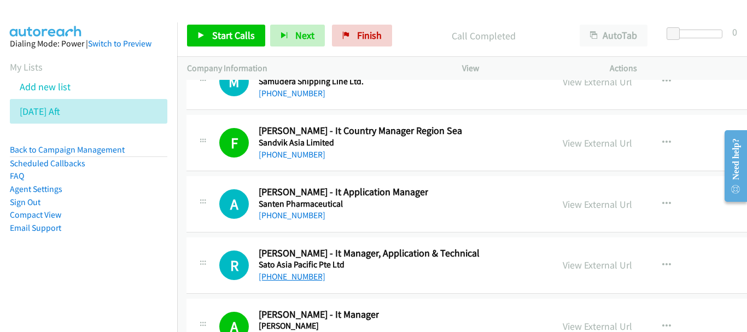
click at [302, 275] on link "+65 9154 1285" at bounding box center [292, 276] width 67 height 10
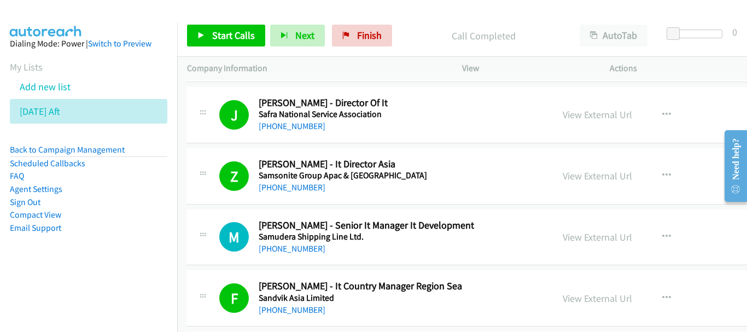
scroll to position [15556, 1]
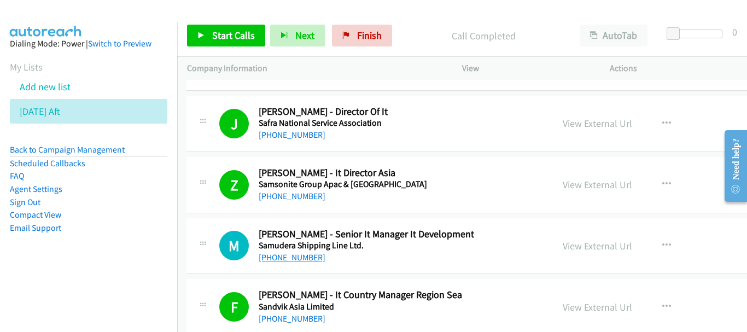
click at [304, 254] on link "+65 9338 4513" at bounding box center [292, 257] width 67 height 10
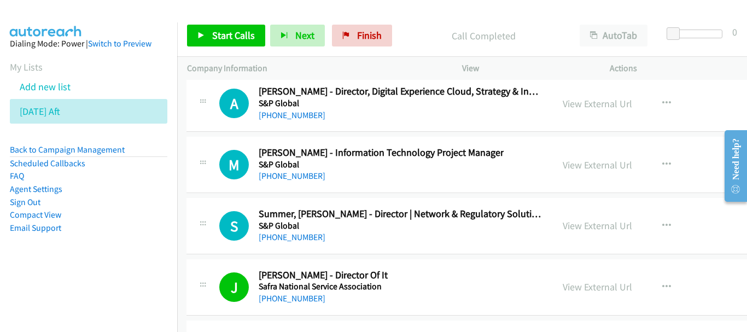
scroll to position [15392, 1]
click at [286, 176] on link "+65 8111 4143" at bounding box center [292, 176] width 67 height 10
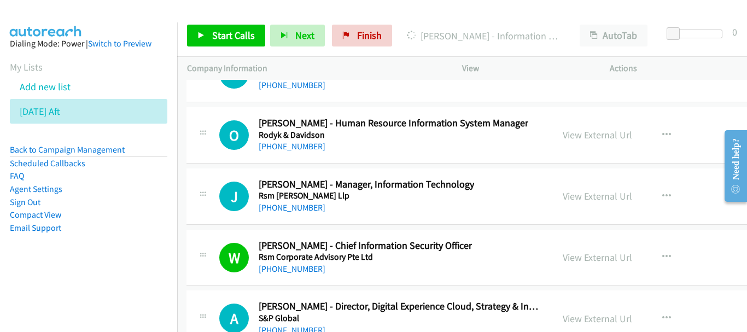
scroll to position [15173, 1]
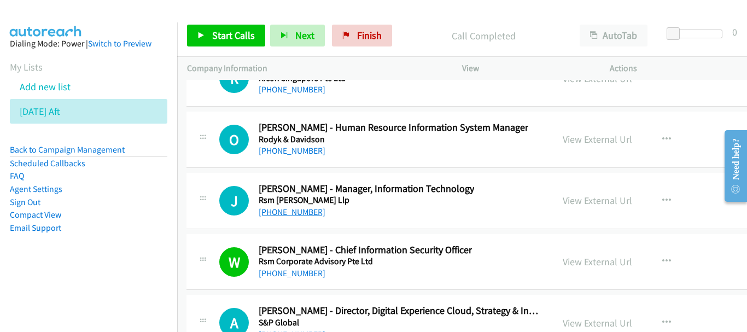
click at [290, 212] on link "+65 9199 0622" at bounding box center [292, 212] width 67 height 10
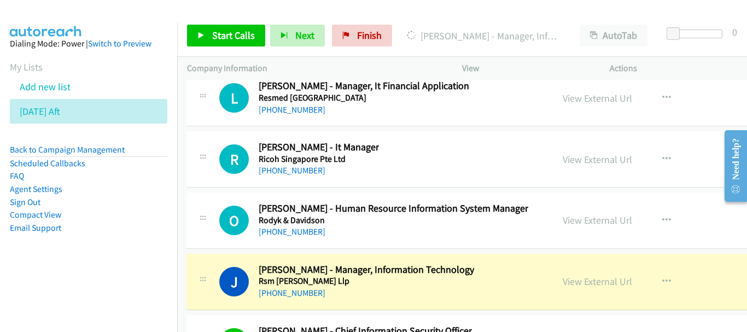
scroll to position [15064, 1]
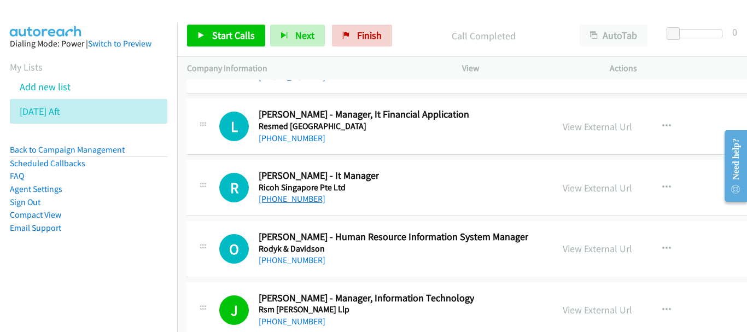
click at [304, 200] on link "+65 9233 4277" at bounding box center [292, 199] width 67 height 10
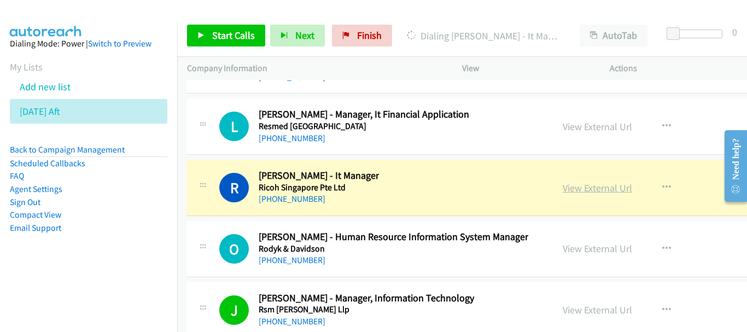
click at [563, 192] on link "View External Url" at bounding box center [597, 188] width 69 height 13
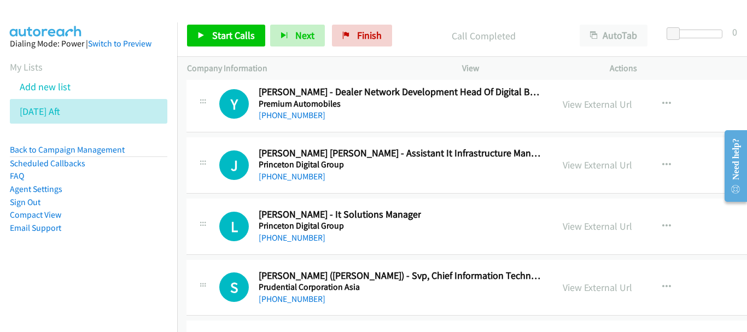
scroll to position [13861, 1]
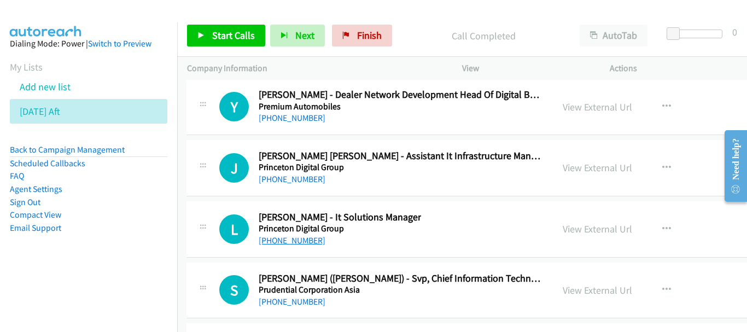
click at [301, 243] on link "+65 9766 6874" at bounding box center [292, 240] width 67 height 10
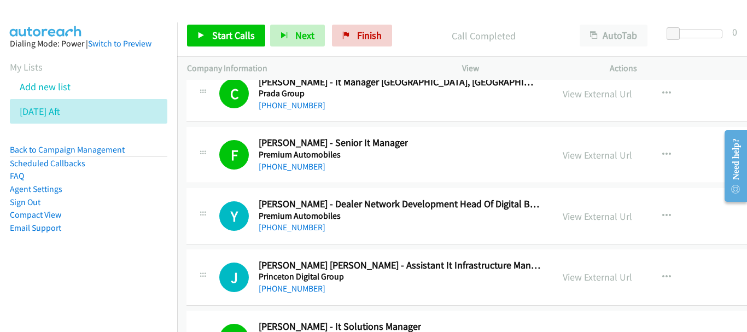
scroll to position [13784, 1]
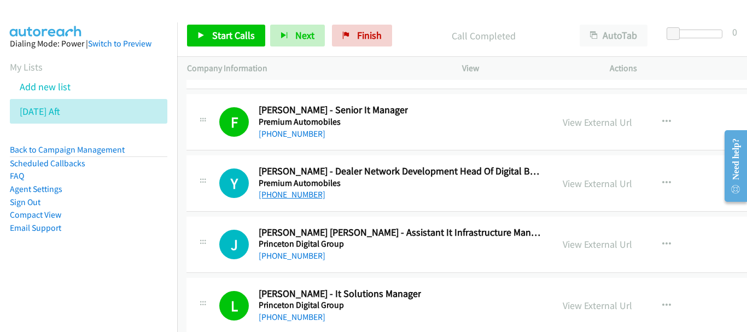
click at [280, 196] on link "+65 9641 8200" at bounding box center [292, 194] width 67 height 10
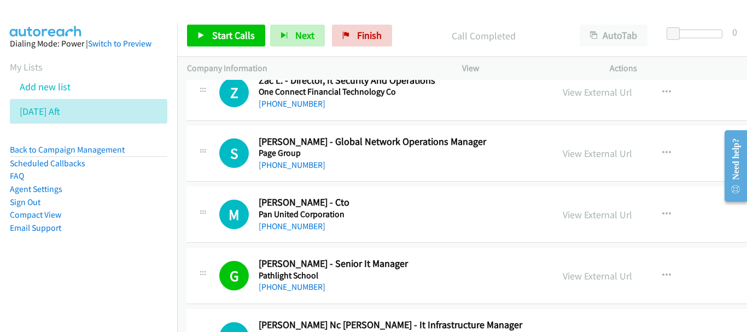
scroll to position [13018, 1]
click at [292, 230] on link "+65 8133 4639" at bounding box center [292, 227] width 67 height 10
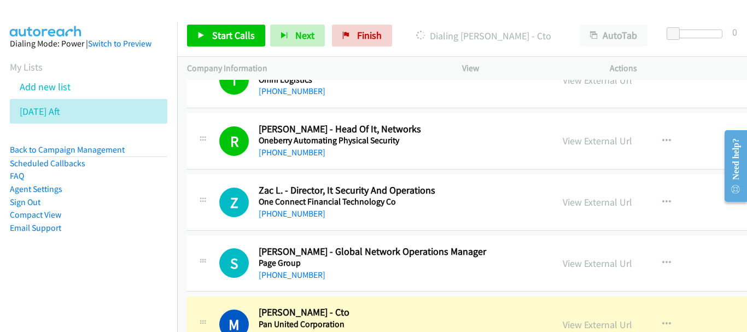
scroll to position [12854, 1]
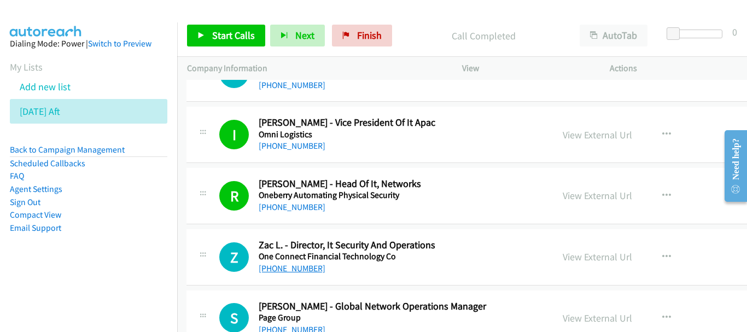
click at [271, 265] on link "+65 9784 7353" at bounding box center [292, 268] width 67 height 10
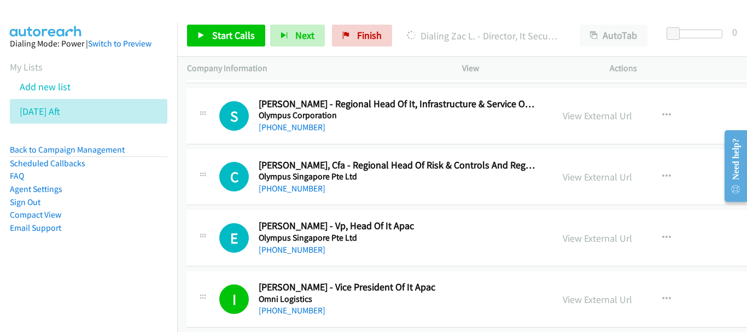
scroll to position [12690, 1]
click at [280, 255] on div "+65 8339 9887" at bounding box center [397, 249] width 276 height 13
click at [281, 248] on link "+65 8339 9887" at bounding box center [292, 249] width 67 height 10
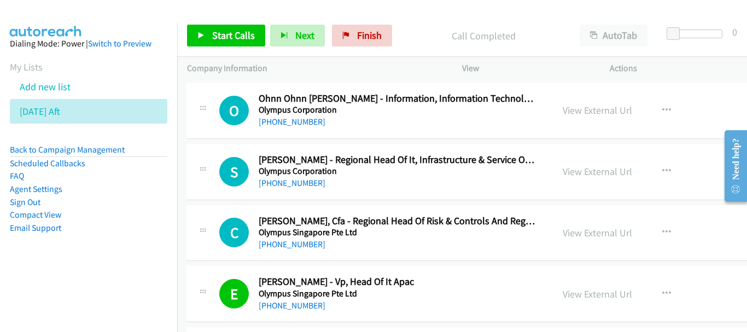
scroll to position [12581, 1]
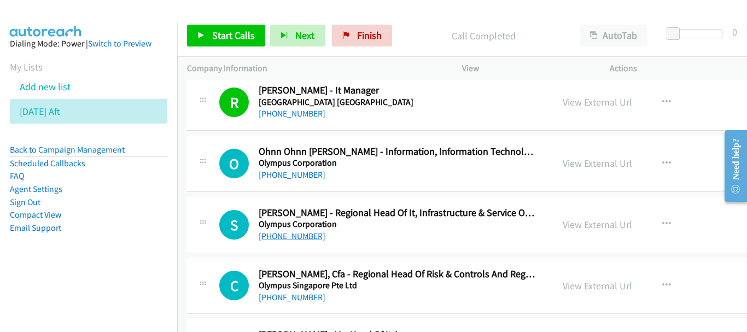
click at [291, 238] on link "+65 8841 2670" at bounding box center [292, 236] width 67 height 10
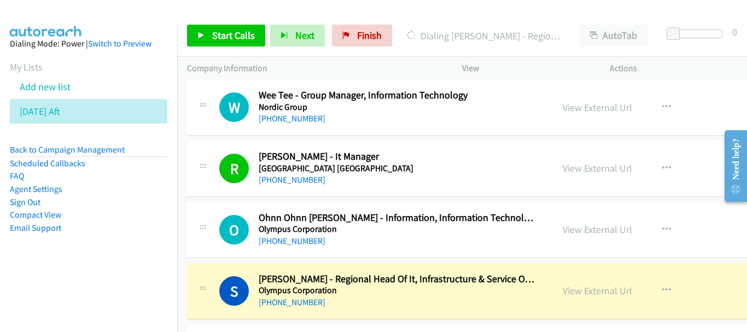
scroll to position [12471, 1]
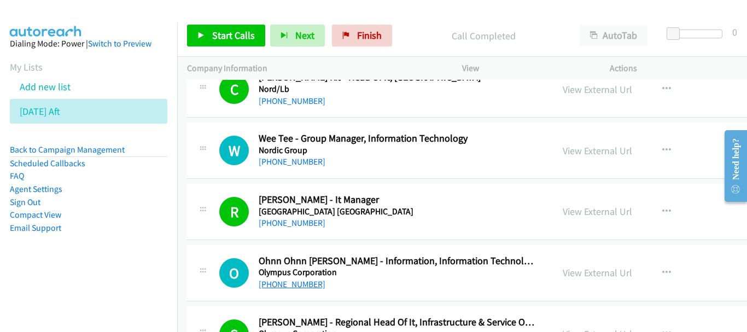
click at [292, 282] on link "+65 9815 5328" at bounding box center [292, 284] width 67 height 10
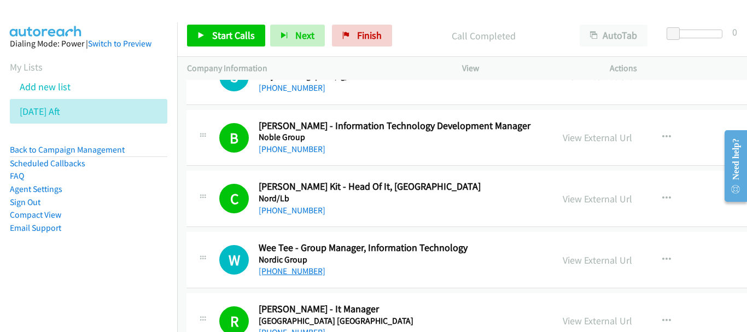
click at [295, 269] on link "+65 9388 5494" at bounding box center [292, 271] width 67 height 10
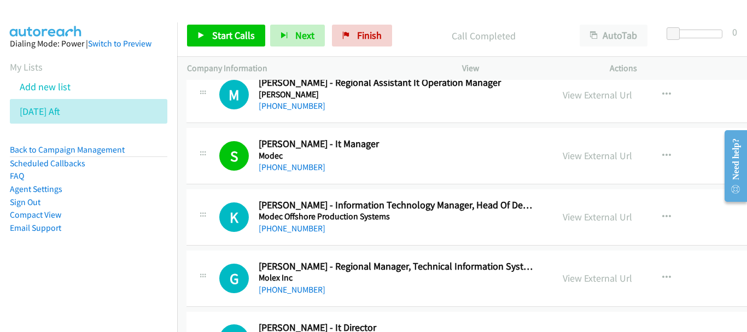
scroll to position [11541, 1]
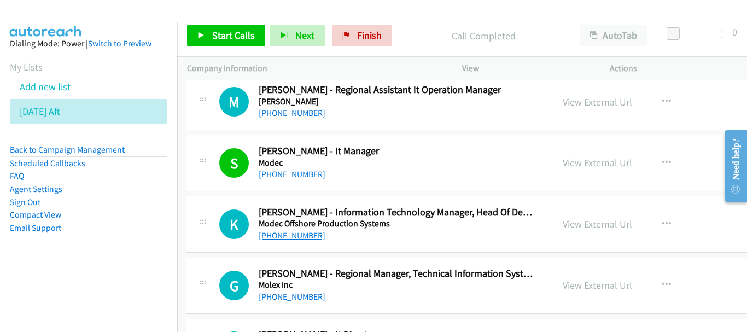
click at [295, 237] on link "+65 9183 7960" at bounding box center [292, 235] width 67 height 10
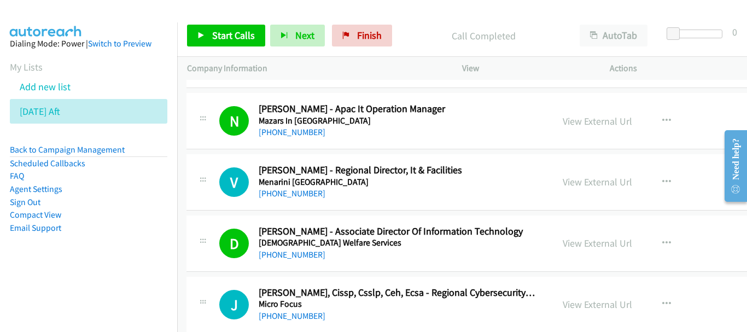
scroll to position [11213, 1]
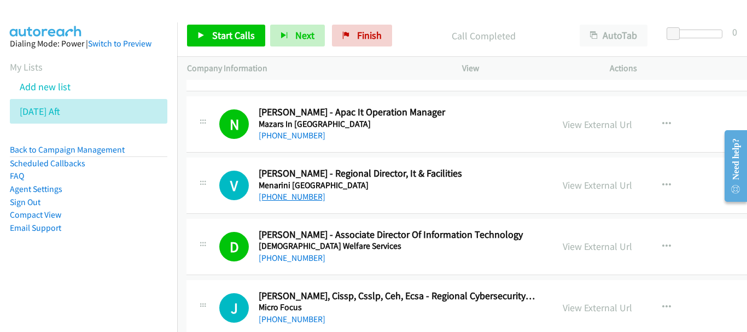
click at [295, 194] on link "+65 9006 1130" at bounding box center [292, 196] width 67 height 10
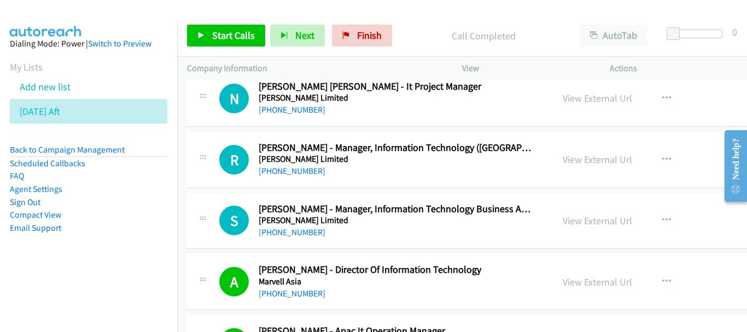
scroll to position [11016, 1]
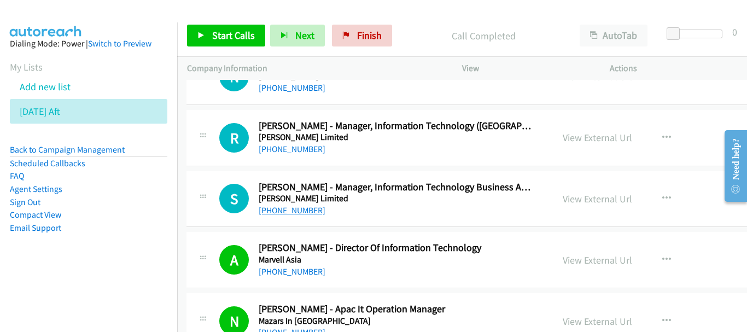
click at [276, 208] on link "+65 8468 9890" at bounding box center [292, 210] width 67 height 10
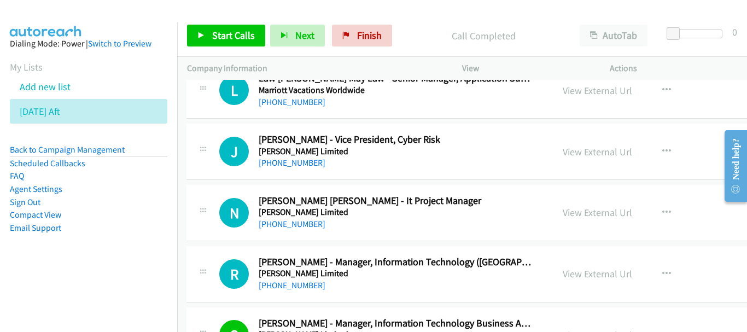
scroll to position [10907, 1]
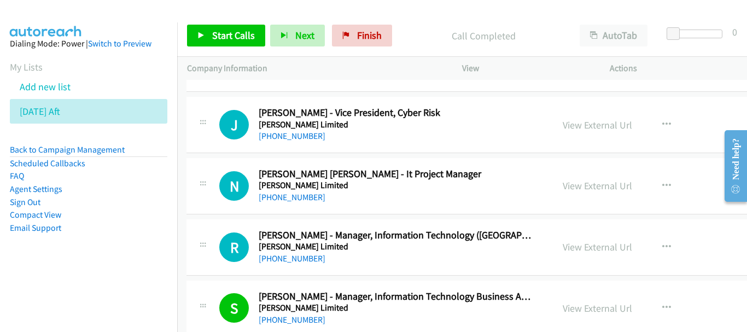
click at [295, 251] on h5 "Marsh Limited" at bounding box center [397, 246] width 276 height 11
click at [287, 260] on link "+65 8112 3409" at bounding box center [292, 258] width 67 height 10
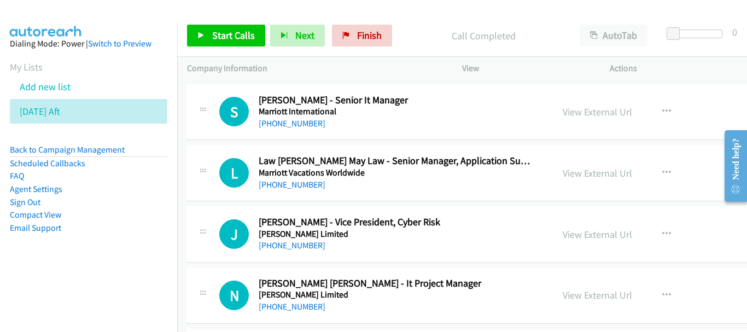
scroll to position [10852, 1]
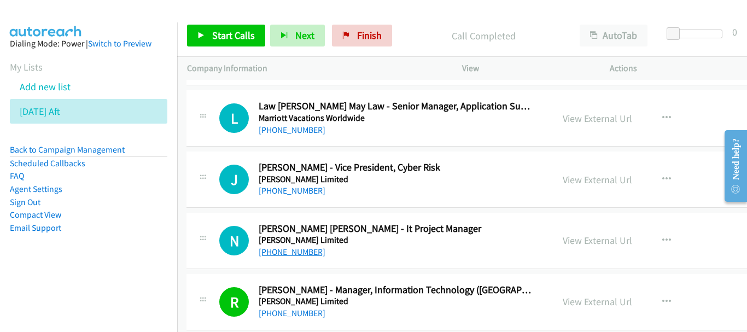
click at [277, 249] on link "+65 9199 7105" at bounding box center [292, 252] width 67 height 10
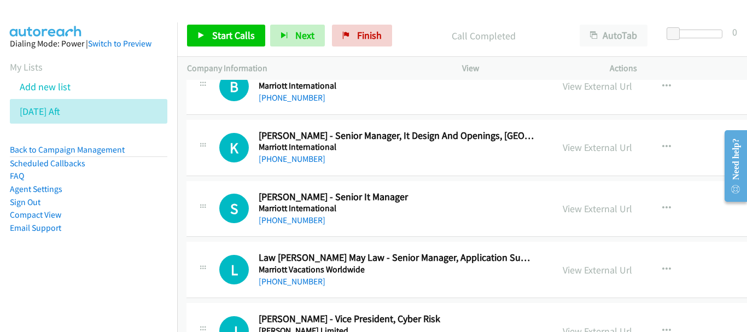
scroll to position [10688, 1]
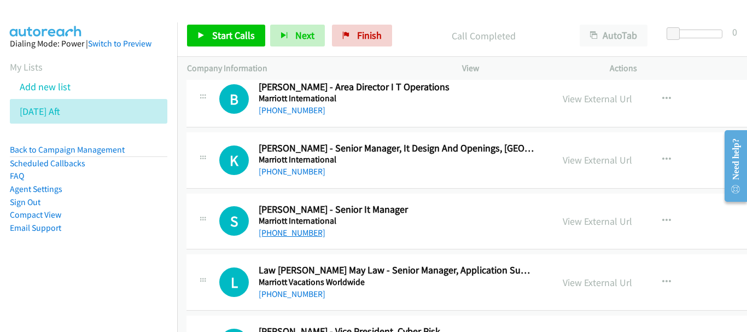
click at [296, 231] on link "+65 9061 0969" at bounding box center [292, 233] width 67 height 10
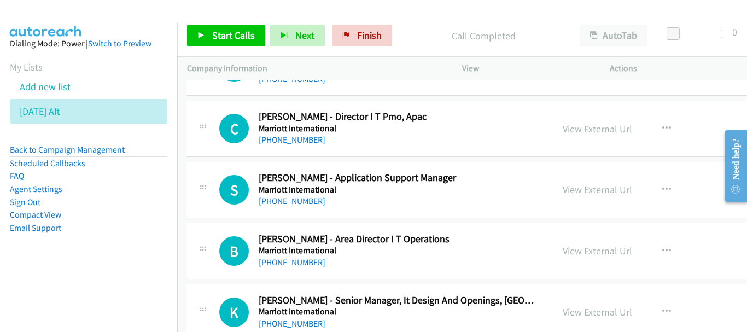
scroll to position [10524, 1]
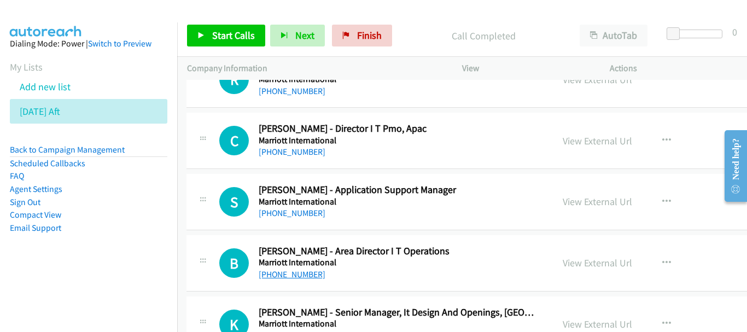
click at [294, 276] on link "+65 9009 0769" at bounding box center [292, 274] width 67 height 10
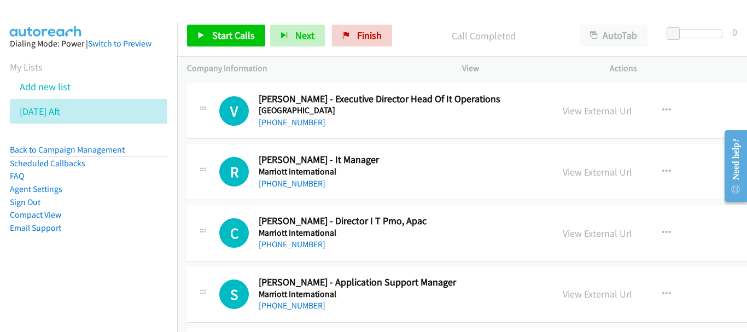
scroll to position [10415, 1]
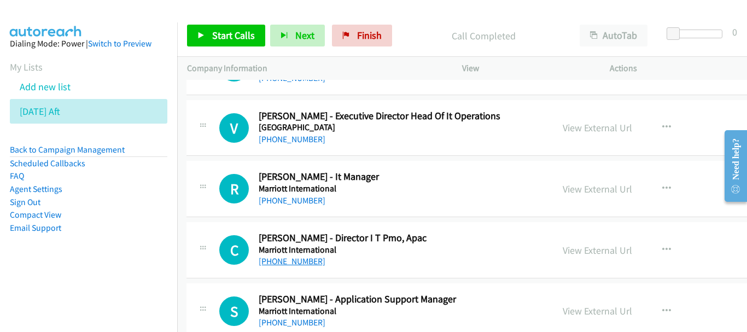
click at [301, 257] on link "+65 9858 9379" at bounding box center [292, 261] width 67 height 10
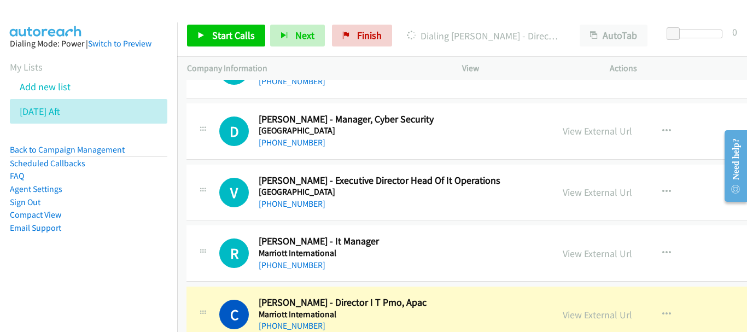
scroll to position [10360, 1]
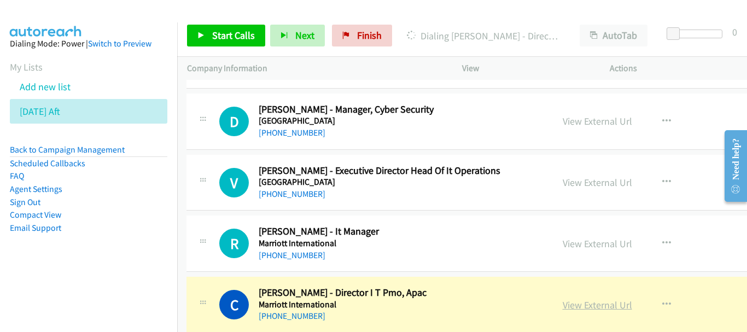
click at [583, 303] on link "View External Url" at bounding box center [597, 305] width 69 height 13
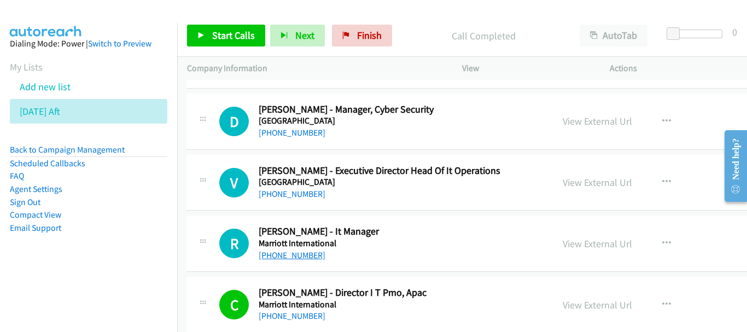
click at [300, 253] on link "+65 8292 1677" at bounding box center [292, 255] width 67 height 10
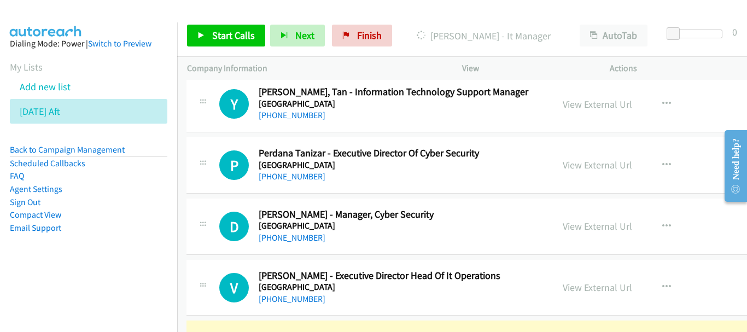
scroll to position [10250, 1]
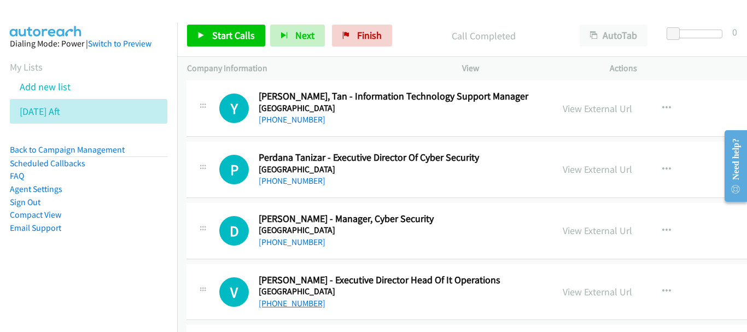
click at [295, 302] on link "+65 9456 8137" at bounding box center [292, 303] width 67 height 10
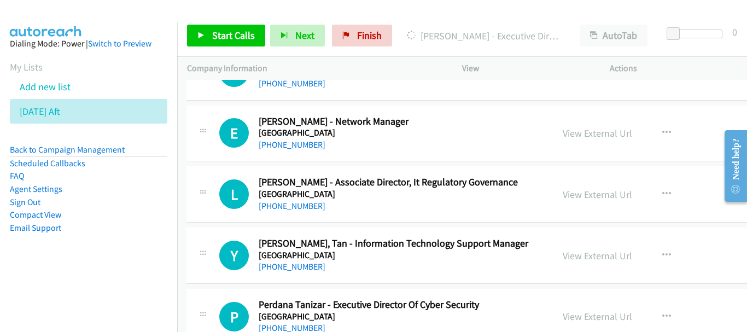
scroll to position [10086, 1]
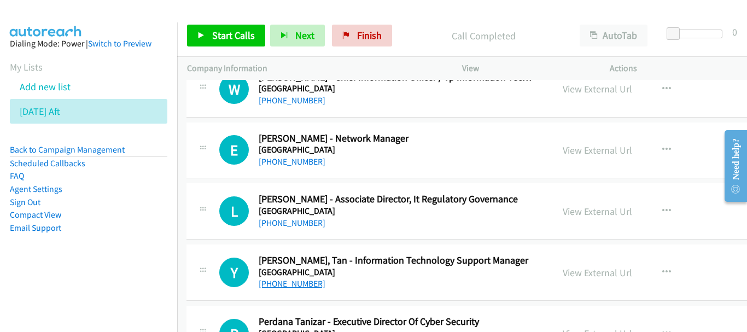
click at [286, 285] on link "+65 9139 8837" at bounding box center [292, 283] width 67 height 10
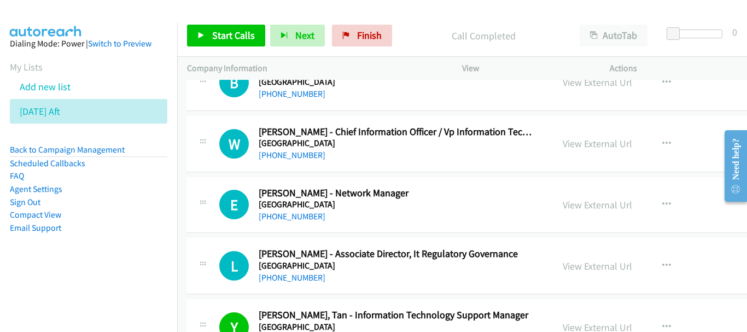
scroll to position [9977, 1]
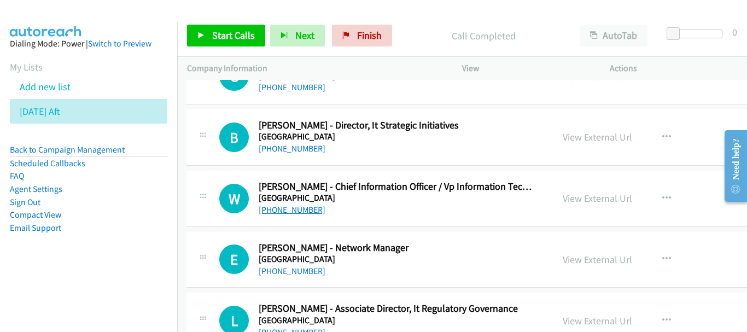
click at [305, 212] on link "+65 9189 7188" at bounding box center [292, 210] width 67 height 10
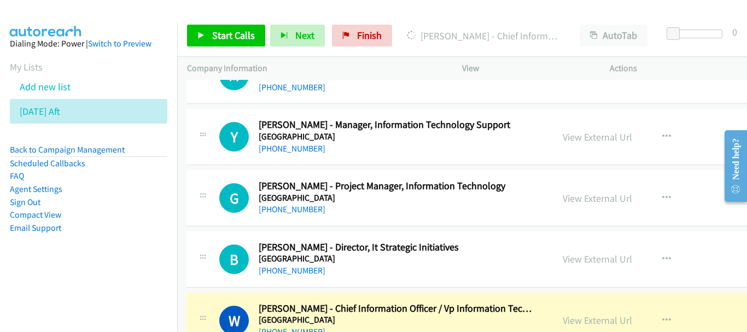
scroll to position [9868, 1]
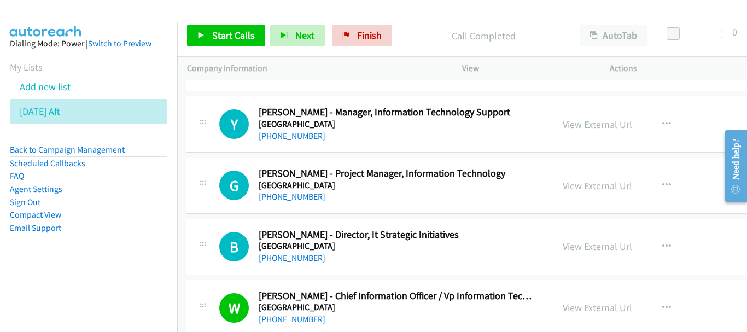
click at [296, 249] on h5 "Marina Bay Sands" at bounding box center [397, 246] width 276 height 11
click at [296, 260] on link "+65 9297 6759" at bounding box center [292, 258] width 67 height 10
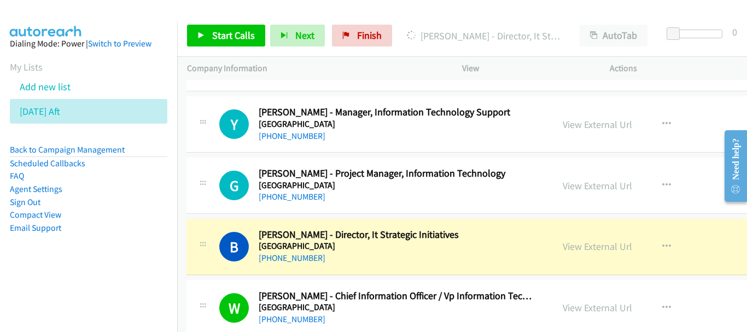
scroll to position [9813, 1]
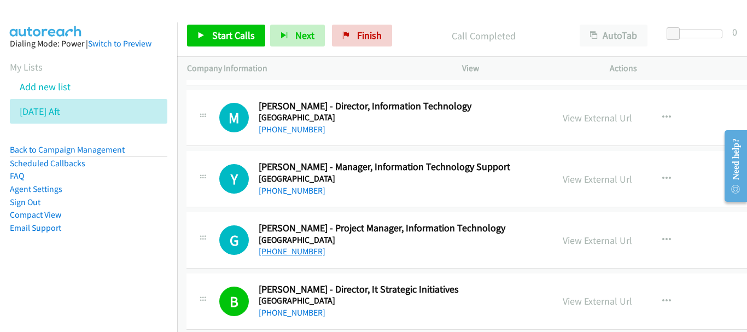
click at [286, 254] on link "+65 8601 0017" at bounding box center [292, 251] width 67 height 10
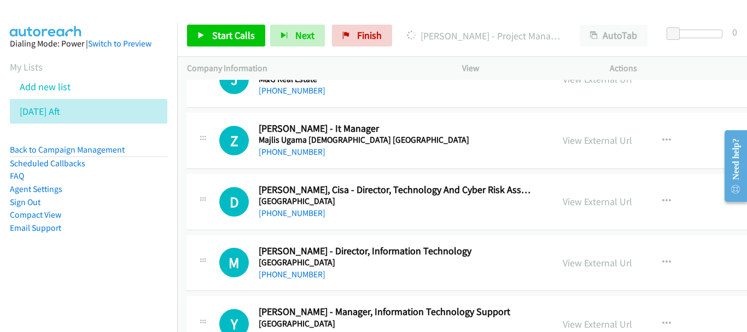
scroll to position [9649, 1]
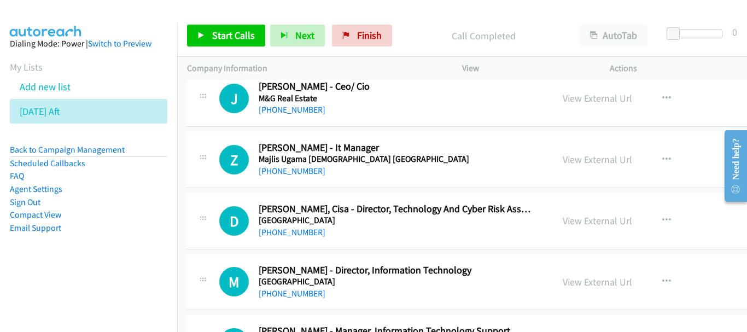
click at [289, 299] on div "+65 8468 6042" at bounding box center [397, 293] width 276 height 13
click at [289, 294] on link "+65 8468 6042" at bounding box center [292, 293] width 67 height 10
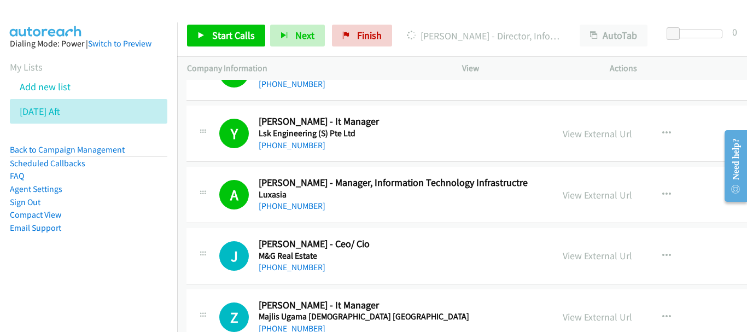
scroll to position [9485, 1]
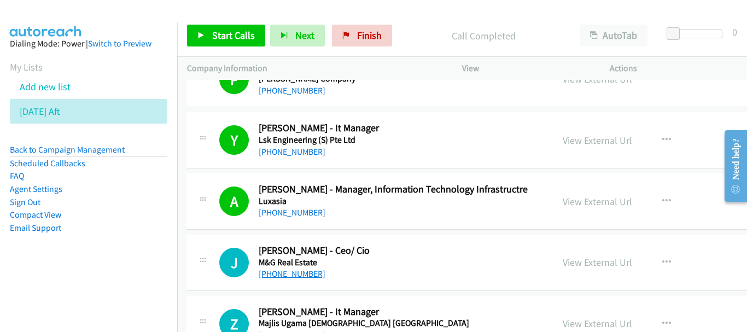
click at [283, 271] on link "+65 9771 9356" at bounding box center [292, 274] width 67 height 10
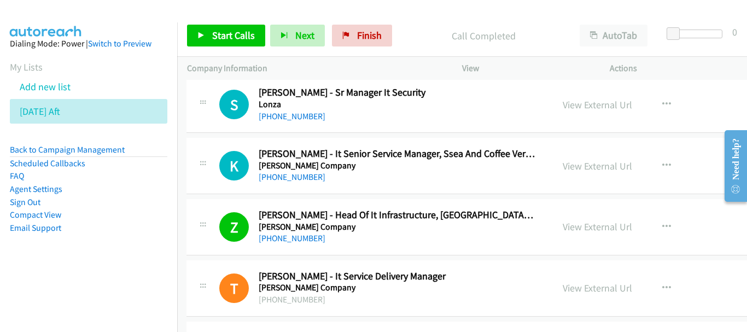
scroll to position [9211, 1]
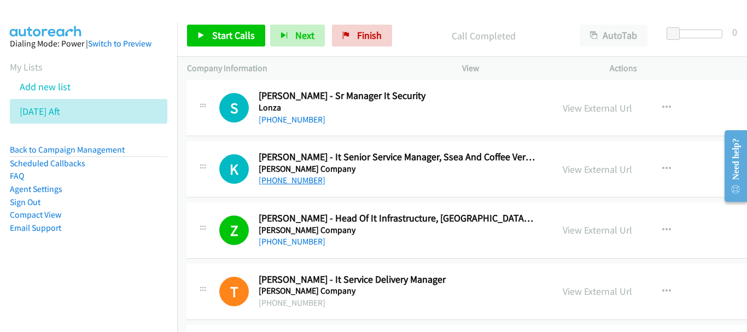
click at [289, 183] on link "+65 9731 9387" at bounding box center [292, 180] width 67 height 10
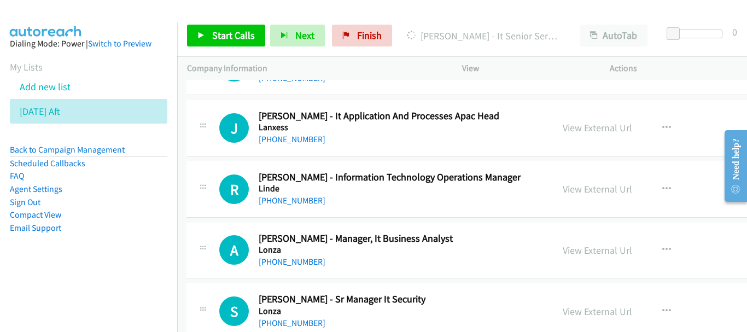
scroll to position [9102, 1]
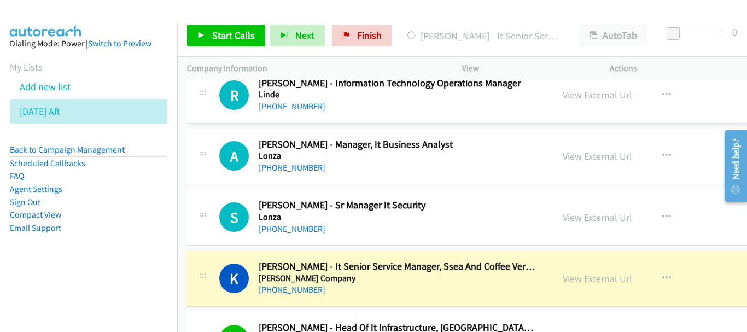
click at [563, 277] on link "View External Url" at bounding box center [597, 278] width 69 height 13
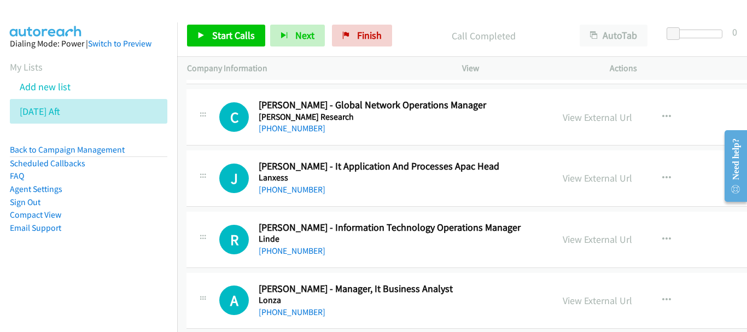
scroll to position [8938, 1]
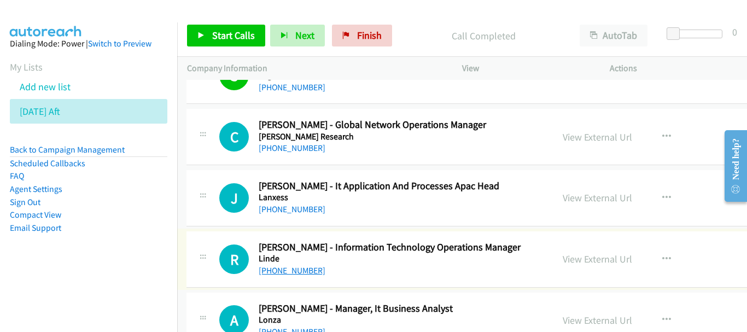
click at [288, 271] on link "+65 9770 4151" at bounding box center [292, 270] width 67 height 10
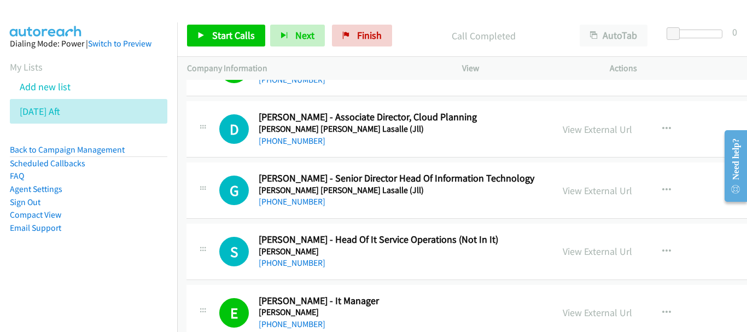
scroll to position [8500, 1]
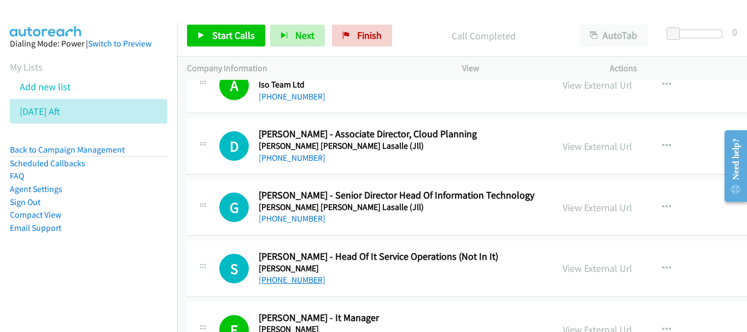
click at [294, 282] on link "+65 9010 7204" at bounding box center [292, 280] width 67 height 10
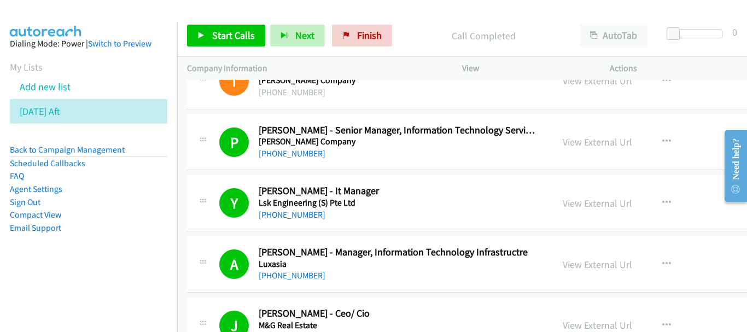
scroll to position [9539, 1]
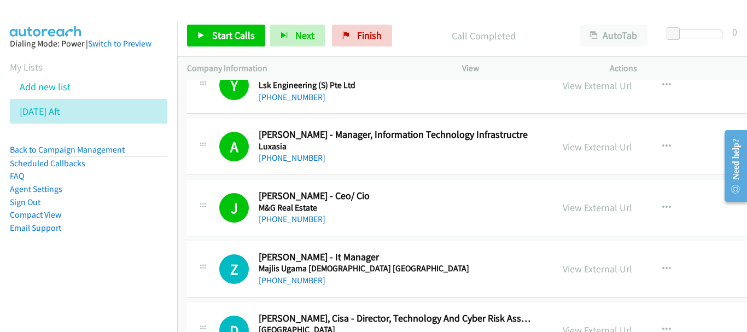
click at [74, 142] on aside "Dialing Mode: Power | Switch to Preview My Lists Add new list Friday Aft Back t…" at bounding box center [88, 152] width 177 height 261
click at [77, 146] on link "Back to Campaign Management" at bounding box center [67, 149] width 115 height 10
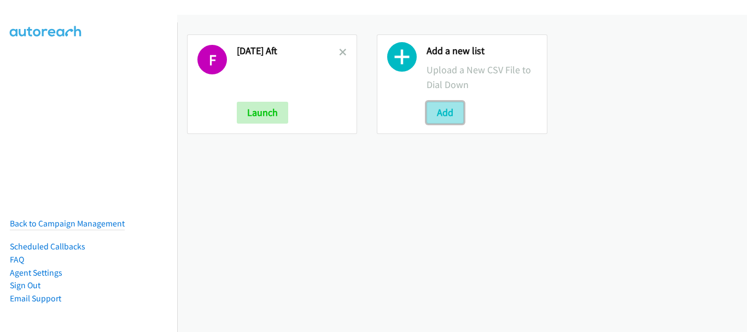
click at [447, 119] on button "Add" at bounding box center [445, 113] width 37 height 22
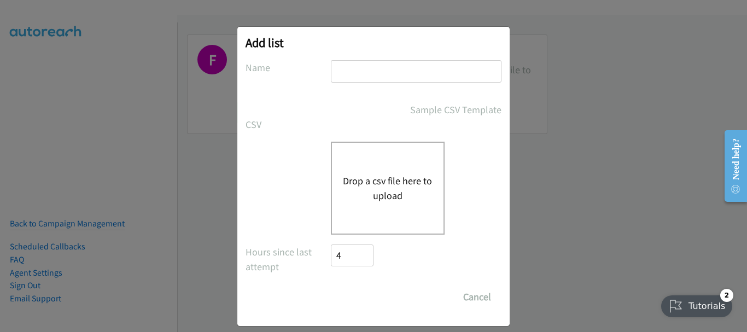
click at [390, 78] on input "text" at bounding box center [416, 71] width 171 height 22
type input "MY"
click at [361, 173] on button "Drop a csv file here to upload" at bounding box center [388, 188] width 90 height 30
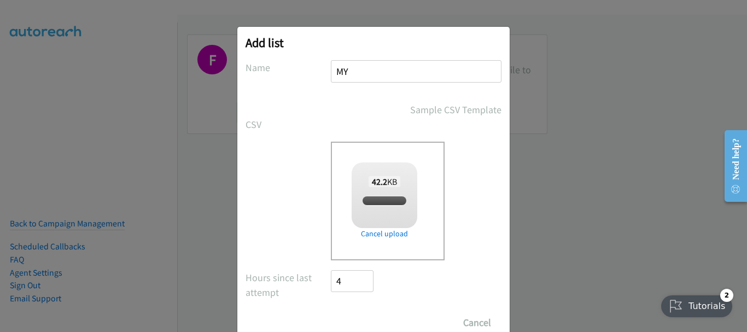
checkbox input "true"
click at [357, 319] on input "Save List" at bounding box center [359, 323] width 57 height 22
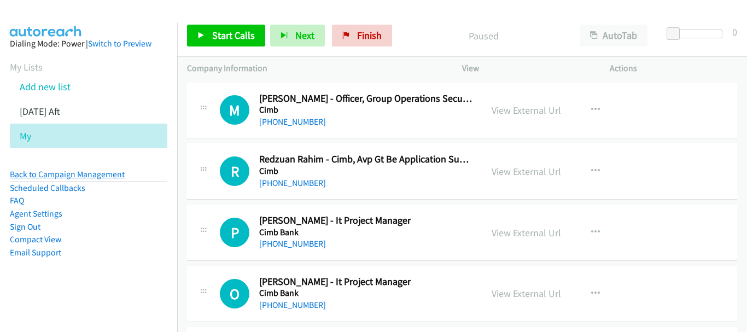
click at [88, 175] on link "Back to Campaign Management" at bounding box center [67, 174] width 115 height 10
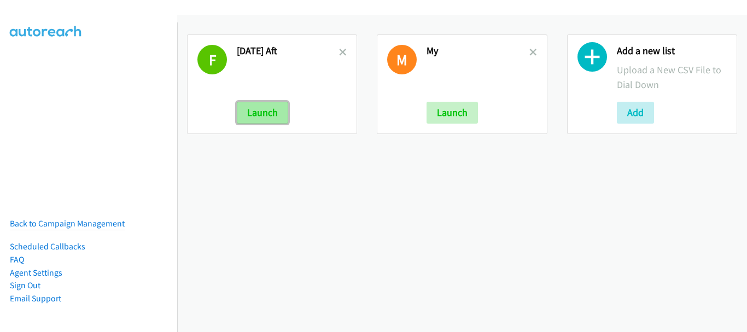
click at [271, 120] on button "Launch" at bounding box center [262, 113] width 51 height 22
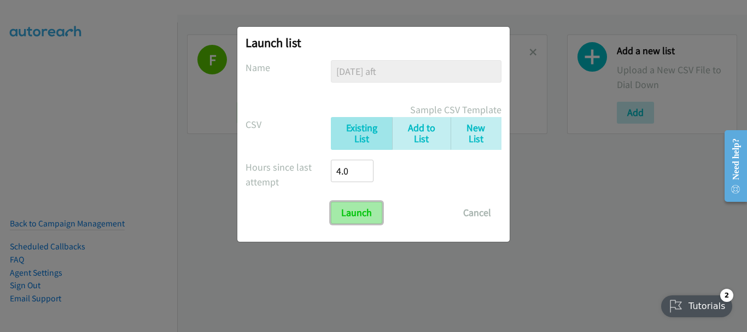
click at [356, 210] on input "Launch" at bounding box center [356, 213] width 51 height 22
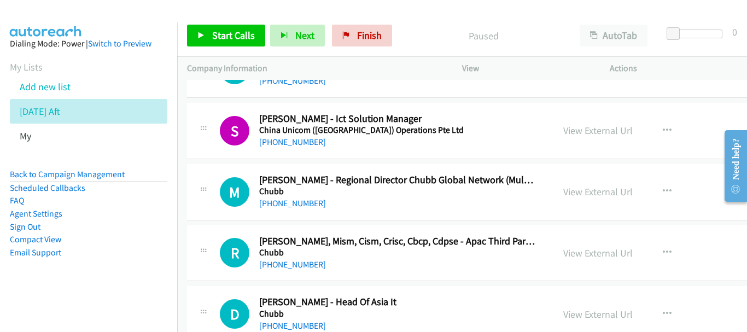
scroll to position [2830, 0]
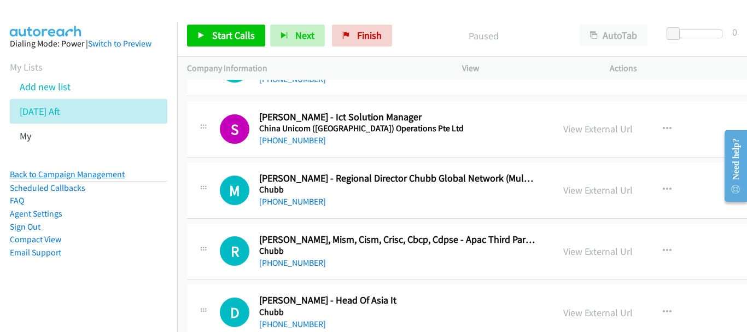
click at [66, 171] on link "Back to Campaign Management" at bounding box center [67, 174] width 115 height 10
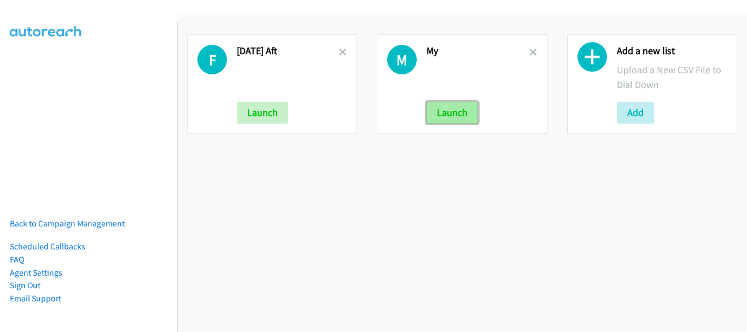
click at [466, 113] on button "Launch" at bounding box center [452, 113] width 51 height 22
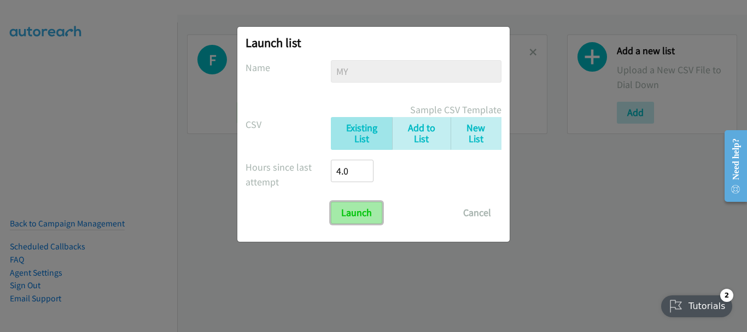
click at [363, 209] on input "Launch" at bounding box center [356, 213] width 51 height 22
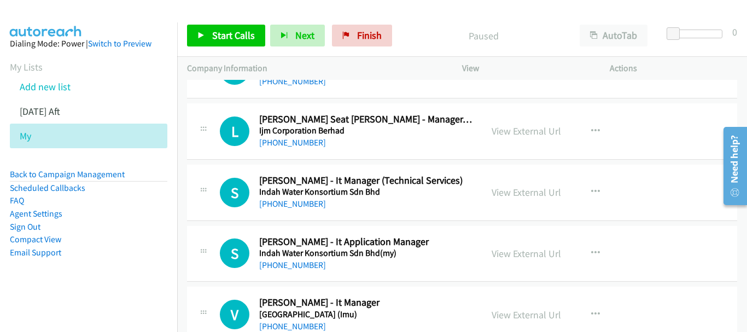
scroll to position [13217, 0]
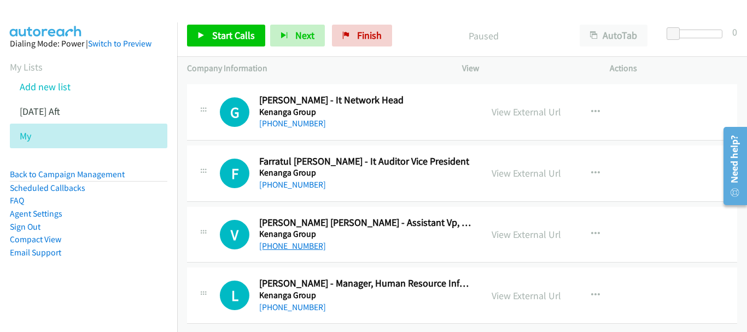
click at [299, 241] on link "[PHONE_NUMBER]" at bounding box center [292, 246] width 67 height 10
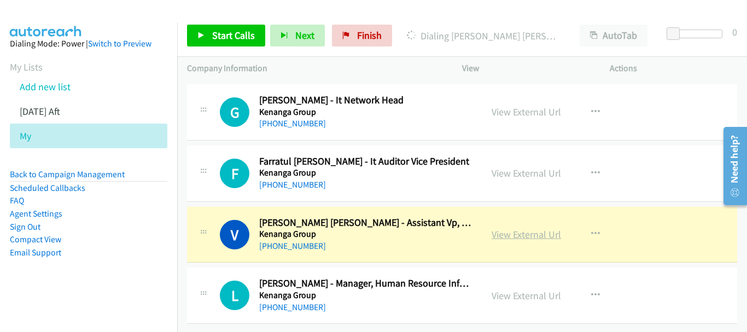
click at [515, 228] on link "View External Url" at bounding box center [526, 234] width 69 height 13
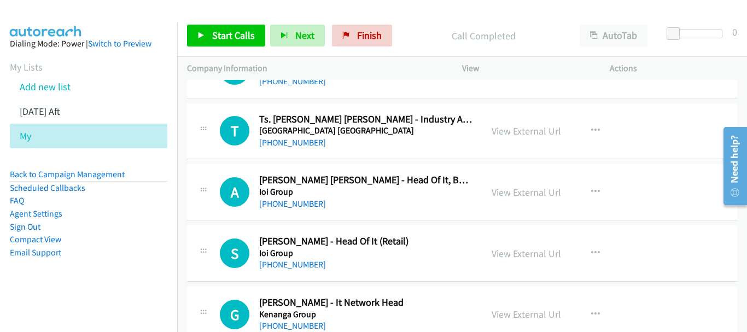
scroll to position [12998, 0]
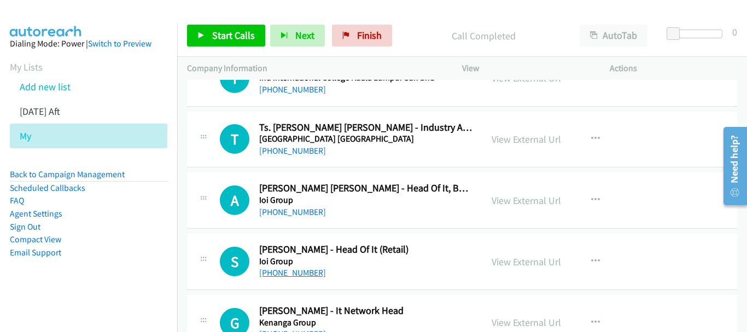
click at [291, 273] on link "[PHONE_NUMBER]" at bounding box center [292, 272] width 67 height 10
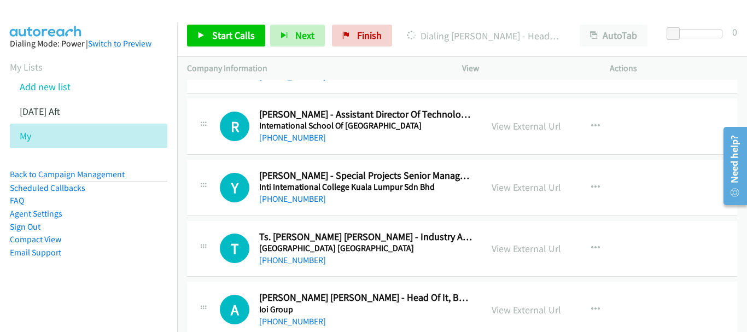
scroll to position [12943, 0]
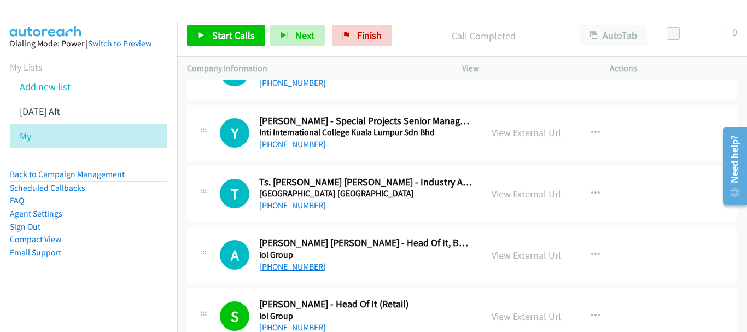
click at [287, 270] on link "[PHONE_NUMBER]" at bounding box center [292, 266] width 67 height 10
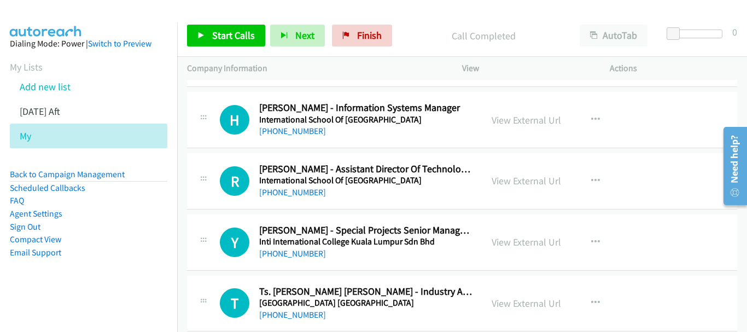
scroll to position [12779, 0]
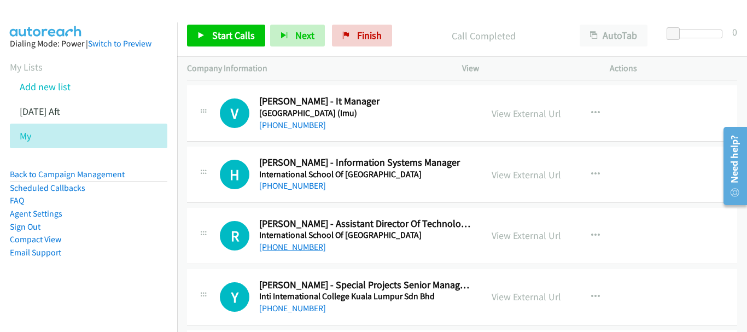
click at [295, 245] on link "[PHONE_NUMBER]" at bounding box center [292, 247] width 67 height 10
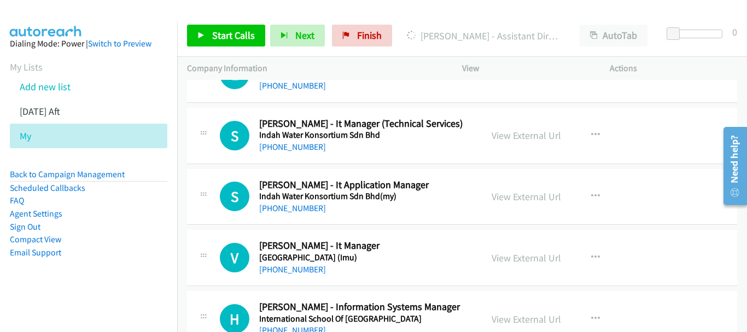
scroll to position [12615, 0]
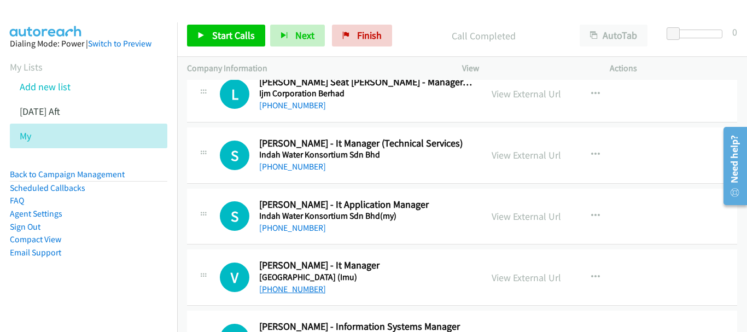
click at [304, 284] on link "[PHONE_NUMBER]" at bounding box center [292, 289] width 67 height 10
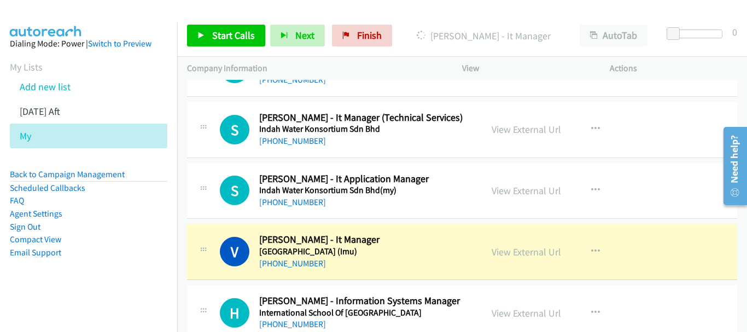
scroll to position [12670, 0]
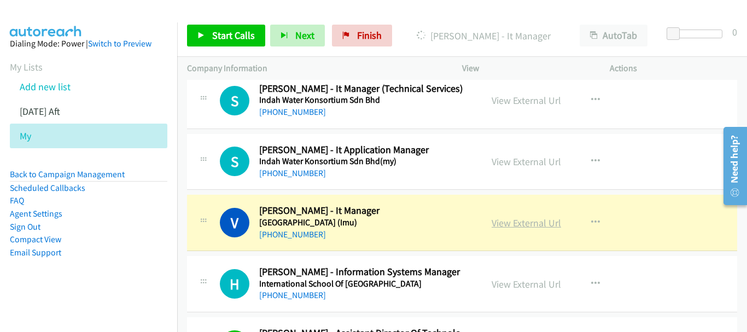
click at [529, 226] on link "View External Url" at bounding box center [526, 223] width 69 height 13
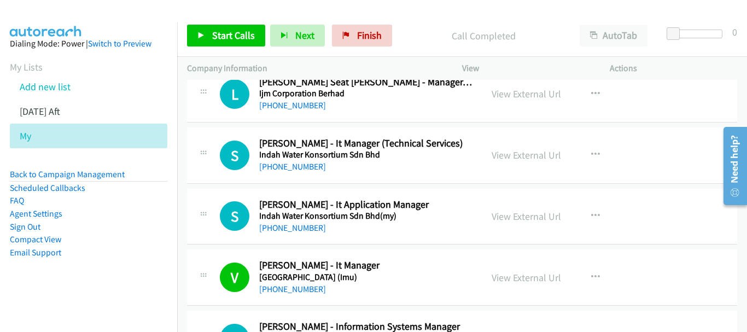
scroll to position [12560, 0]
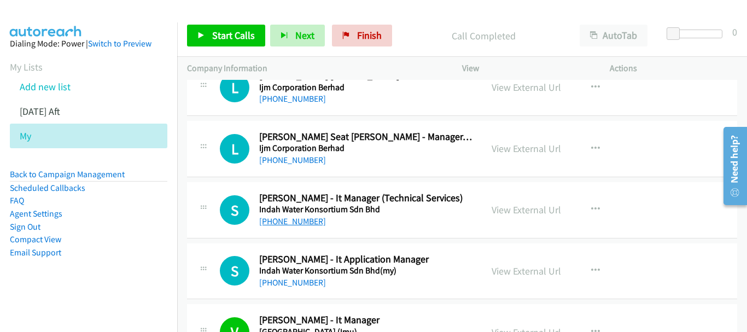
click at [292, 217] on link "[PHONE_NUMBER]" at bounding box center [292, 221] width 67 height 10
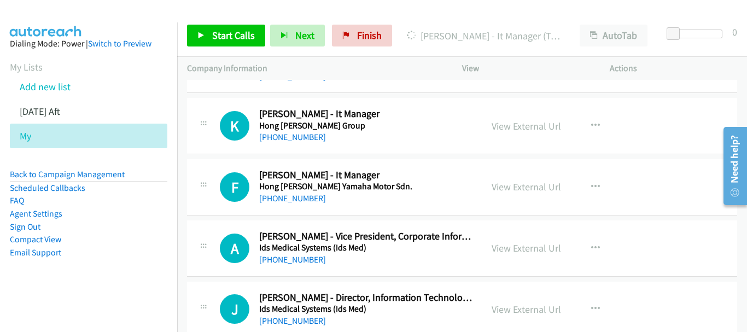
scroll to position [11795, 0]
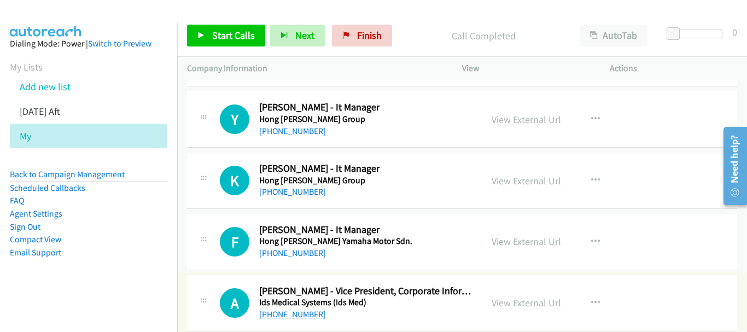
click at [289, 313] on link "[PHONE_NUMBER]" at bounding box center [292, 314] width 67 height 10
click at [287, 251] on link "[PHONE_NUMBER]" at bounding box center [292, 253] width 67 height 10
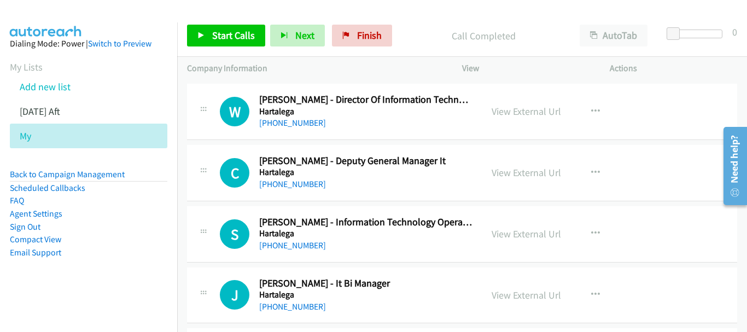
scroll to position [8567, 0]
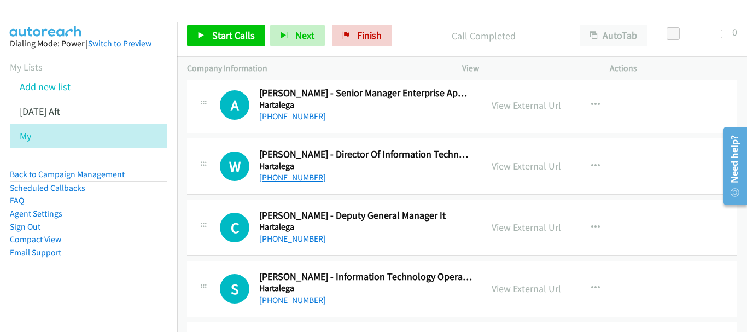
click at [311, 176] on link "[PHONE_NUMBER]" at bounding box center [292, 177] width 67 height 10
click at [288, 239] on link "[PHONE_NUMBER]" at bounding box center [292, 239] width 67 height 10
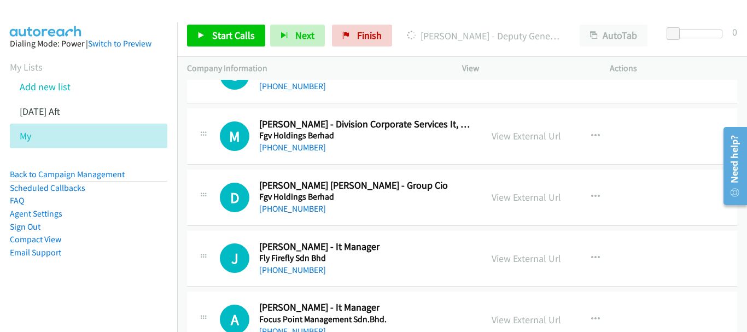
scroll to position [5778, 0]
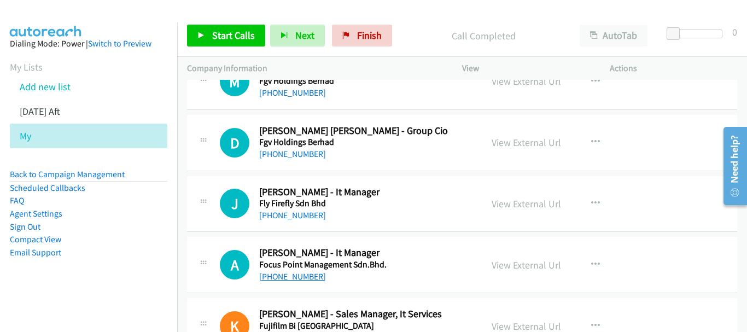
click at [300, 273] on link "[PHONE_NUMBER]" at bounding box center [292, 276] width 67 height 10
click at [287, 214] on link "[PHONE_NUMBER]" at bounding box center [292, 215] width 67 height 10
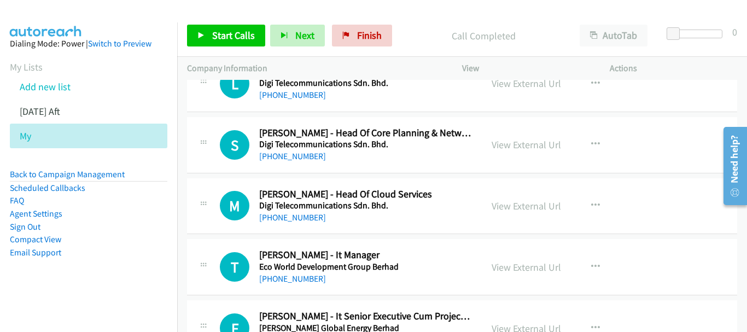
scroll to position [3809, 0]
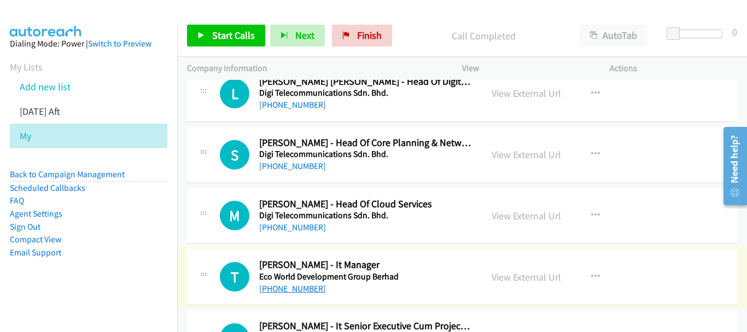
click at [289, 286] on link "[PHONE_NUMBER]" at bounding box center [292, 288] width 67 height 10
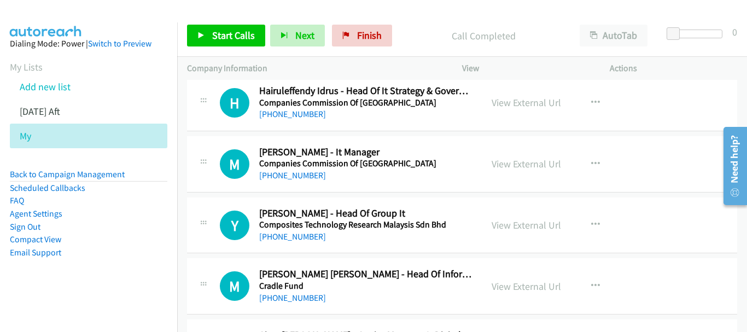
scroll to position [1457, 0]
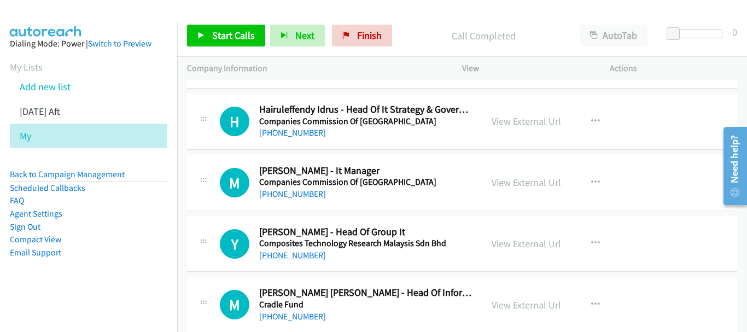
click at [311, 257] on link "[PHONE_NUMBER]" at bounding box center [292, 255] width 67 height 10
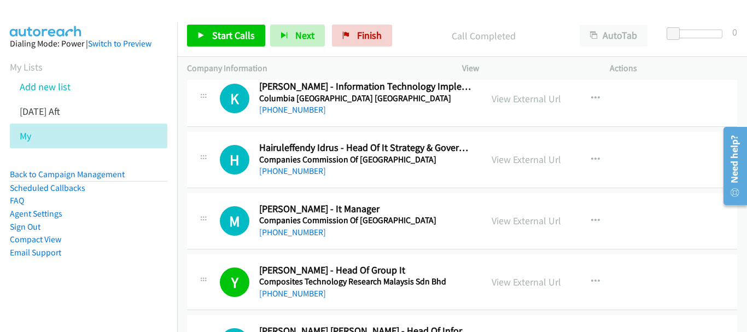
scroll to position [1402, 0]
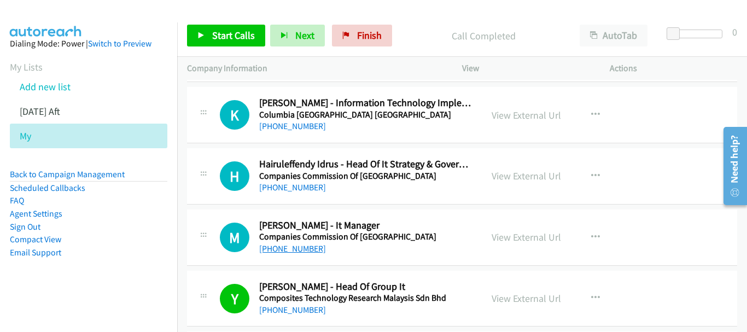
click at [295, 248] on link "[PHONE_NUMBER]" at bounding box center [292, 248] width 67 height 10
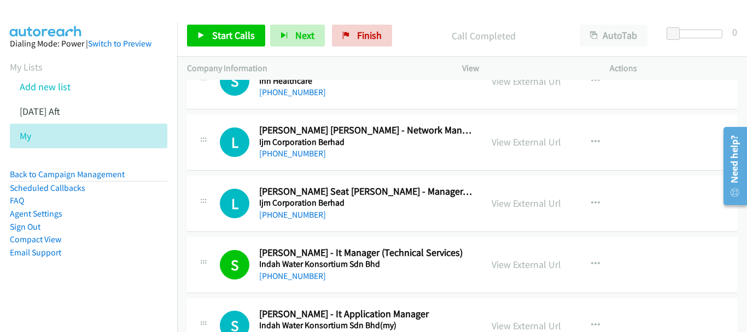
scroll to position [12451, 0]
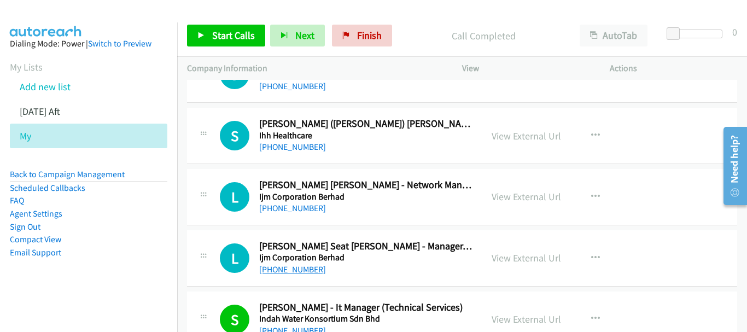
click at [302, 268] on link "[PHONE_NUMBER]" at bounding box center [292, 269] width 67 height 10
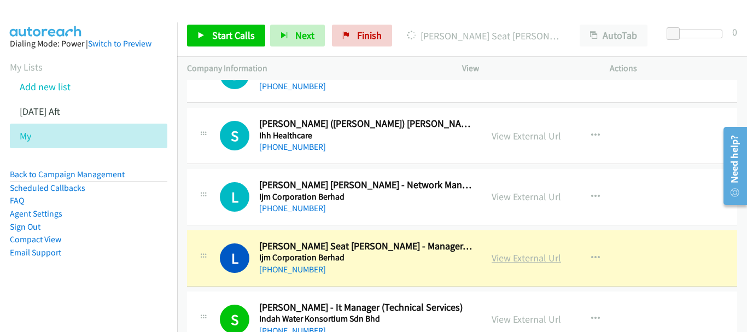
click at [513, 254] on link "View External Url" at bounding box center [526, 258] width 69 height 13
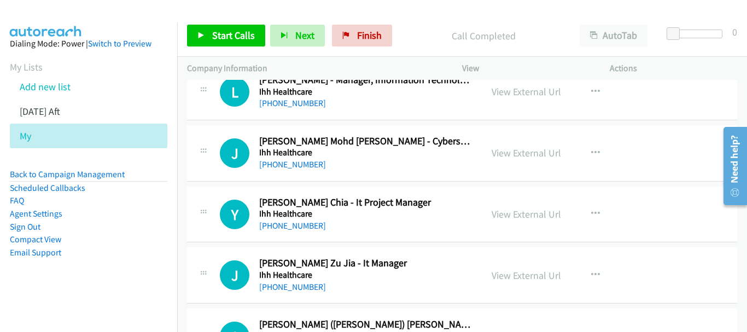
scroll to position [12232, 0]
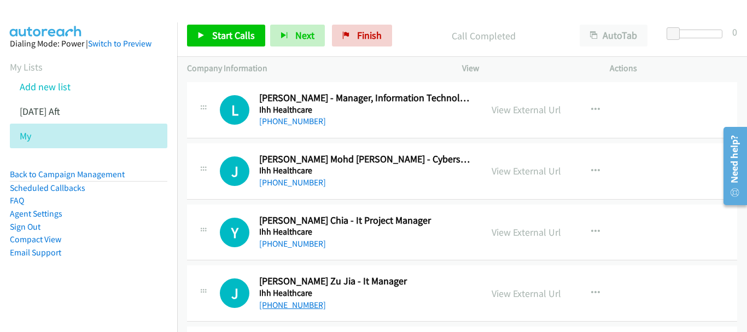
click at [296, 302] on link "[PHONE_NUMBER]" at bounding box center [292, 305] width 67 height 10
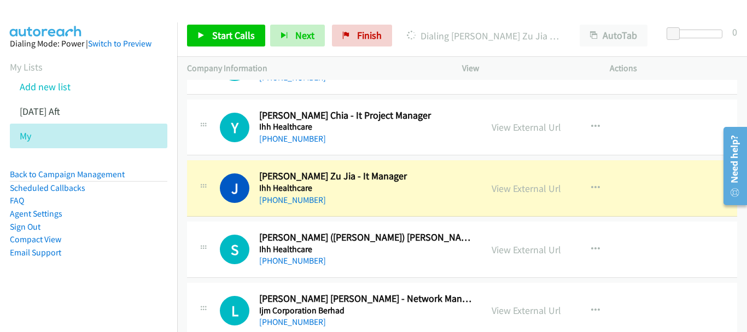
scroll to position [12342, 0]
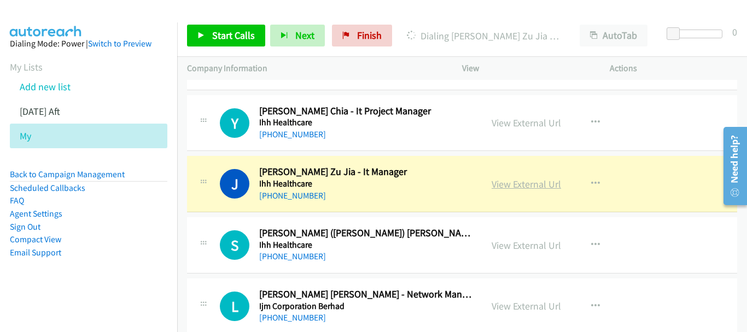
click at [528, 189] on link "View External Url" at bounding box center [526, 184] width 69 height 13
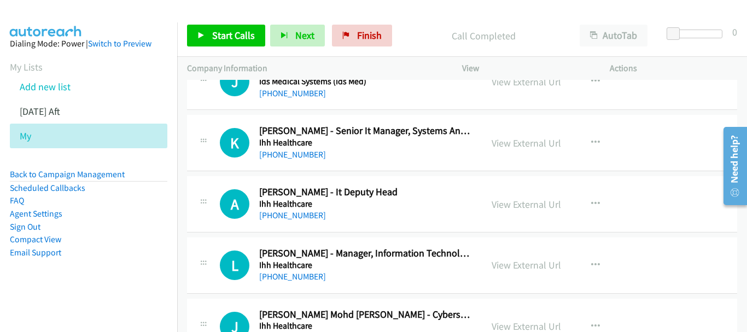
scroll to position [12068, 0]
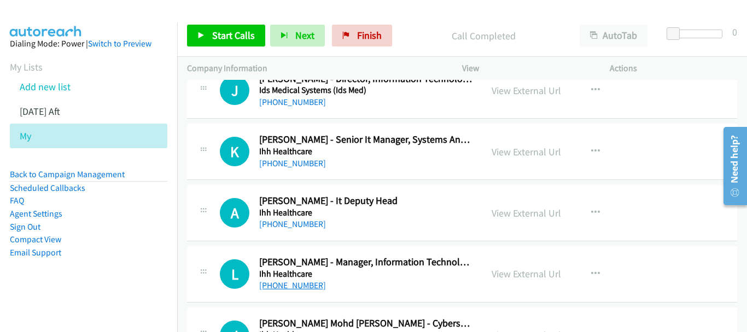
click at [306, 287] on link "[PHONE_NUMBER]" at bounding box center [292, 285] width 67 height 10
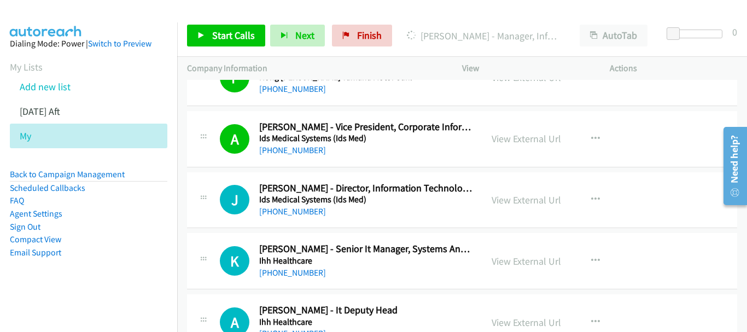
scroll to position [12013, 0]
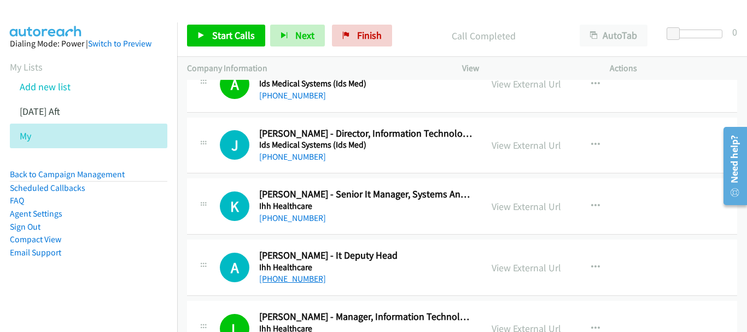
click at [296, 281] on link "[PHONE_NUMBER]" at bounding box center [292, 278] width 67 height 10
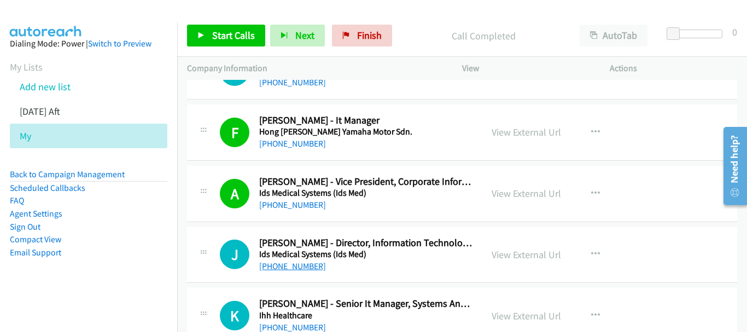
click at [299, 269] on link "[PHONE_NUMBER]" at bounding box center [292, 266] width 67 height 10
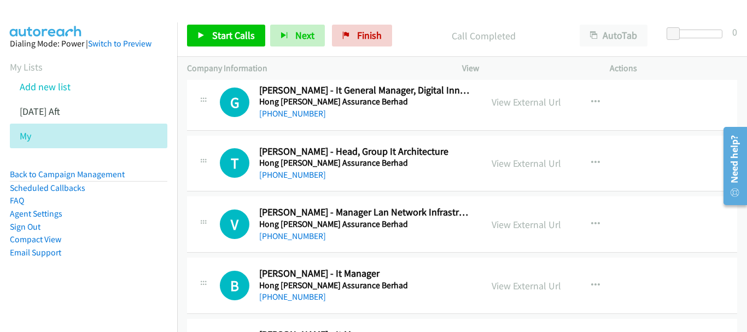
scroll to position [9005, 0]
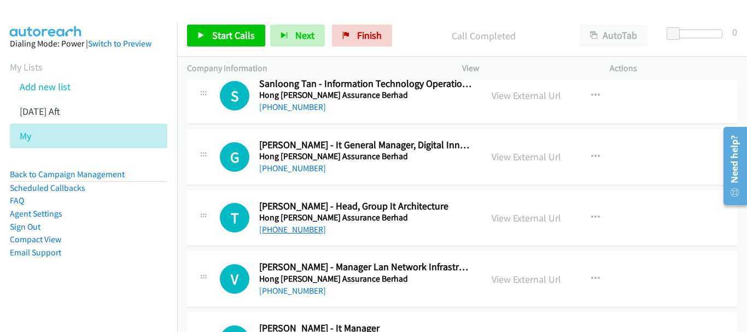
click at [305, 232] on link "[PHONE_NUMBER]" at bounding box center [292, 229] width 67 height 10
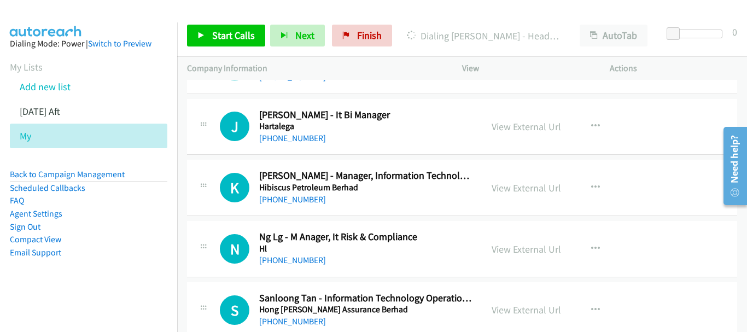
scroll to position [8786, 0]
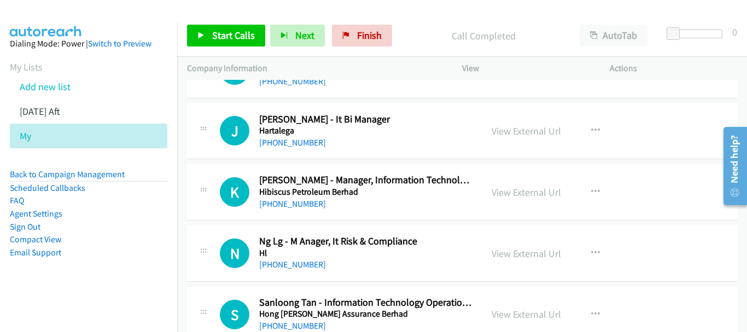
click at [284, 210] on div "[PHONE_NUMBER]" at bounding box center [365, 203] width 213 height 13
click at [284, 206] on link "[PHONE_NUMBER]" at bounding box center [292, 204] width 67 height 10
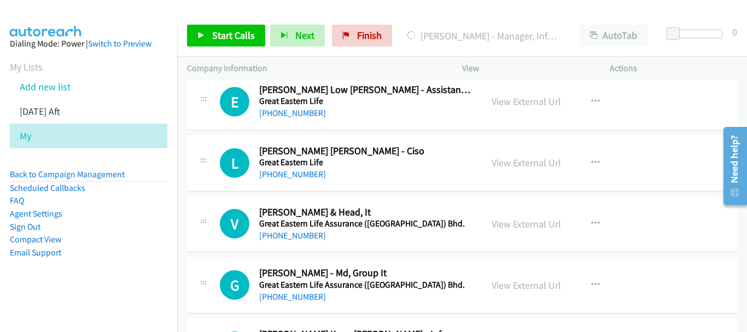
scroll to position [7966, 0]
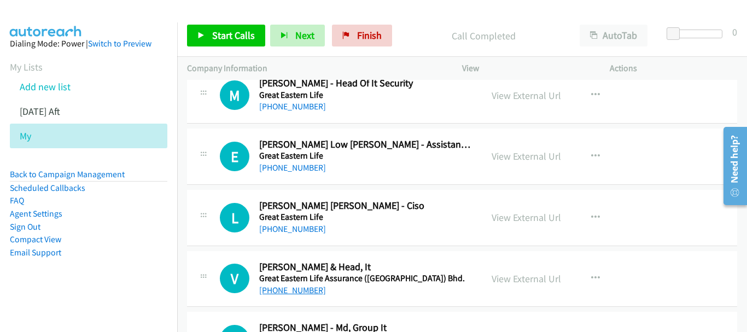
click at [301, 291] on link "[PHONE_NUMBER]" at bounding box center [292, 290] width 67 height 10
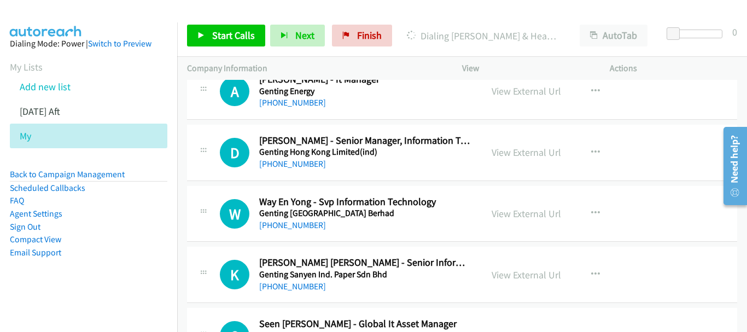
scroll to position [6325, 0]
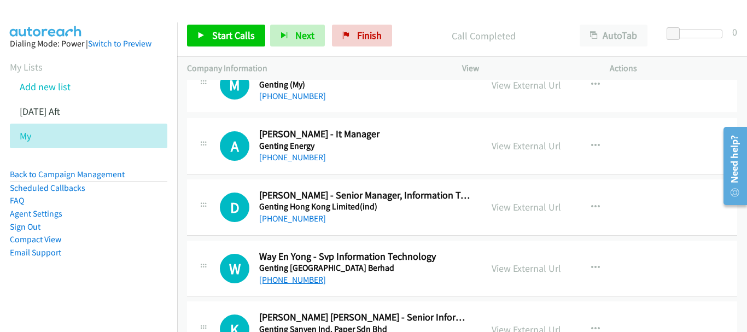
click at [294, 284] on link "[PHONE_NUMBER]" at bounding box center [292, 280] width 67 height 10
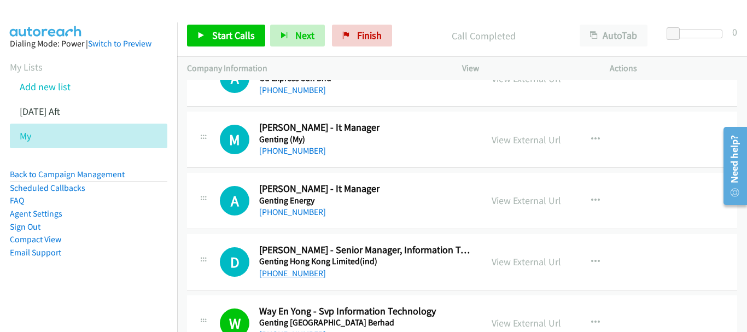
click at [299, 274] on link "[PHONE_NUMBER]" at bounding box center [292, 273] width 67 height 10
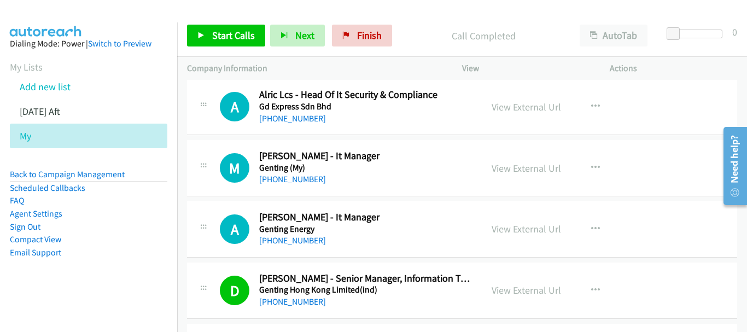
scroll to position [6215, 0]
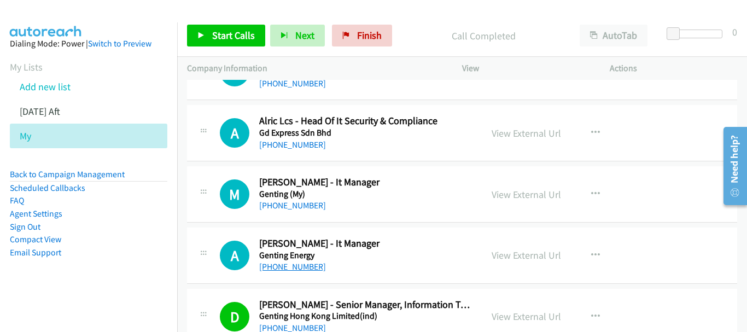
click at [298, 269] on link "[PHONE_NUMBER]" at bounding box center [292, 266] width 67 height 10
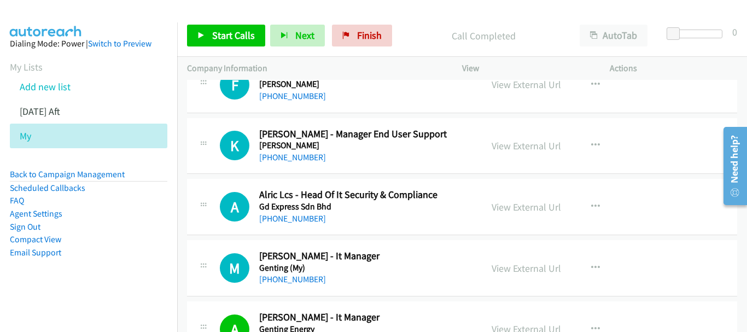
scroll to position [6161, 0]
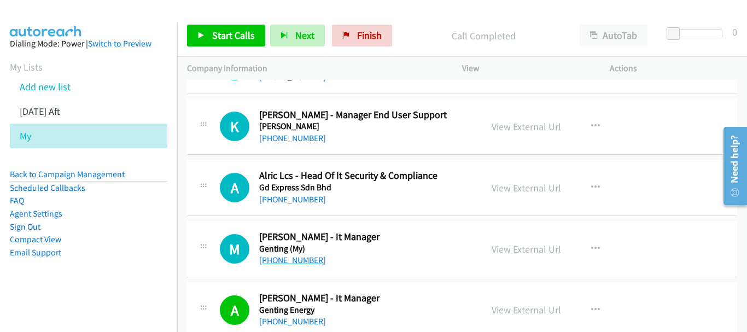
click at [294, 255] on link "[PHONE_NUMBER]" at bounding box center [292, 260] width 67 height 10
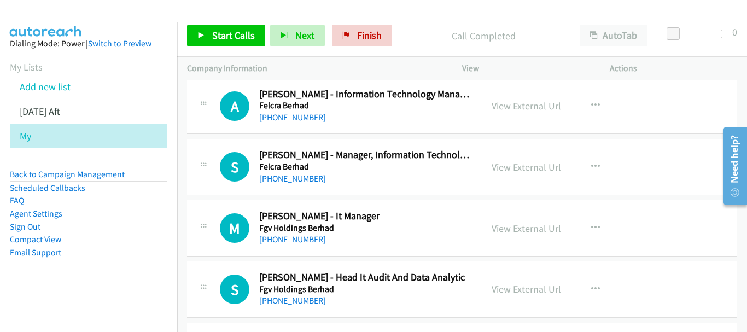
scroll to position [5504, 0]
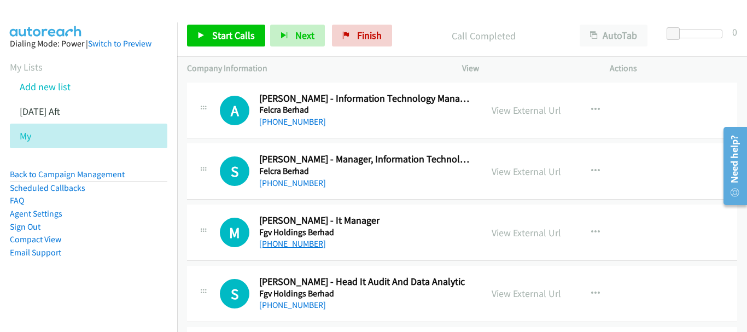
click at [300, 248] on link "[PHONE_NUMBER]" at bounding box center [292, 243] width 67 height 10
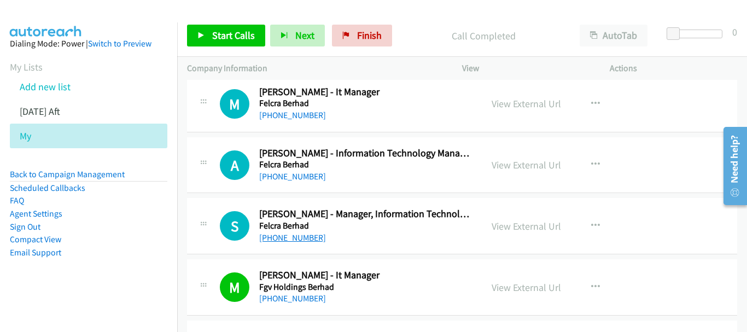
click at [299, 240] on link "[PHONE_NUMBER]" at bounding box center [292, 237] width 67 height 10
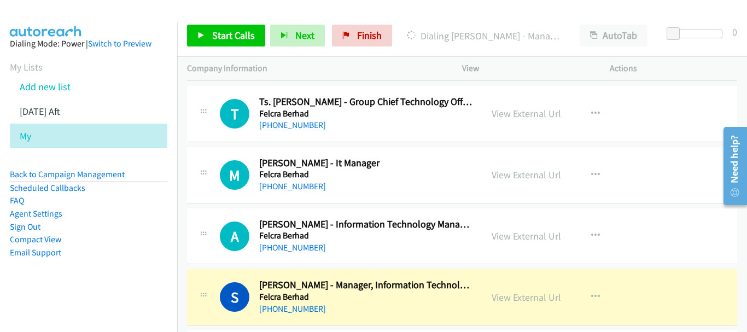
scroll to position [5395, 0]
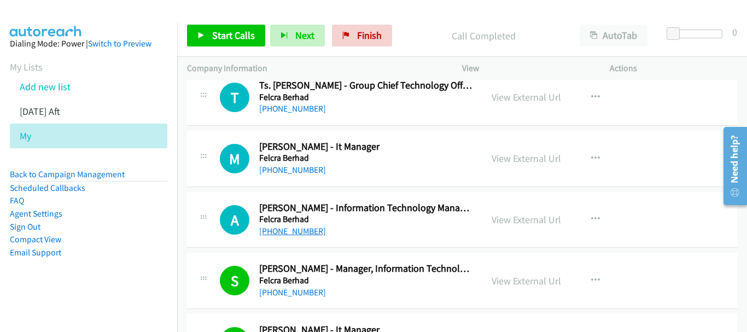
click at [298, 228] on link "[PHONE_NUMBER]" at bounding box center [292, 231] width 67 height 10
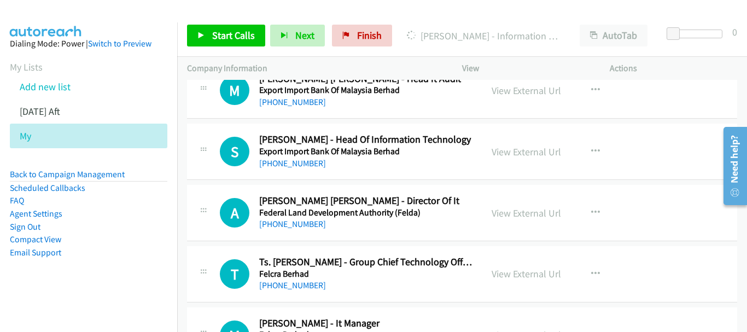
scroll to position [5231, 0]
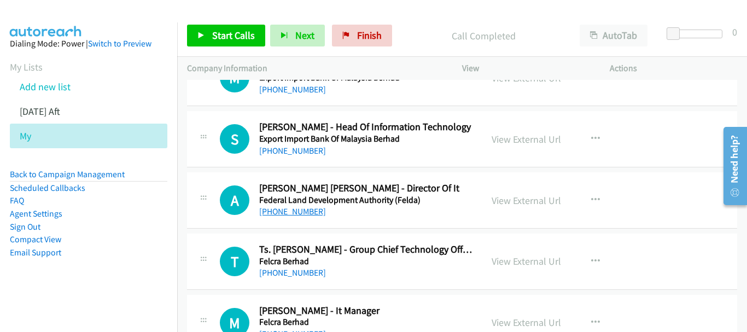
click at [291, 215] on link "[PHONE_NUMBER]" at bounding box center [292, 211] width 67 height 10
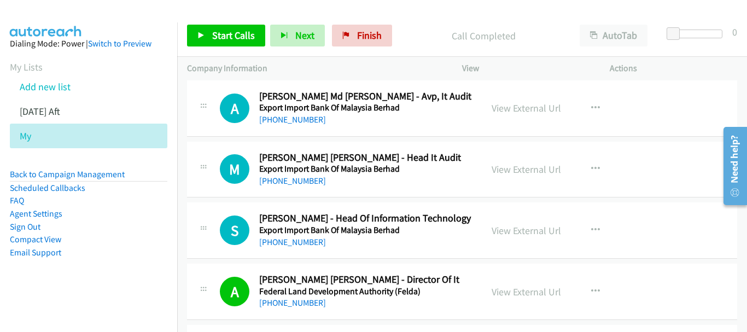
scroll to position [5121, 0]
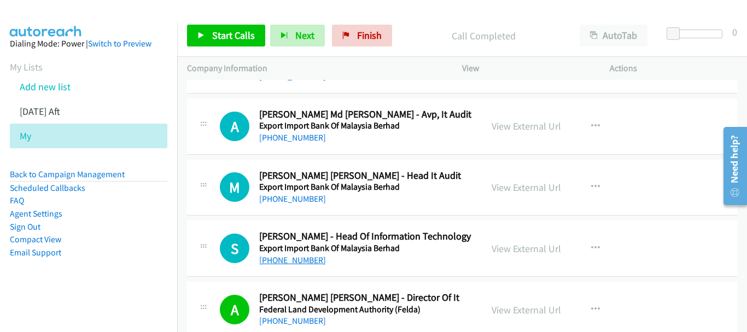
click at [302, 263] on link "[PHONE_NUMBER]" at bounding box center [292, 260] width 67 height 10
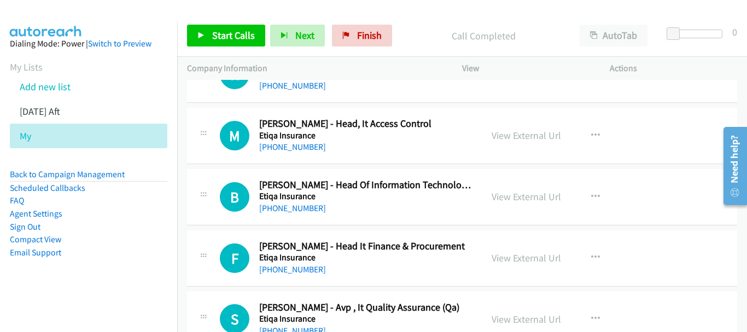
scroll to position [4629, 0]
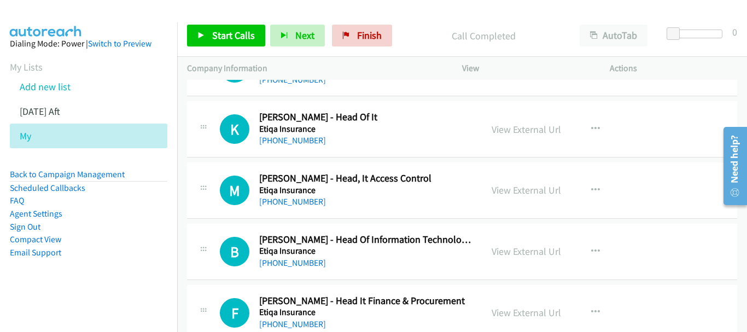
click at [305, 257] on div "[PHONE_NUMBER]" at bounding box center [365, 263] width 213 height 13
click at [304, 261] on link "[PHONE_NUMBER]" at bounding box center [292, 263] width 67 height 10
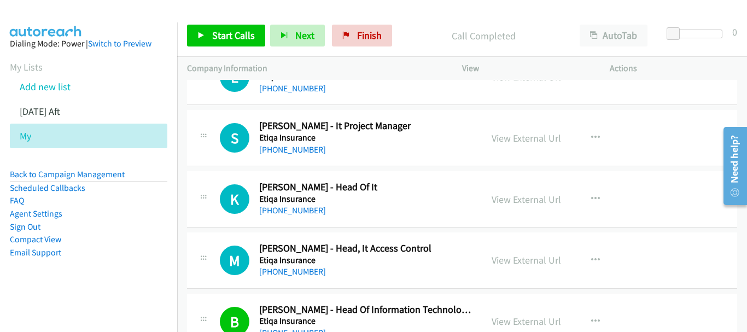
scroll to position [4574, 0]
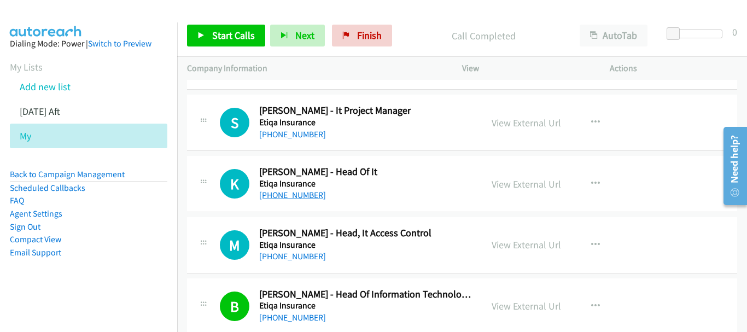
click at [316, 196] on link "[PHONE_NUMBER]" at bounding box center [292, 195] width 67 height 10
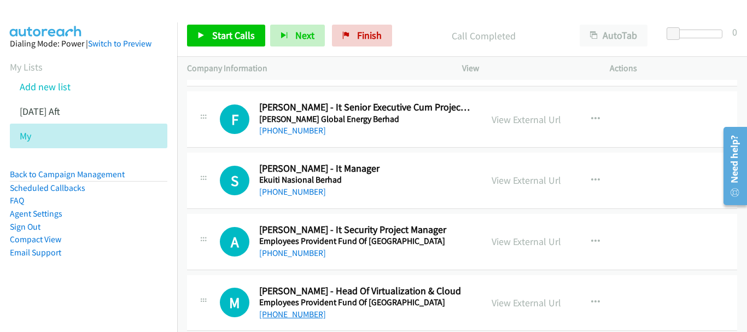
scroll to position [3973, 0]
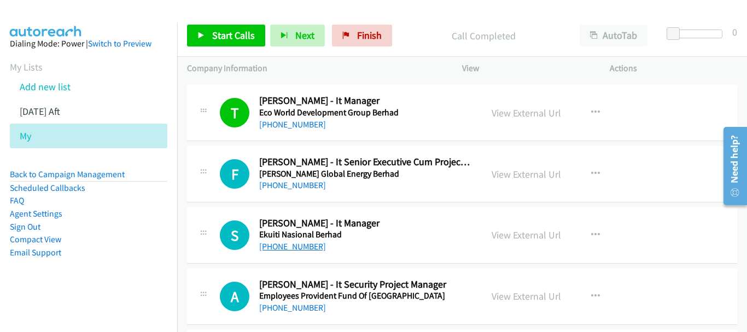
click at [309, 249] on link "[PHONE_NUMBER]" at bounding box center [292, 246] width 67 height 10
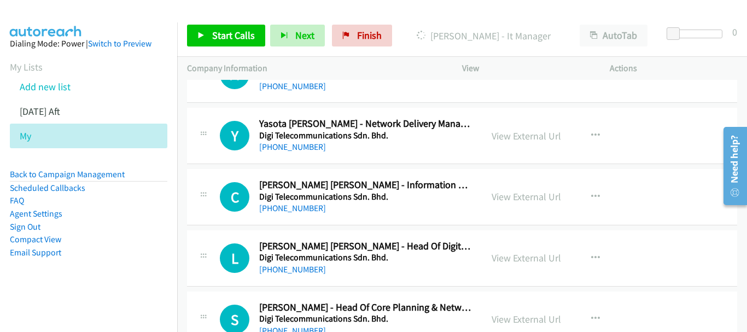
scroll to position [3645, 0]
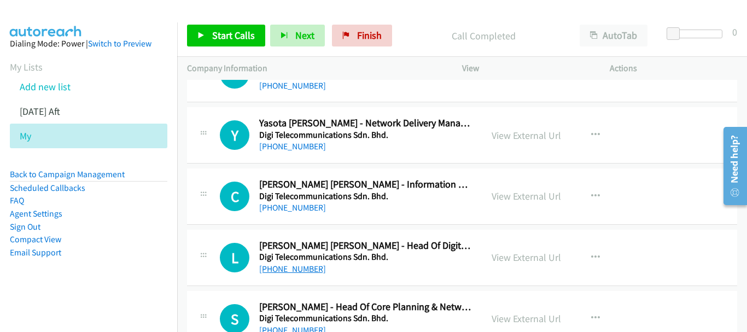
click at [289, 267] on link "[PHONE_NUMBER]" at bounding box center [292, 269] width 67 height 10
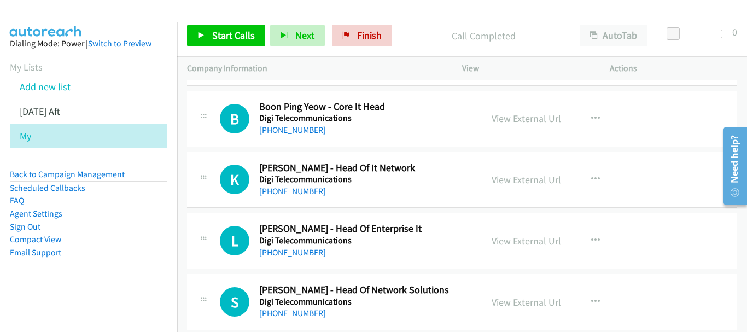
scroll to position [3152, 0]
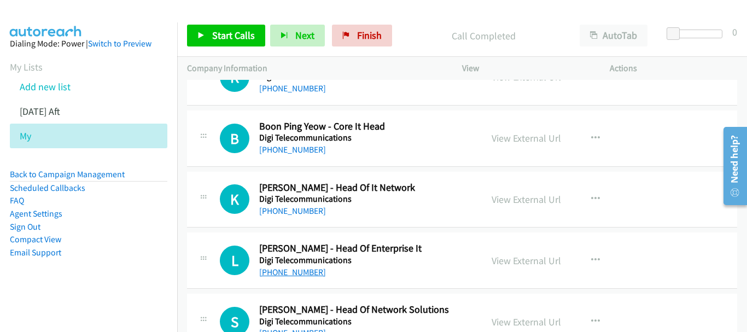
click at [310, 270] on link "[PHONE_NUMBER]" at bounding box center [292, 272] width 67 height 10
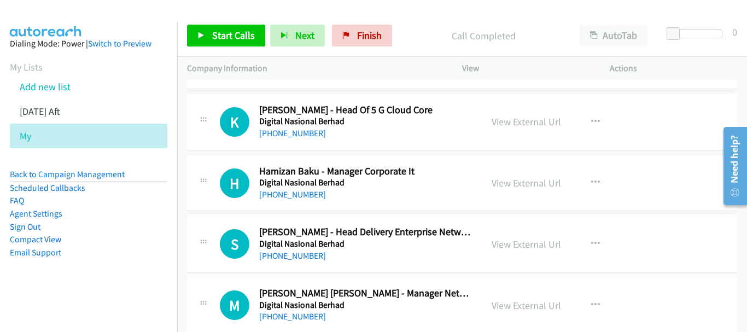
scroll to position [2441, 0]
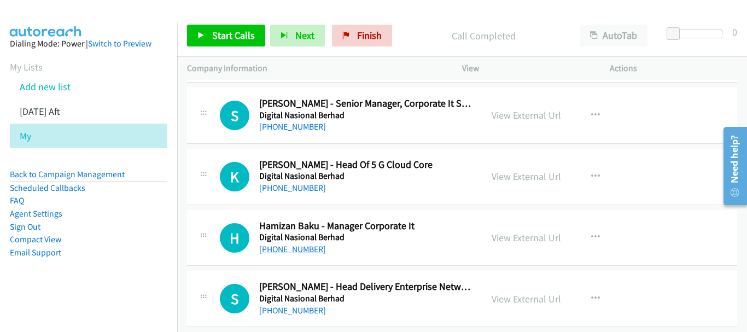
click at [299, 253] on link "[PHONE_NUMBER]" at bounding box center [292, 249] width 67 height 10
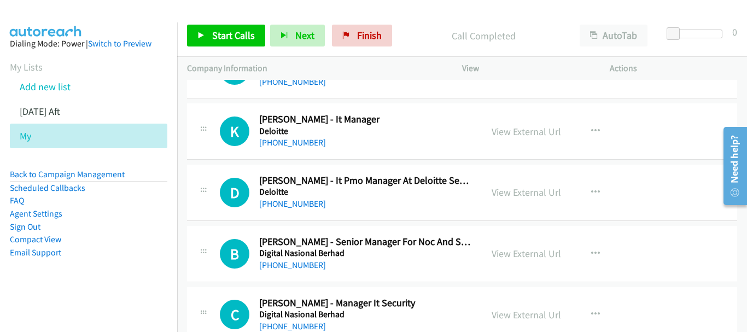
scroll to position [1949, 0]
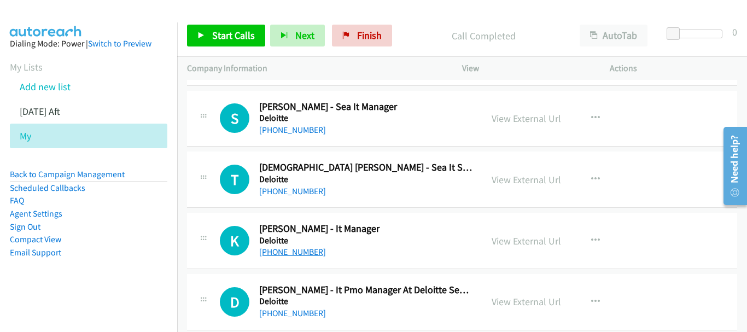
click at [306, 255] on link "[PHONE_NUMBER]" at bounding box center [292, 252] width 67 height 10
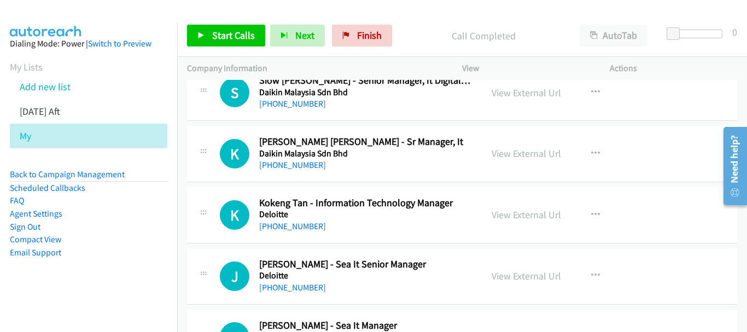
scroll to position [1675, 0]
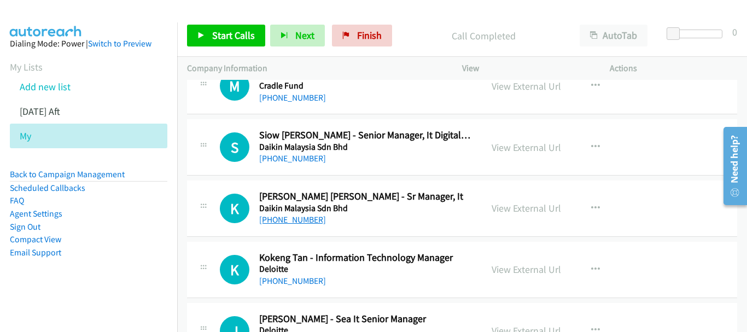
click at [299, 219] on link "[PHONE_NUMBER]" at bounding box center [292, 219] width 67 height 10
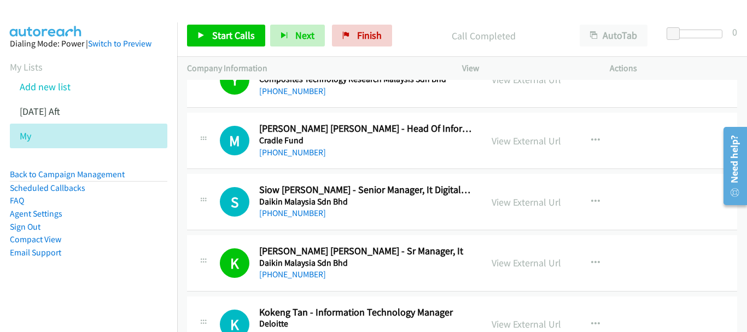
scroll to position [1566, 0]
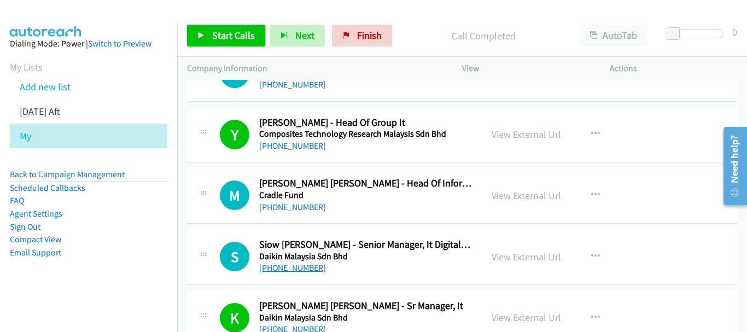
click at [307, 266] on link "[PHONE_NUMBER]" at bounding box center [292, 268] width 67 height 10
click at [297, 207] on link "[PHONE_NUMBER]" at bounding box center [292, 207] width 67 height 10
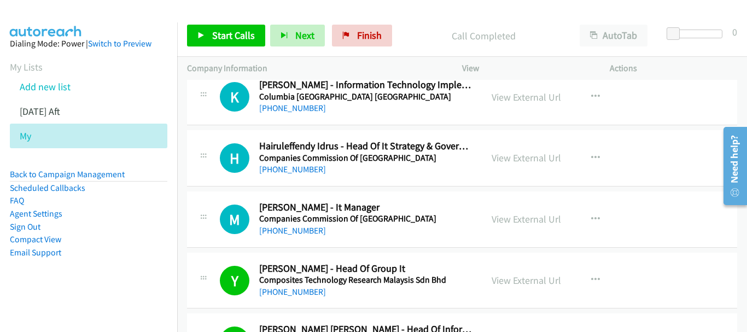
scroll to position [1402, 0]
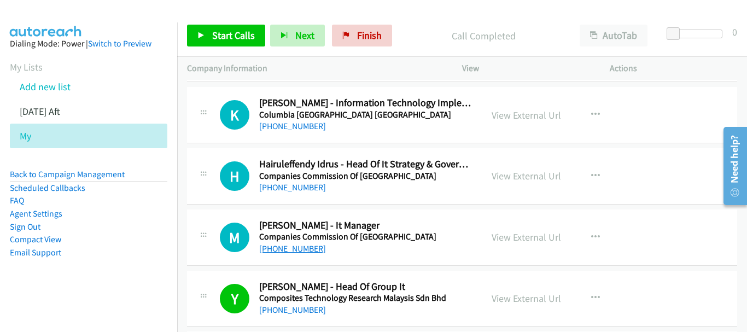
click at [308, 250] on link "[PHONE_NUMBER]" at bounding box center [292, 248] width 67 height 10
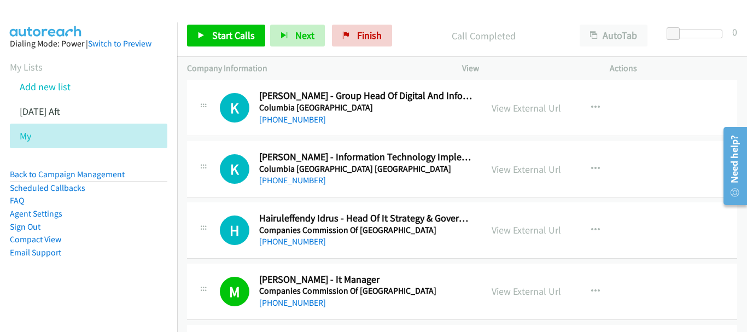
scroll to position [1347, 0]
click at [305, 245] on link "[PHONE_NUMBER]" at bounding box center [292, 242] width 67 height 10
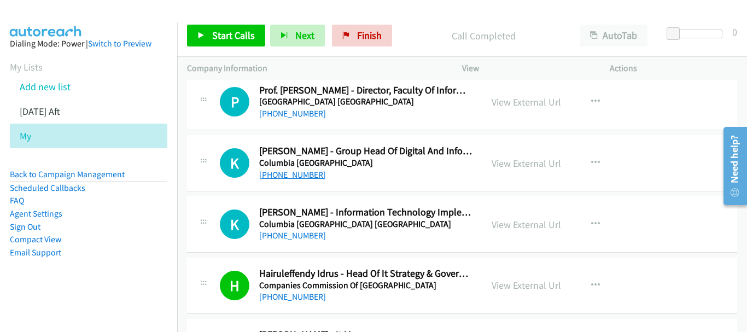
click at [306, 176] on link "[PHONE_NUMBER]" at bounding box center [292, 175] width 67 height 10
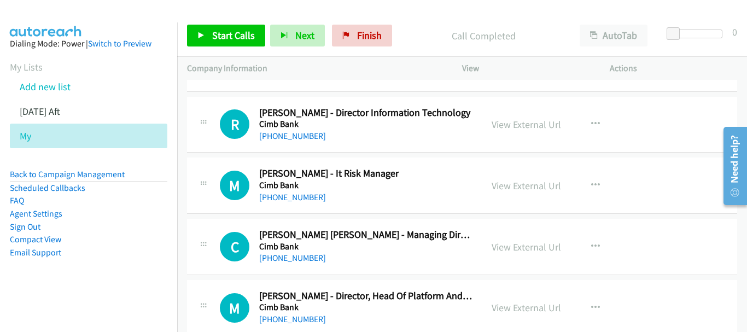
scroll to position [910, 0]
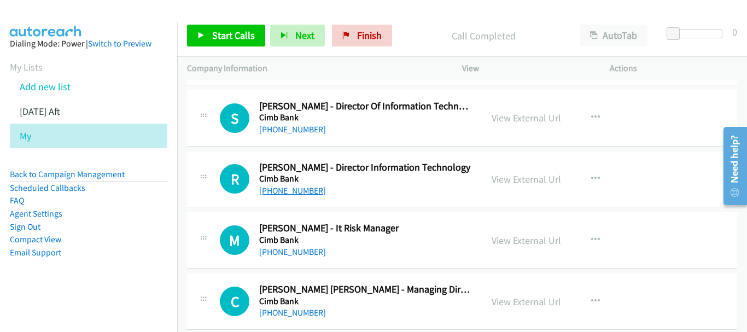
click at [312, 187] on link "[PHONE_NUMBER]" at bounding box center [292, 190] width 67 height 10
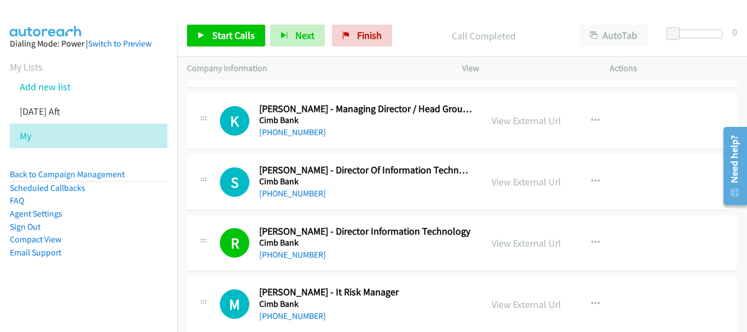
scroll to position [800, 0]
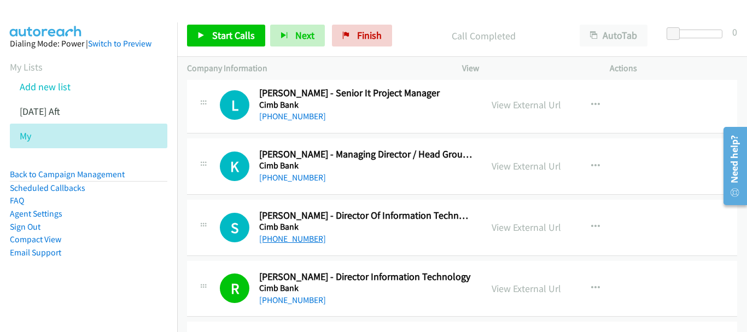
click at [296, 235] on link "[PHONE_NUMBER]" at bounding box center [292, 239] width 67 height 10
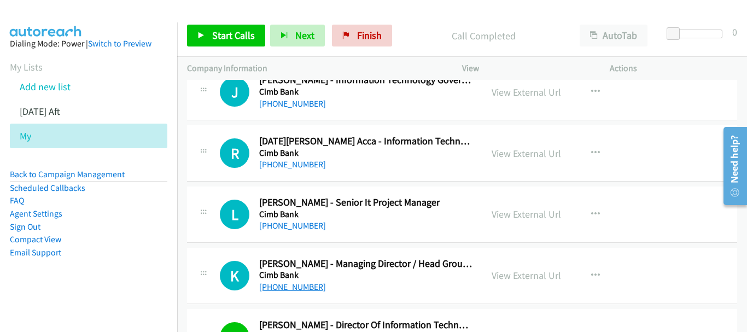
click at [293, 289] on link "[PHONE_NUMBER]" at bounding box center [292, 287] width 67 height 10
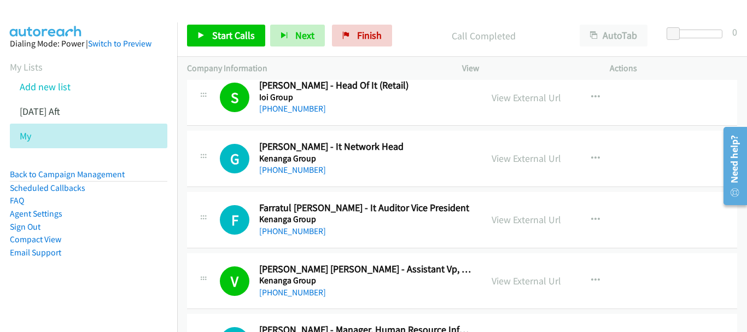
scroll to position [13107, 0]
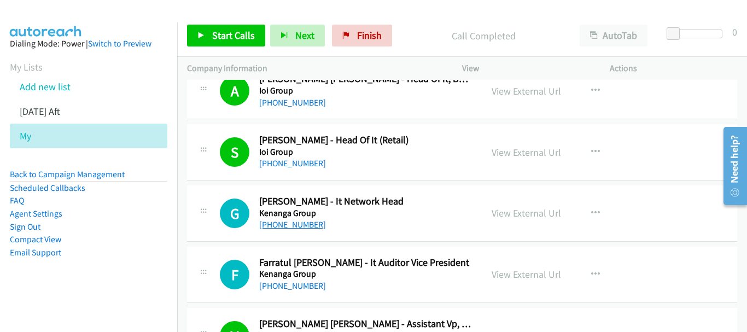
click at [307, 225] on link "[PHONE_NUMBER]" at bounding box center [292, 224] width 67 height 10
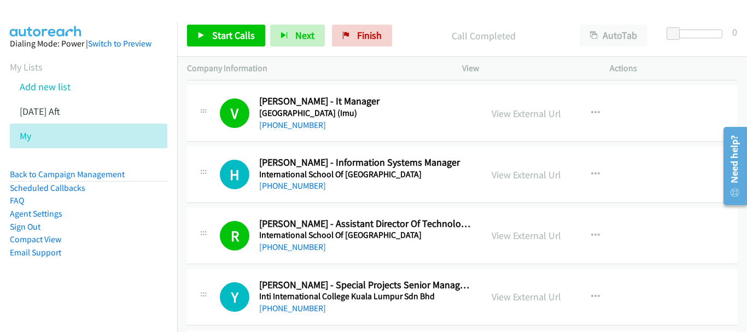
scroll to position [12724, 0]
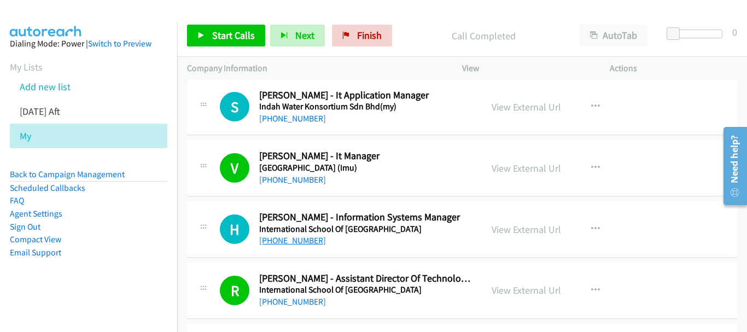
click at [311, 245] on link "[PHONE_NUMBER]" at bounding box center [292, 240] width 67 height 10
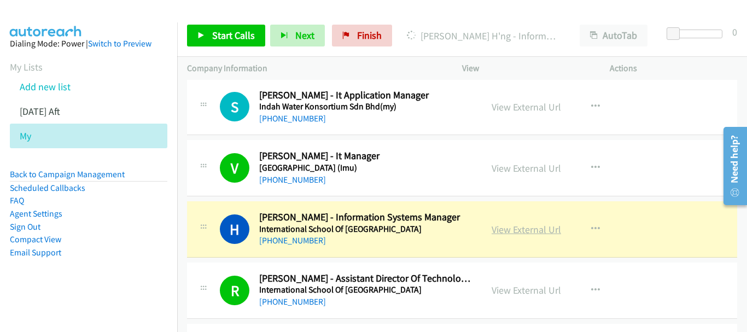
click at [526, 225] on link "View External Url" at bounding box center [526, 229] width 69 height 13
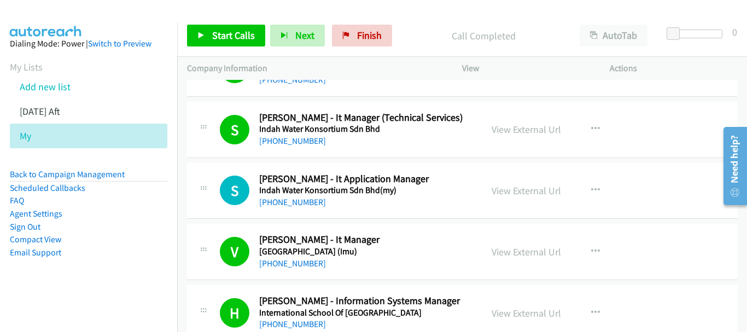
scroll to position [12615, 0]
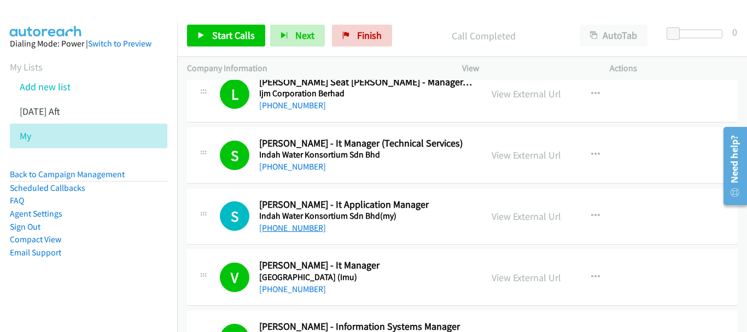
click at [308, 228] on link "[PHONE_NUMBER]" at bounding box center [292, 228] width 67 height 10
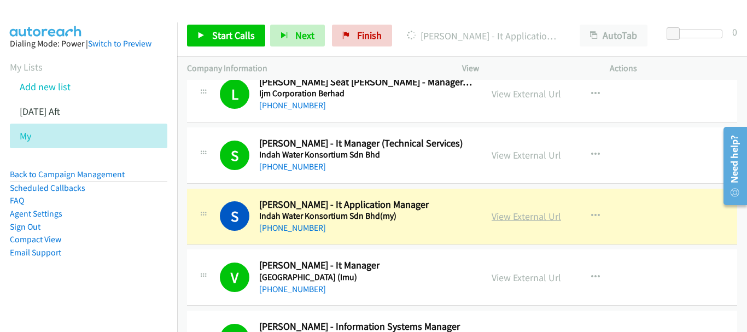
click at [544, 221] on link "View External Url" at bounding box center [526, 216] width 69 height 13
click at [515, 216] on link "View External Url" at bounding box center [526, 216] width 69 height 13
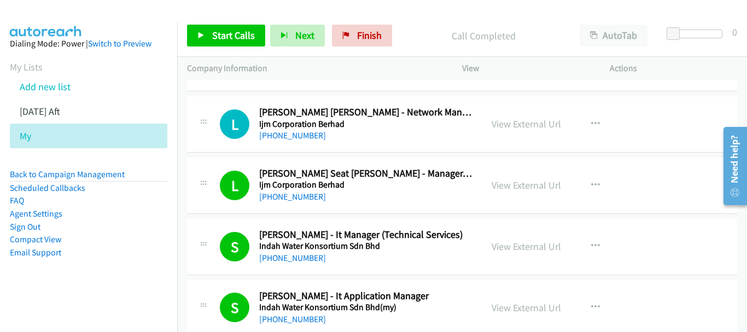
scroll to position [12506, 0]
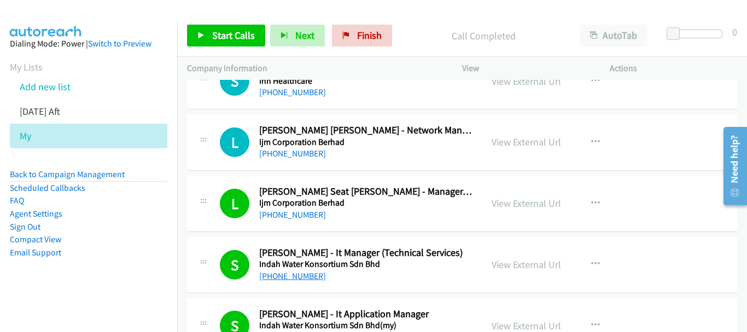
click at [306, 278] on link "[PHONE_NUMBER]" at bounding box center [292, 276] width 67 height 10
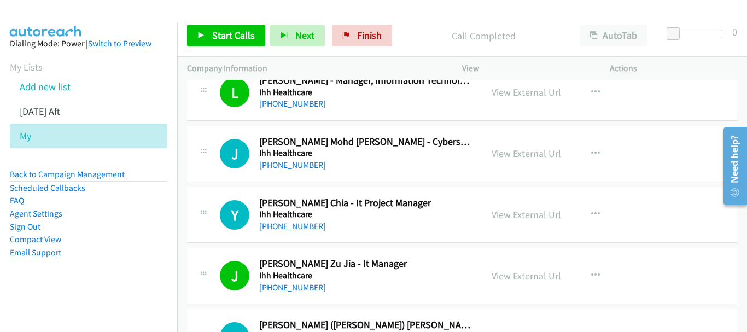
scroll to position [12232, 0]
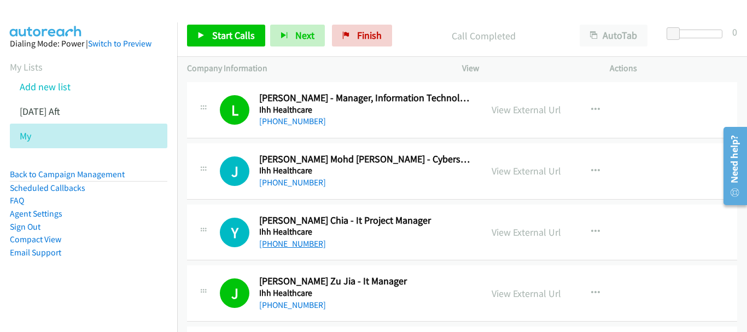
click at [310, 243] on link "[PHONE_NUMBER]" at bounding box center [292, 243] width 67 height 10
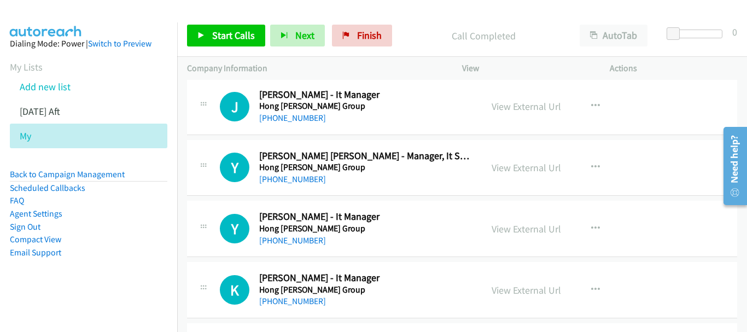
scroll to position [11740, 0]
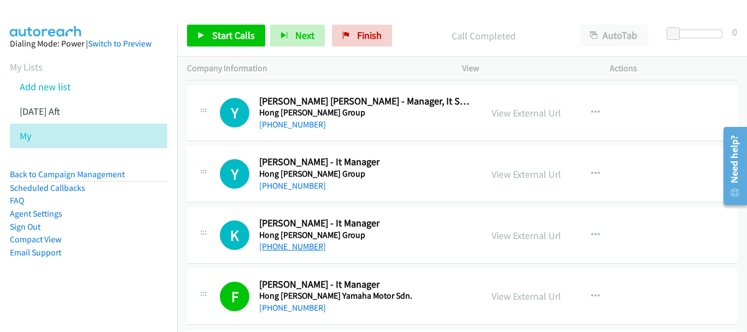
click at [308, 249] on link "[PHONE_NUMBER]" at bounding box center [292, 246] width 67 height 10
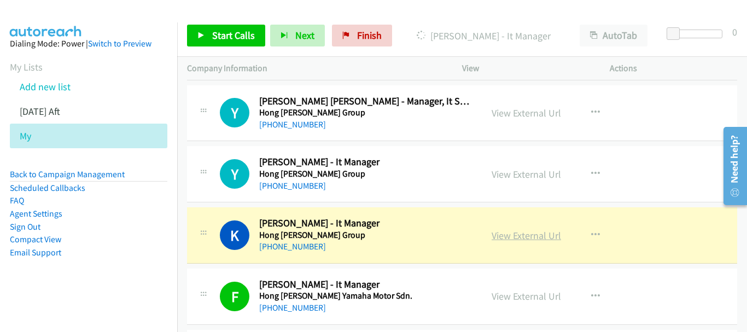
click at [521, 232] on link "View External Url" at bounding box center [526, 235] width 69 height 13
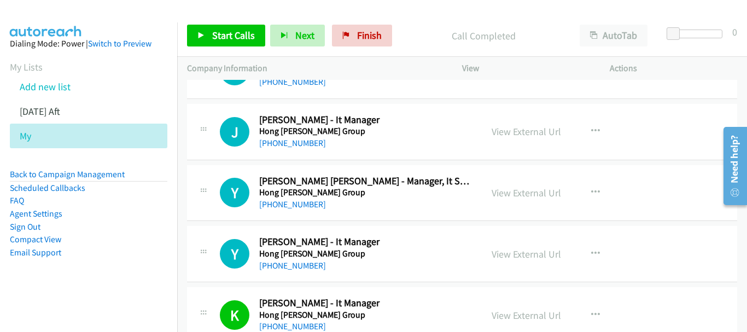
scroll to position [11631, 0]
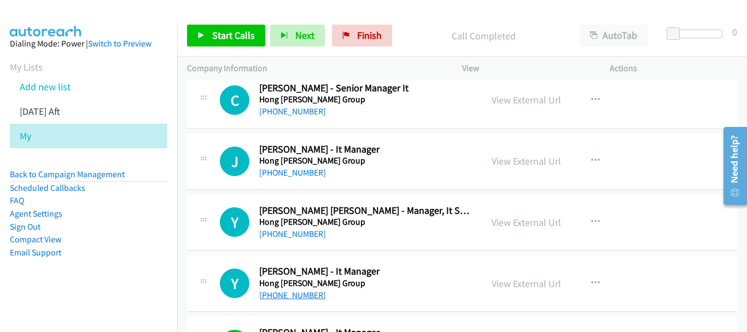
click at [298, 295] on link "[PHONE_NUMBER]" at bounding box center [292, 295] width 67 height 10
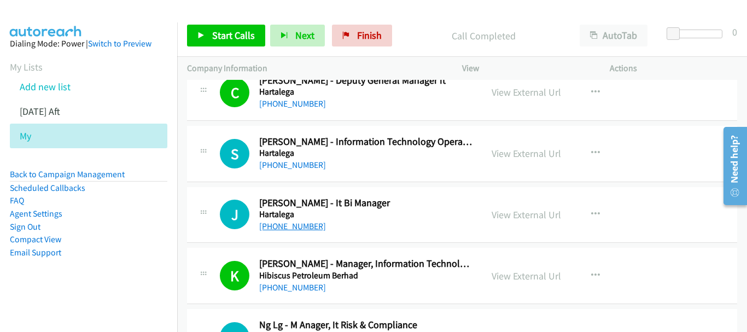
scroll to position [8677, 0]
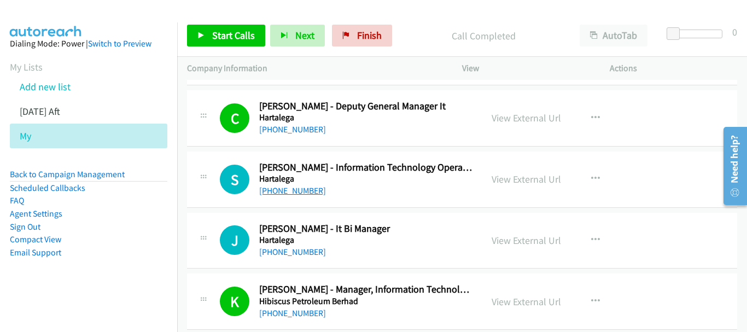
click at [300, 188] on link "[PHONE_NUMBER]" at bounding box center [292, 190] width 67 height 10
click at [296, 251] on link "[PHONE_NUMBER]" at bounding box center [292, 252] width 67 height 10
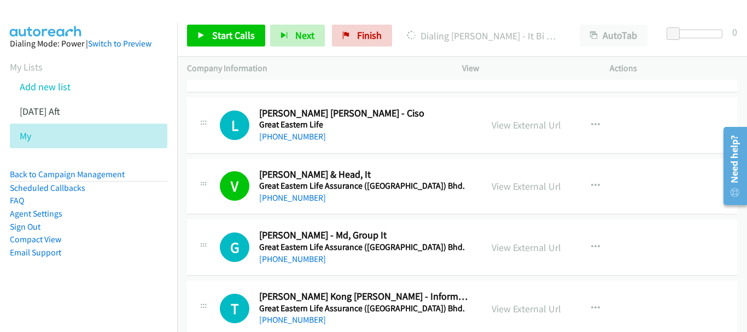
scroll to position [8075, 0]
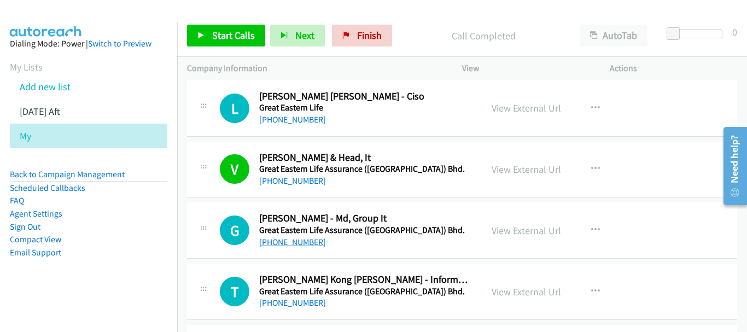
click at [305, 243] on link "[PHONE_NUMBER]" at bounding box center [292, 242] width 67 height 10
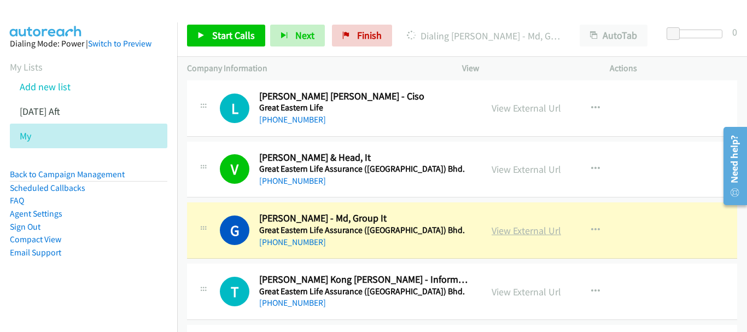
click at [534, 233] on link "View External Url" at bounding box center [526, 230] width 69 height 13
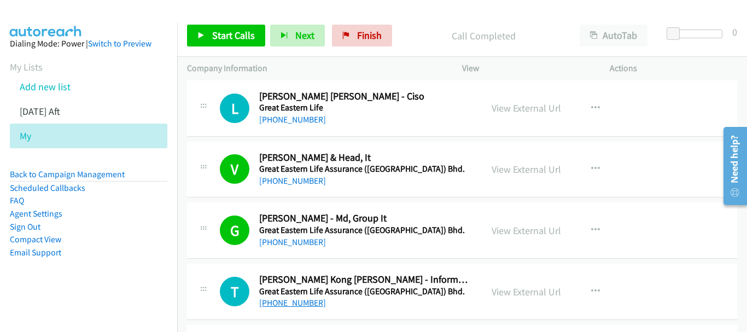
click at [310, 306] on link "[PHONE_NUMBER]" at bounding box center [292, 303] width 67 height 10
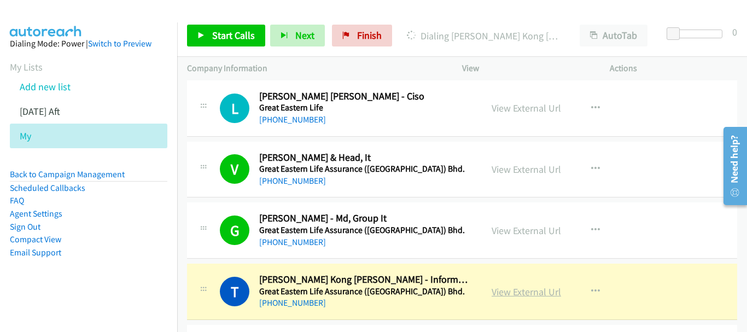
click at [511, 288] on link "View External Url" at bounding box center [526, 292] width 69 height 13
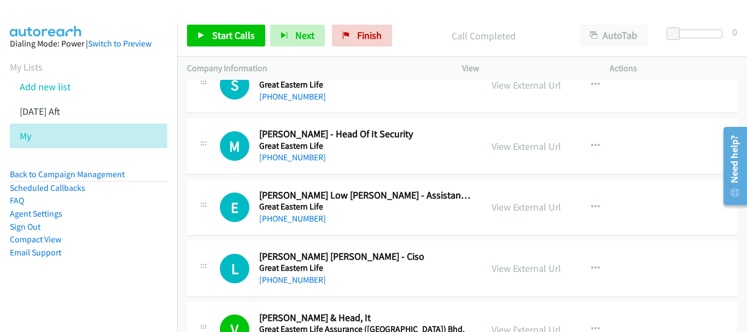
scroll to position [7911, 0]
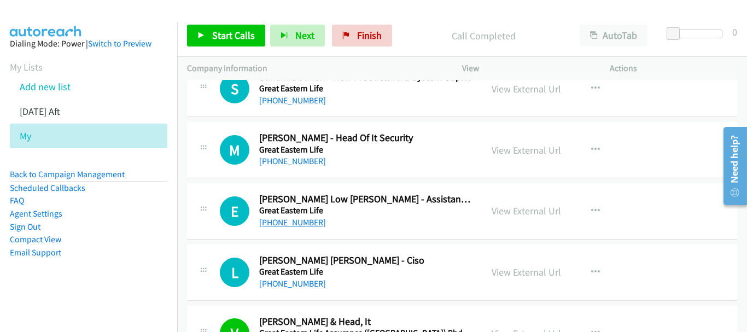
click at [297, 219] on link "[PHONE_NUMBER]" at bounding box center [292, 222] width 67 height 10
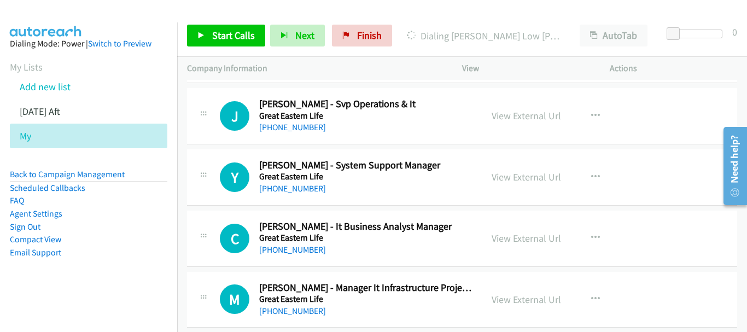
scroll to position [7638, 0]
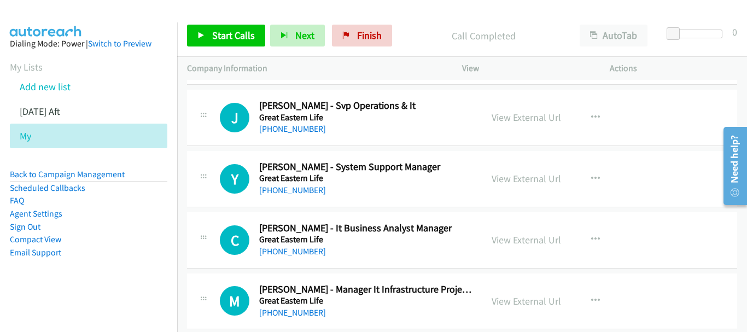
click at [299, 306] on div "[PHONE_NUMBER]" at bounding box center [365, 312] width 213 height 13
click at [297, 311] on link "[PHONE_NUMBER]" at bounding box center [292, 312] width 67 height 10
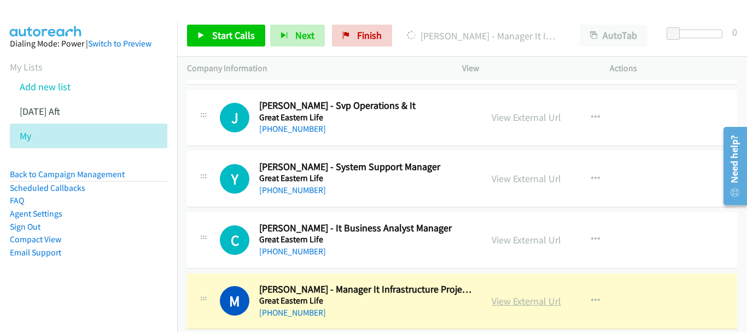
click at [539, 305] on link "View External Url" at bounding box center [526, 301] width 69 height 13
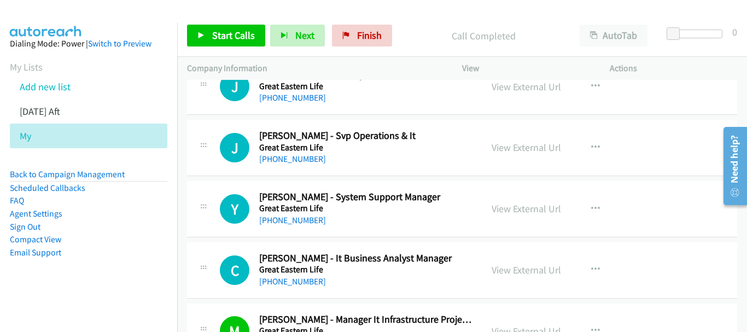
scroll to position [7583, 0]
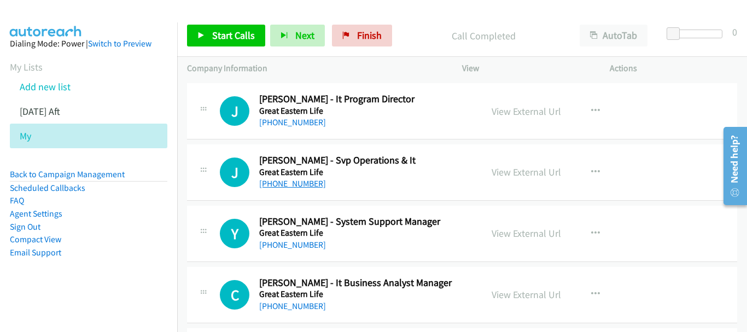
click at [312, 184] on link "[PHONE_NUMBER]" at bounding box center [292, 183] width 67 height 10
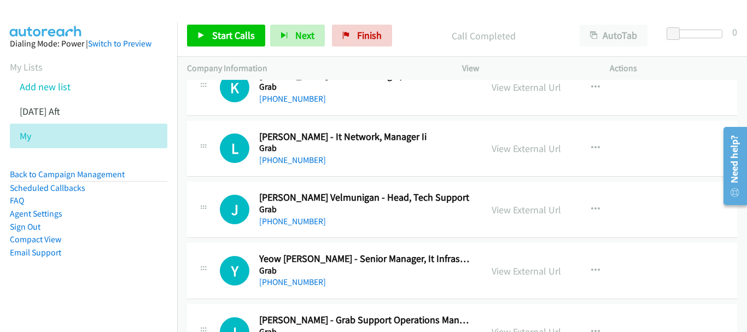
scroll to position [7091, 0]
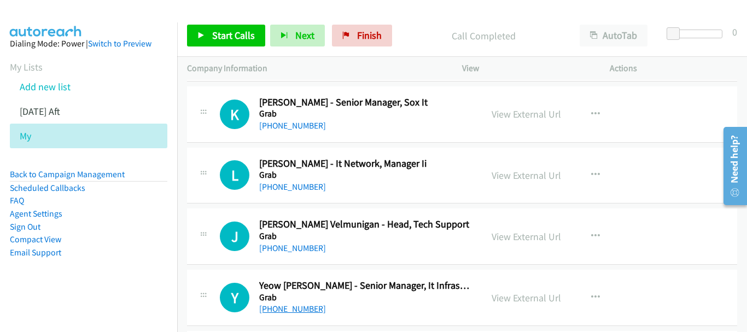
click at [305, 314] on link "[PHONE_NUMBER]" at bounding box center [292, 309] width 67 height 10
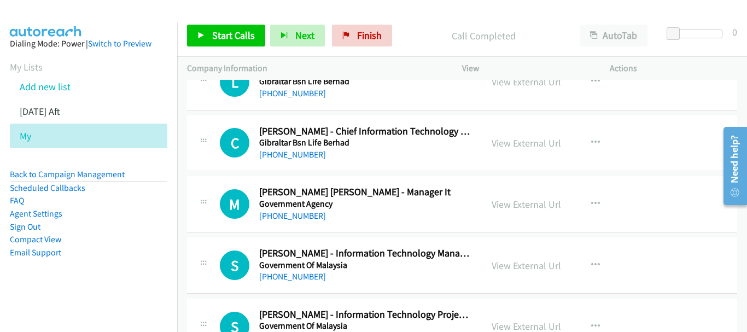
scroll to position [6762, 0]
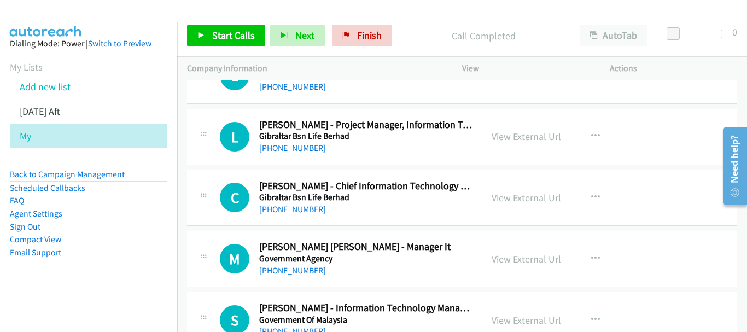
click at [303, 209] on link "[PHONE_NUMBER]" at bounding box center [292, 209] width 67 height 10
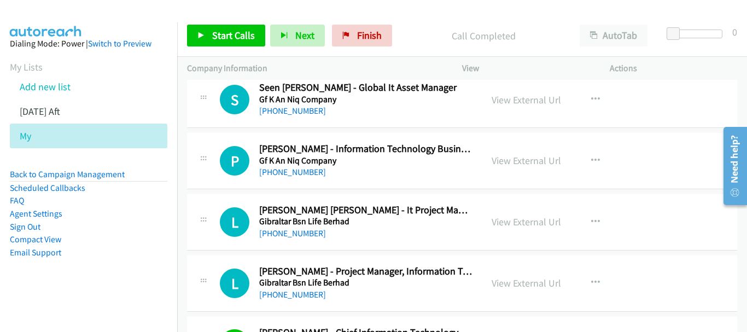
scroll to position [6598, 0]
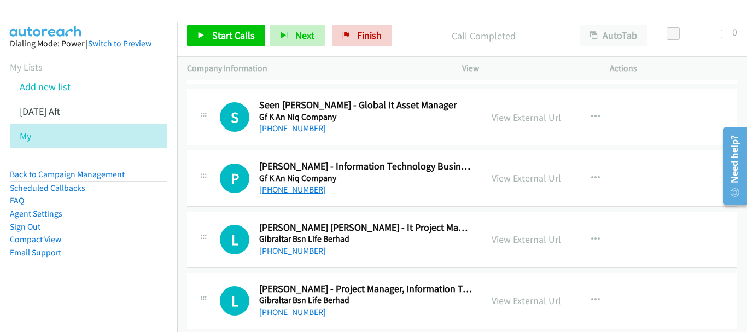
click at [301, 192] on link "[PHONE_NUMBER]" at bounding box center [292, 189] width 67 height 10
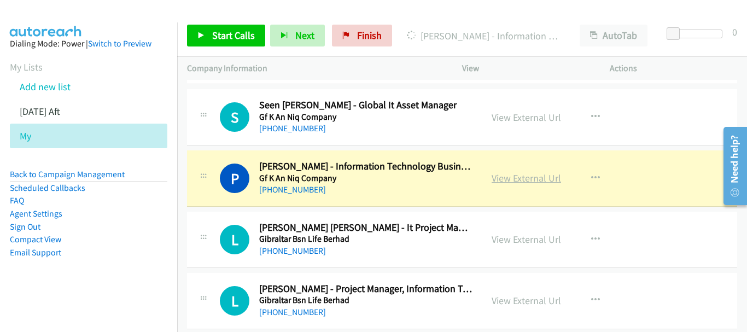
click at [521, 181] on link "View External Url" at bounding box center [526, 178] width 69 height 13
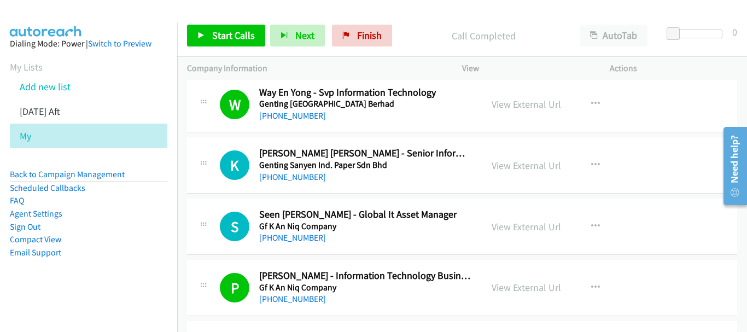
scroll to position [6434, 0]
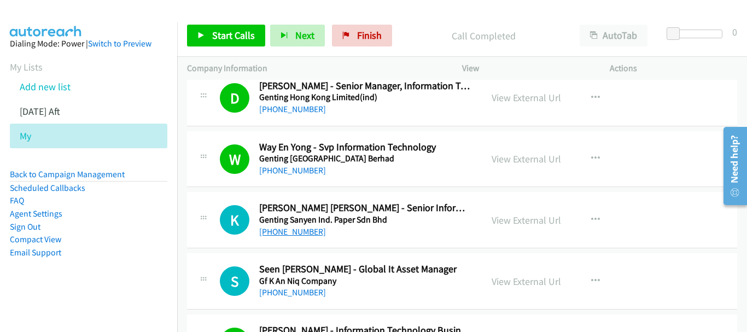
click at [306, 235] on link "[PHONE_NUMBER]" at bounding box center [292, 231] width 67 height 10
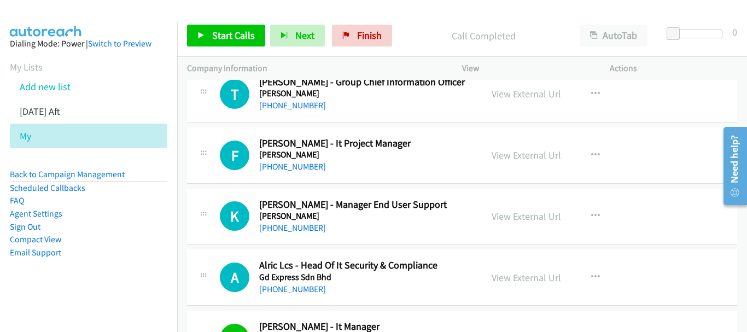
scroll to position [6051, 0]
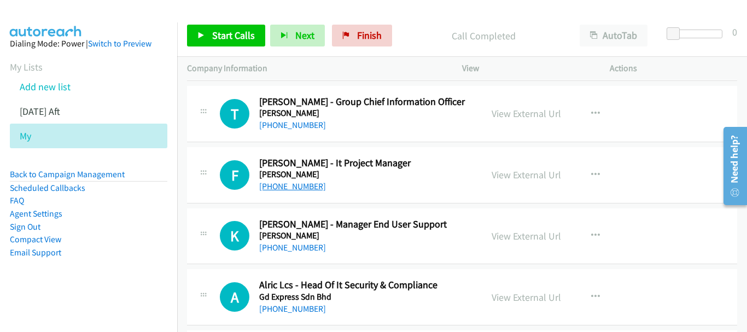
click at [301, 186] on link "[PHONE_NUMBER]" at bounding box center [292, 186] width 67 height 10
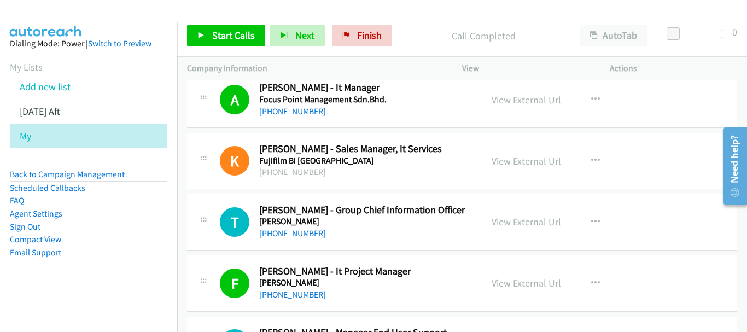
scroll to position [5942, 0]
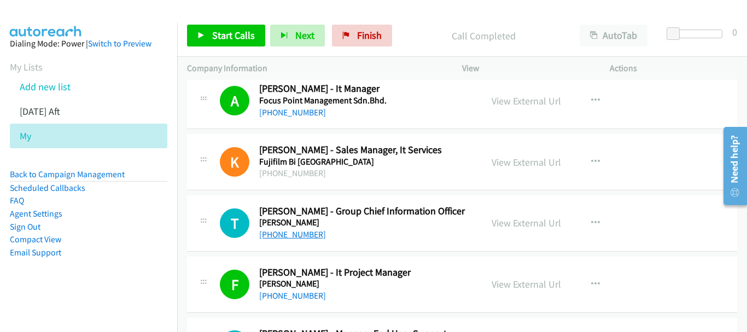
click at [303, 234] on link "[PHONE_NUMBER]" at bounding box center [292, 234] width 67 height 10
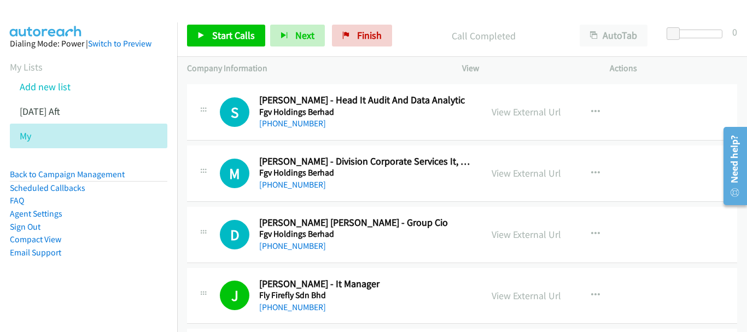
scroll to position [5668, 0]
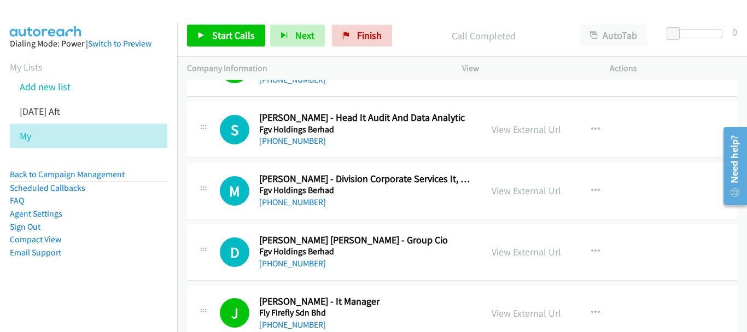
click at [275, 257] on div "[PHONE_NUMBER]" at bounding box center [365, 263] width 213 height 13
click at [280, 264] on link "[PHONE_NUMBER]" at bounding box center [292, 263] width 67 height 10
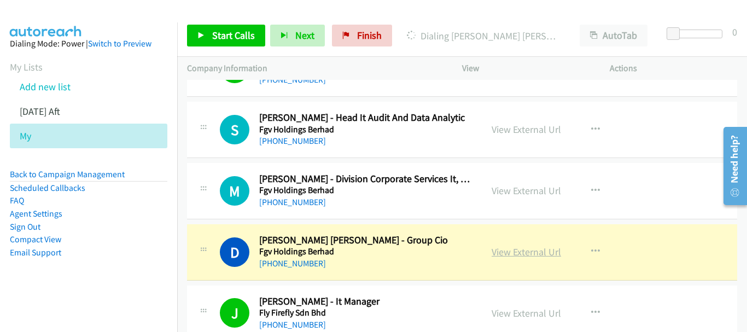
click at [543, 252] on link "View External Url" at bounding box center [526, 252] width 69 height 13
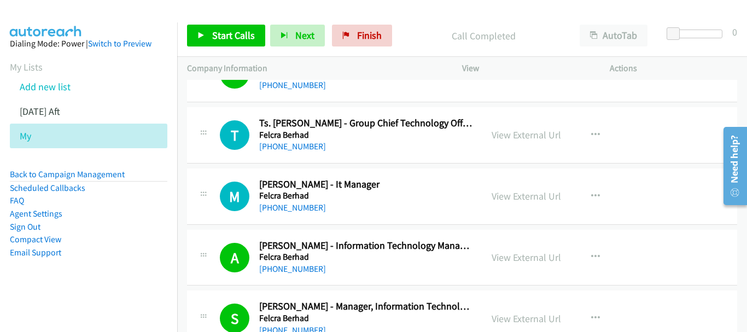
scroll to position [5340, 0]
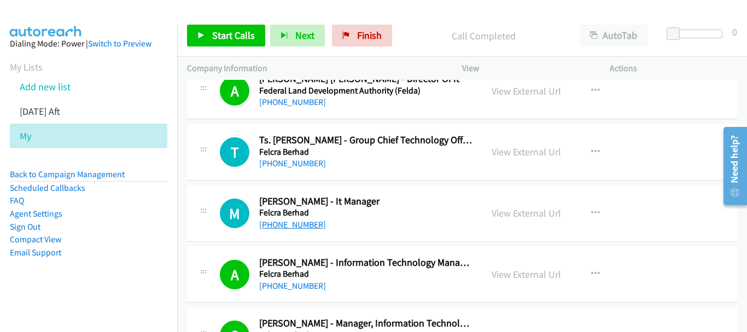
click at [306, 226] on link "[PHONE_NUMBER]" at bounding box center [292, 224] width 67 height 10
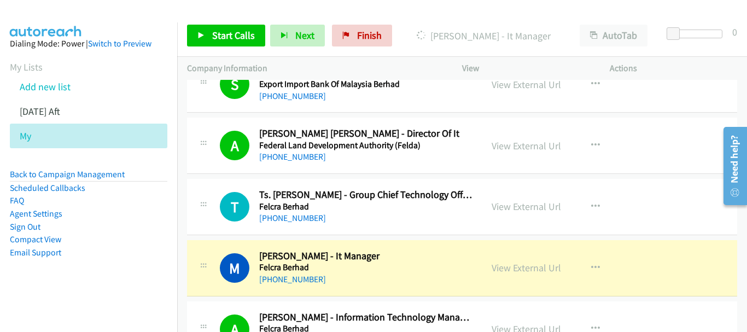
scroll to position [5231, 0]
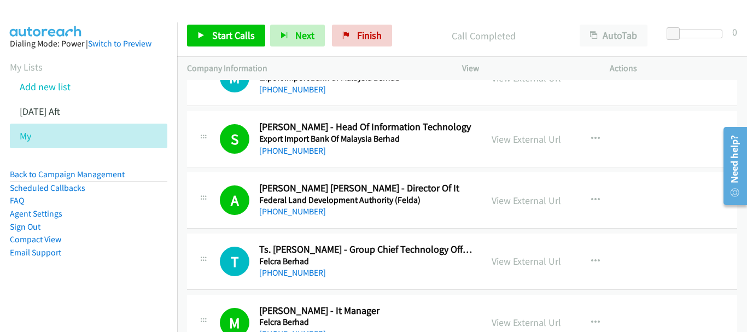
click at [303, 267] on div "[PHONE_NUMBER]" at bounding box center [365, 272] width 213 height 13
click at [302, 275] on link "[PHONE_NUMBER]" at bounding box center [292, 272] width 67 height 10
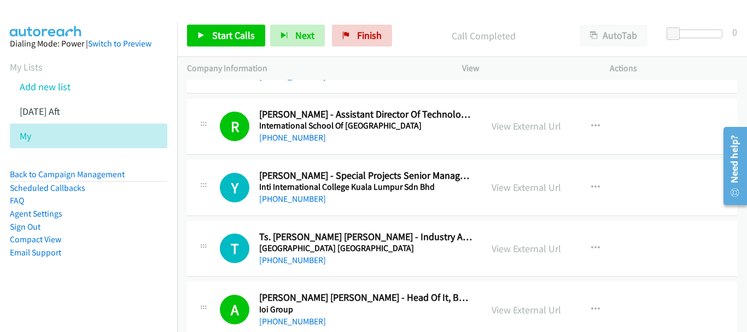
scroll to position [12834, 0]
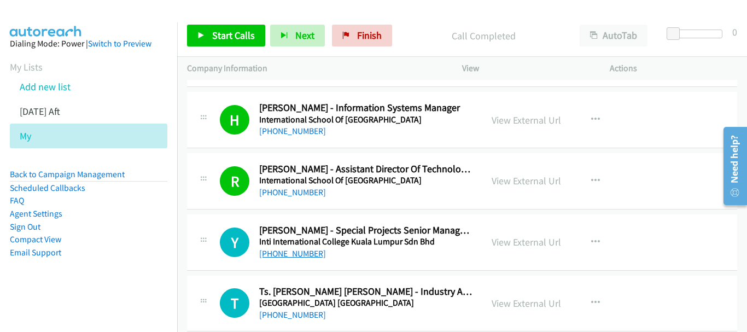
click at [288, 255] on link "[PHONE_NUMBER]" at bounding box center [292, 253] width 67 height 10
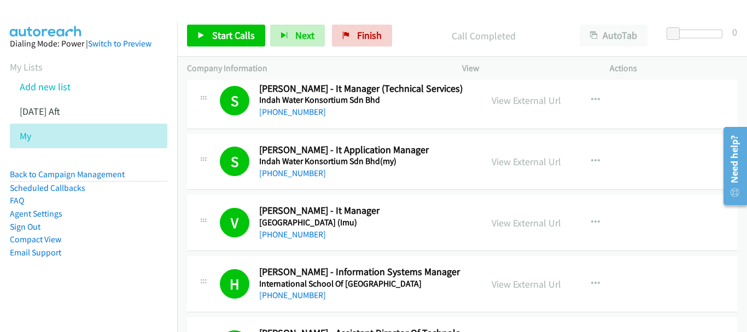
scroll to position [12724, 0]
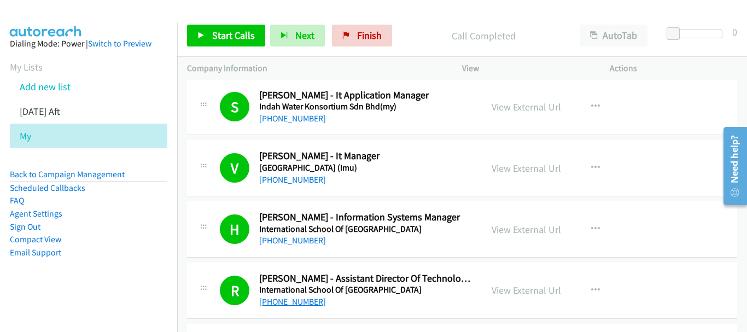
click at [291, 300] on link "[PHONE_NUMBER]" at bounding box center [292, 301] width 67 height 10
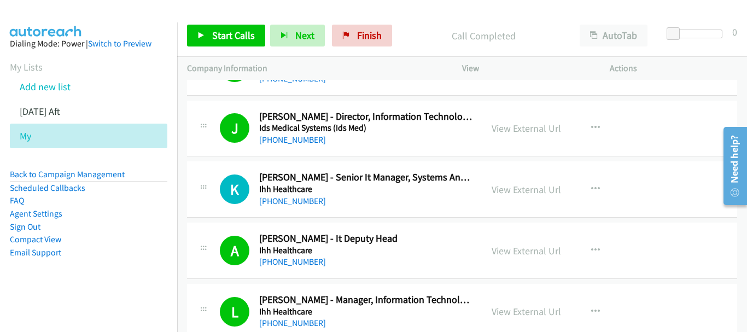
scroll to position [12013, 0]
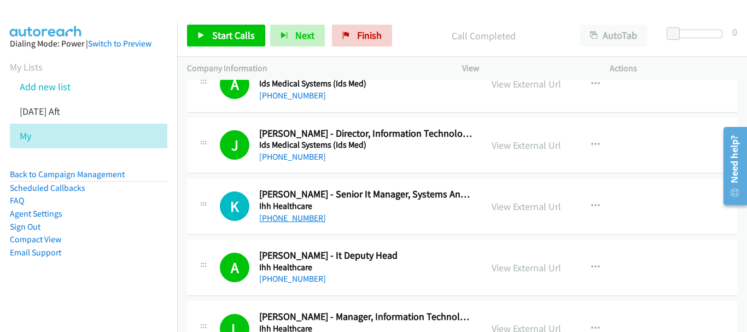
click at [295, 218] on link "[PHONE_NUMBER]" at bounding box center [292, 218] width 67 height 10
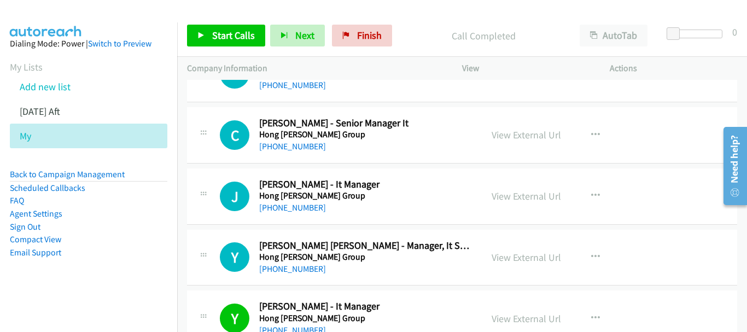
scroll to position [11576, 0]
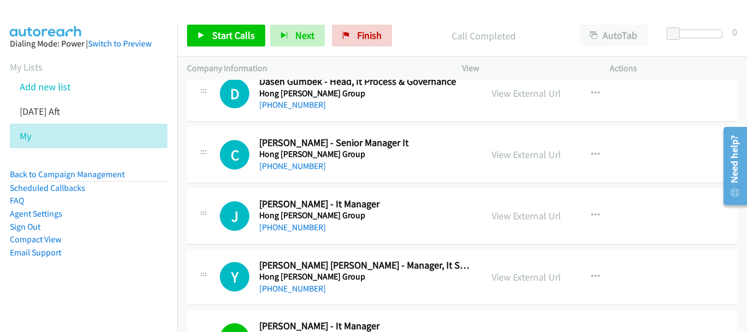
click at [296, 234] on div "[PHONE_NUMBER]" at bounding box center [365, 227] width 213 height 13
click at [295, 228] on link "[PHONE_NUMBER]" at bounding box center [292, 227] width 67 height 10
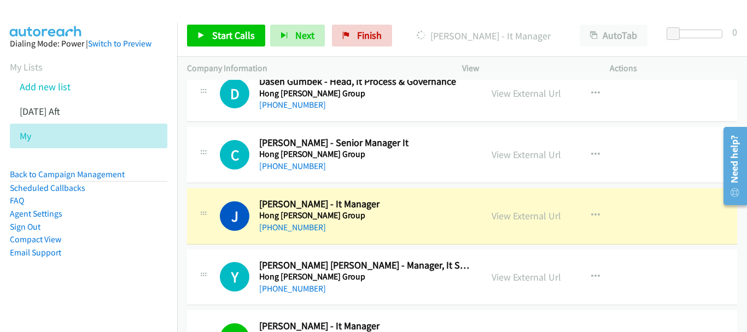
scroll to position [11521, 0]
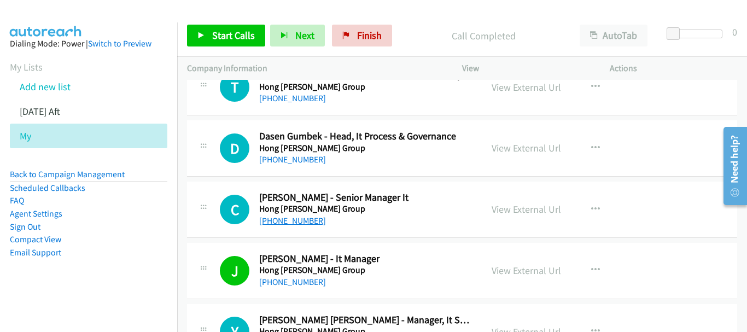
click at [295, 221] on link "[PHONE_NUMBER]" at bounding box center [292, 221] width 67 height 10
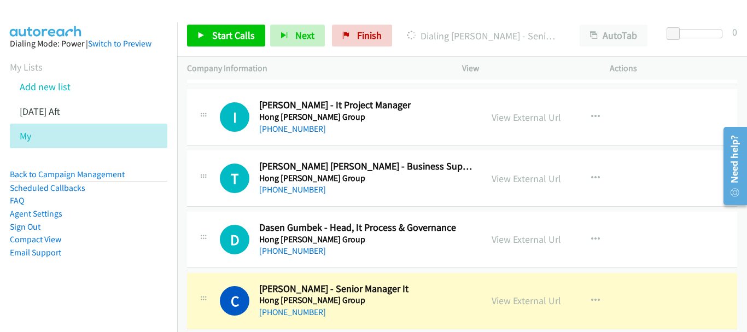
scroll to position [11412, 0]
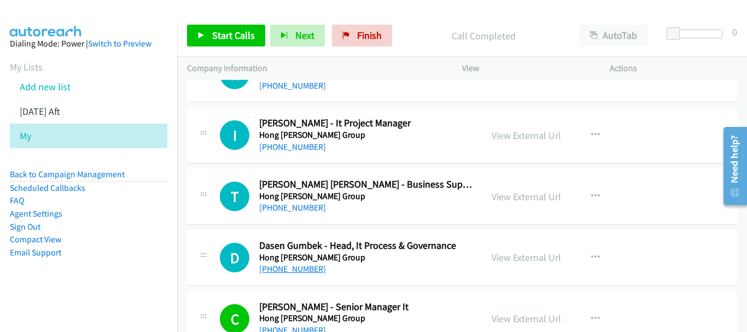
click at [296, 270] on link "[PHONE_NUMBER]" at bounding box center [292, 269] width 67 height 10
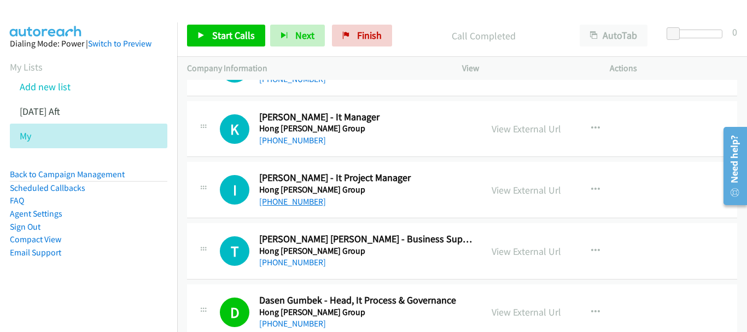
click at [302, 201] on link "[PHONE_NUMBER]" at bounding box center [292, 201] width 67 height 10
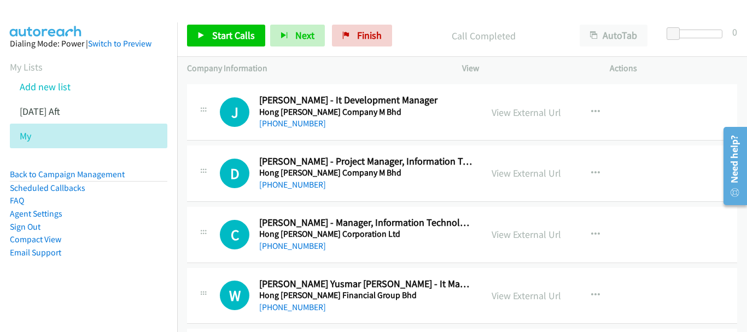
scroll to position [10865, 0]
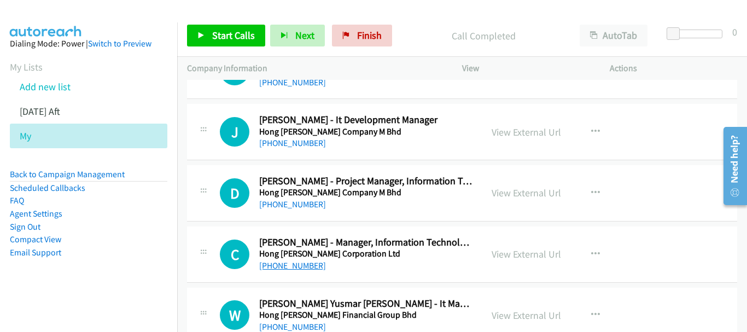
click at [310, 267] on link "[PHONE_NUMBER]" at bounding box center [292, 265] width 67 height 10
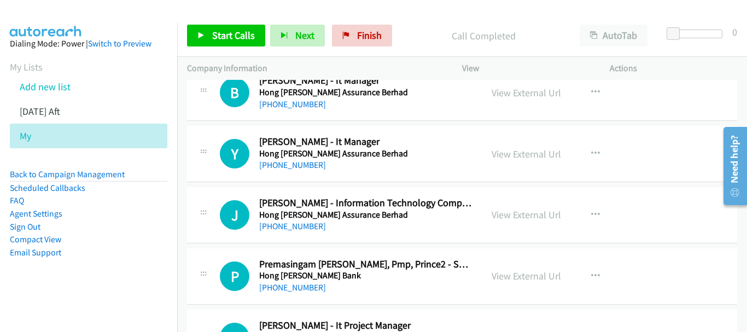
scroll to position [9443, 0]
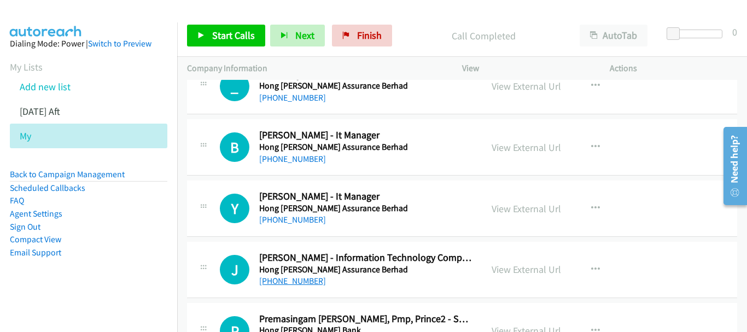
click at [311, 282] on link "[PHONE_NUMBER]" at bounding box center [292, 281] width 67 height 10
click at [298, 224] on link "[PHONE_NUMBER]" at bounding box center [292, 219] width 67 height 10
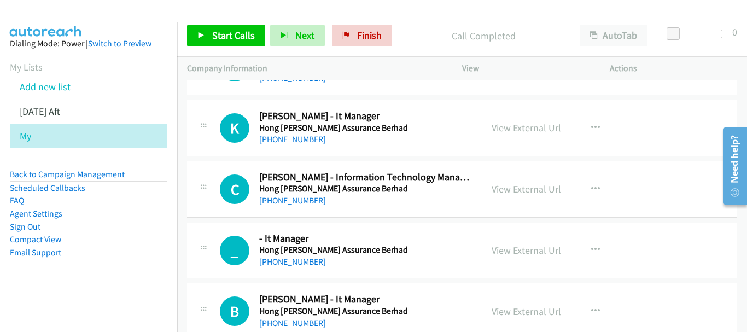
scroll to position [9224, 0]
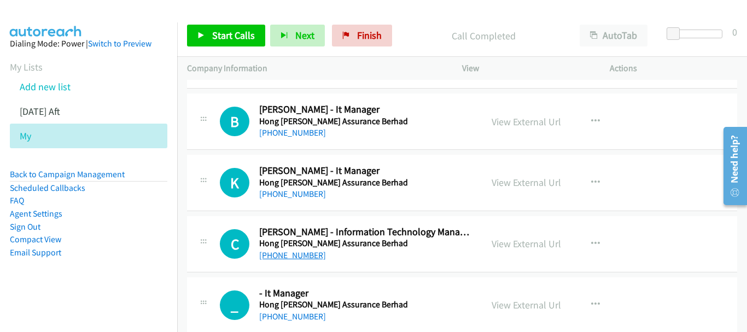
click at [298, 257] on link "[PHONE_NUMBER]" at bounding box center [292, 255] width 67 height 10
click at [302, 195] on link "[PHONE_NUMBER]" at bounding box center [292, 194] width 67 height 10
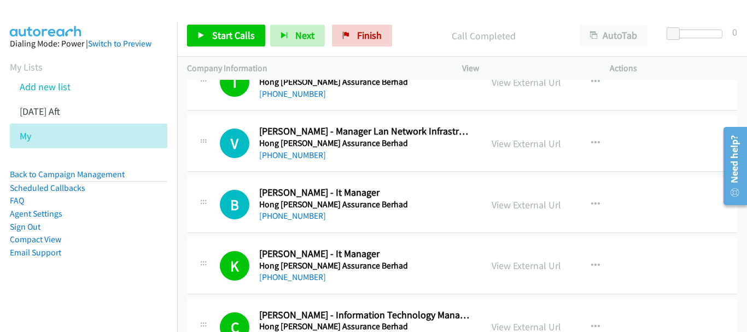
scroll to position [9114, 0]
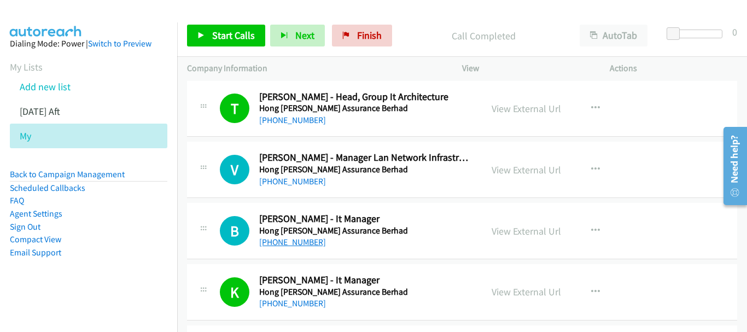
click at [299, 240] on link "[PHONE_NUMBER]" at bounding box center [292, 242] width 67 height 10
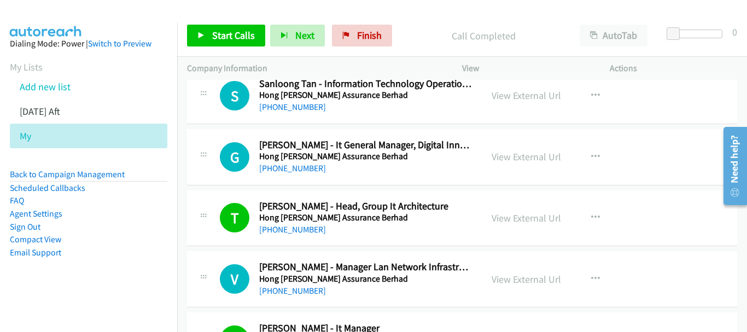
scroll to position [8950, 0]
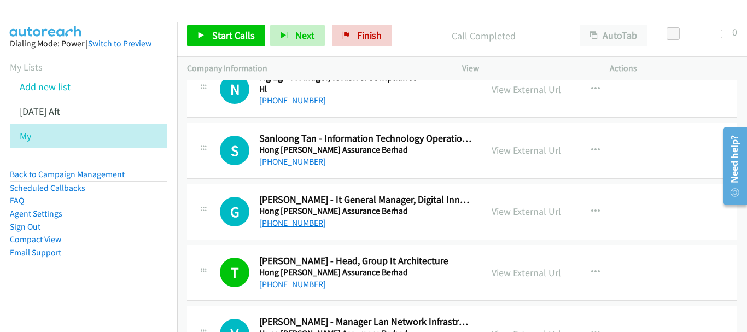
click at [296, 219] on link "[PHONE_NUMBER]" at bounding box center [292, 223] width 67 height 10
click at [299, 229] on div "[PHONE_NUMBER]" at bounding box center [365, 223] width 213 height 13
click at [297, 223] on link "[PHONE_NUMBER]" at bounding box center [292, 223] width 67 height 10
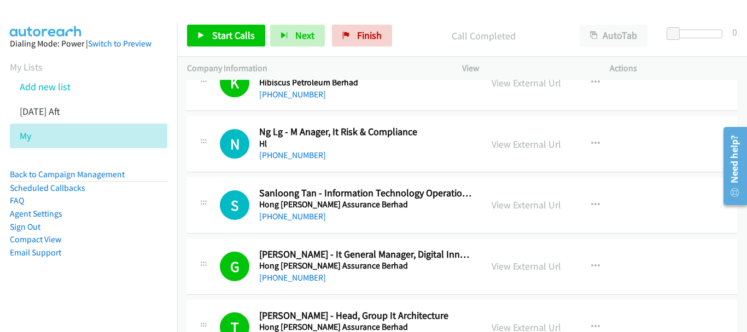
scroll to position [8841, 0]
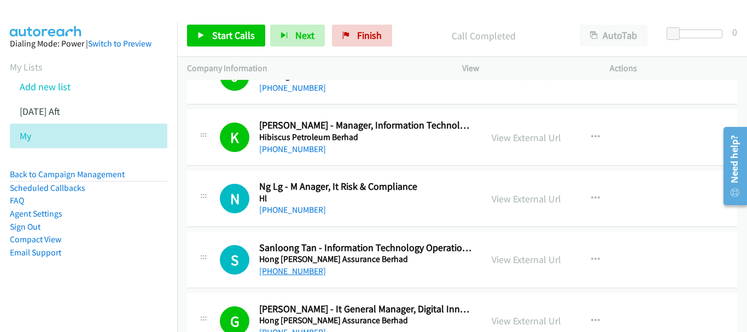
click at [301, 270] on link "[PHONE_NUMBER]" at bounding box center [292, 271] width 67 height 10
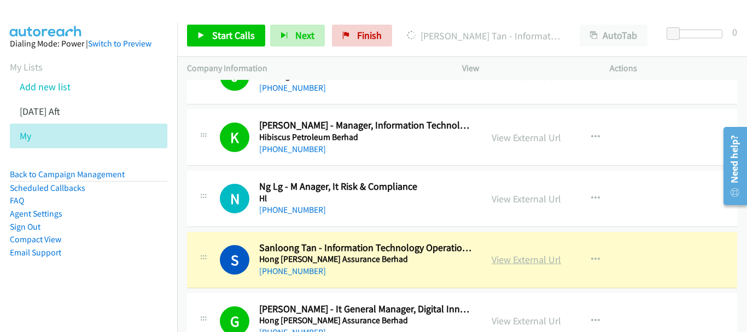
click at [510, 262] on link "View External Url" at bounding box center [526, 259] width 69 height 13
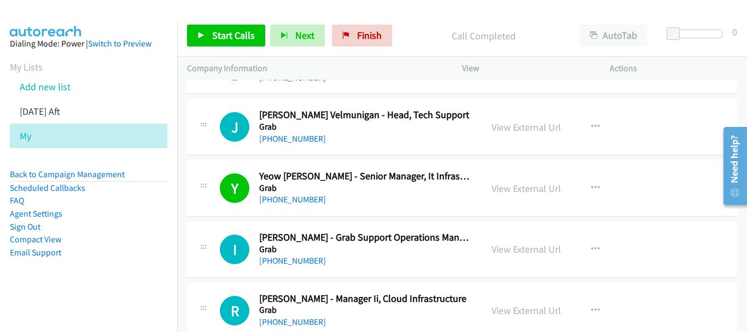
scroll to position [7145, 0]
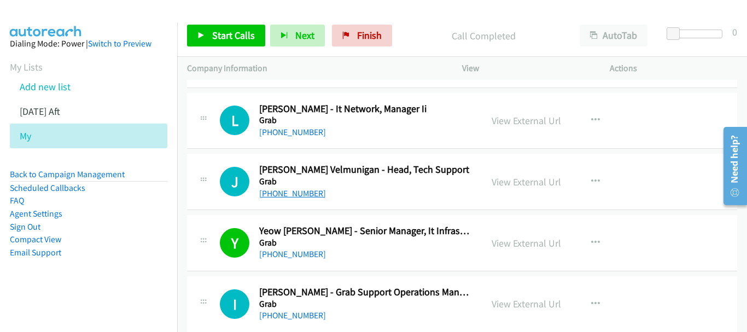
click at [302, 197] on link "[PHONE_NUMBER]" at bounding box center [292, 193] width 67 height 10
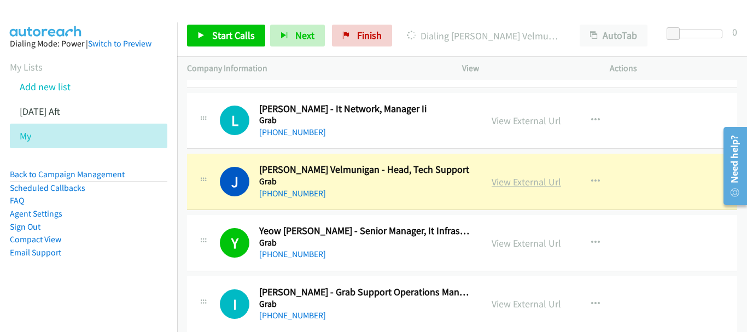
click at [509, 182] on link "View External Url" at bounding box center [526, 182] width 69 height 13
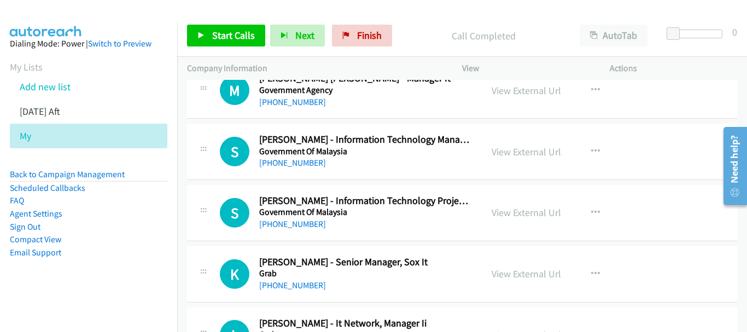
scroll to position [6926, 0]
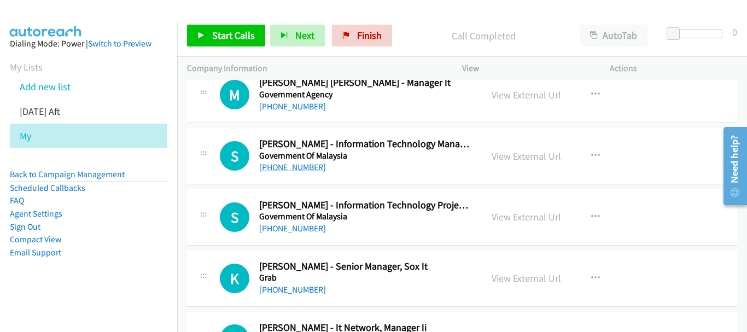
click at [294, 167] on link "[PHONE_NUMBER]" at bounding box center [292, 167] width 67 height 10
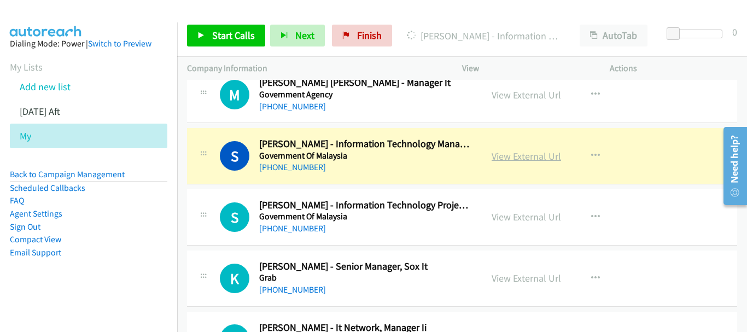
click at [539, 154] on link "View External Url" at bounding box center [526, 156] width 69 height 13
